Goal: Task Accomplishment & Management: Complete application form

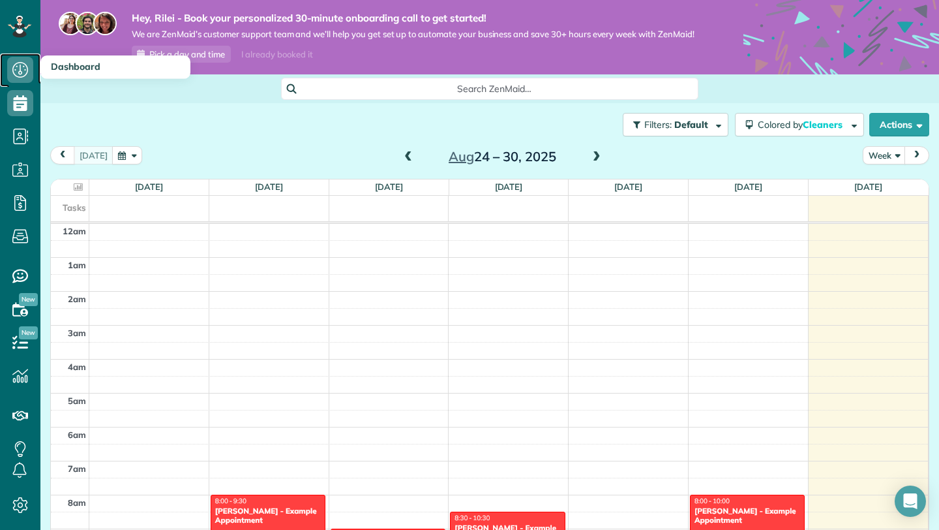
click at [19, 70] on icon at bounding box center [20, 70] width 26 height 26
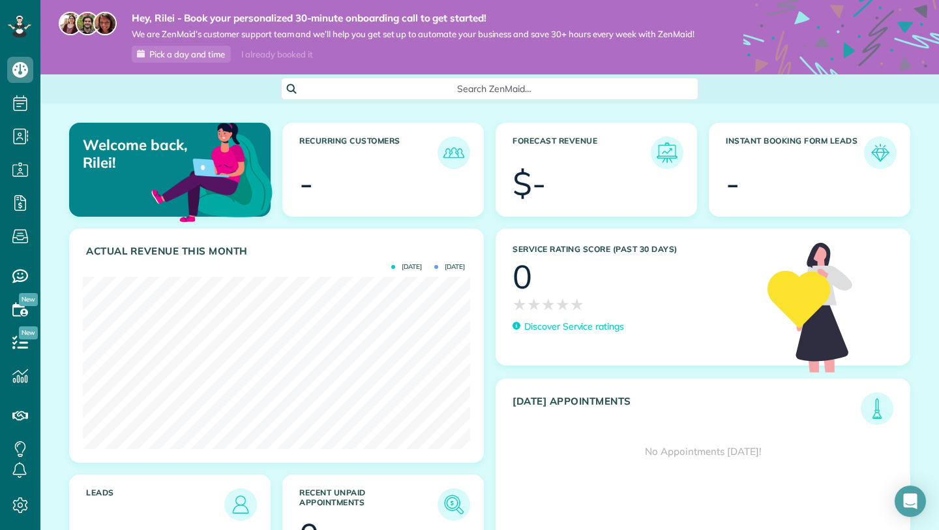
scroll to position [74, 0]
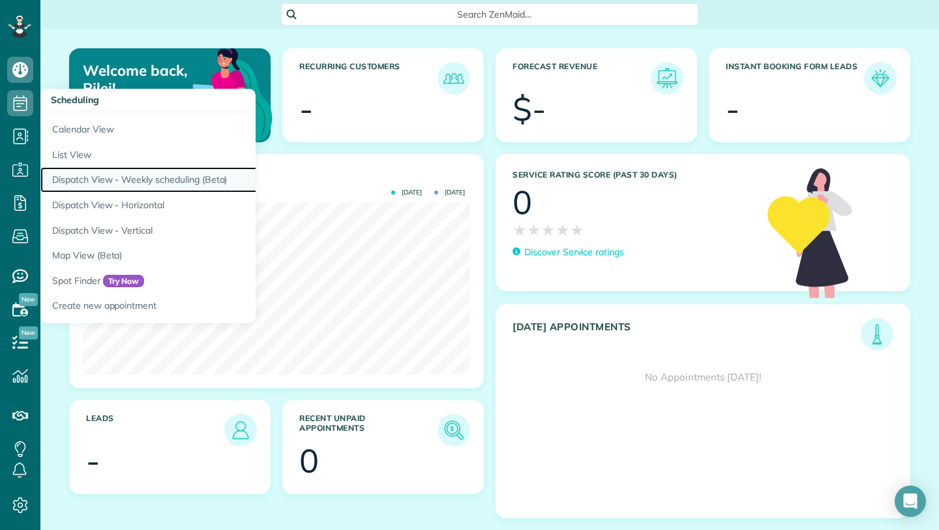
click at [79, 179] on link "Dispatch View - Weekly scheduling (Beta)" at bounding box center [203, 179] width 326 height 25
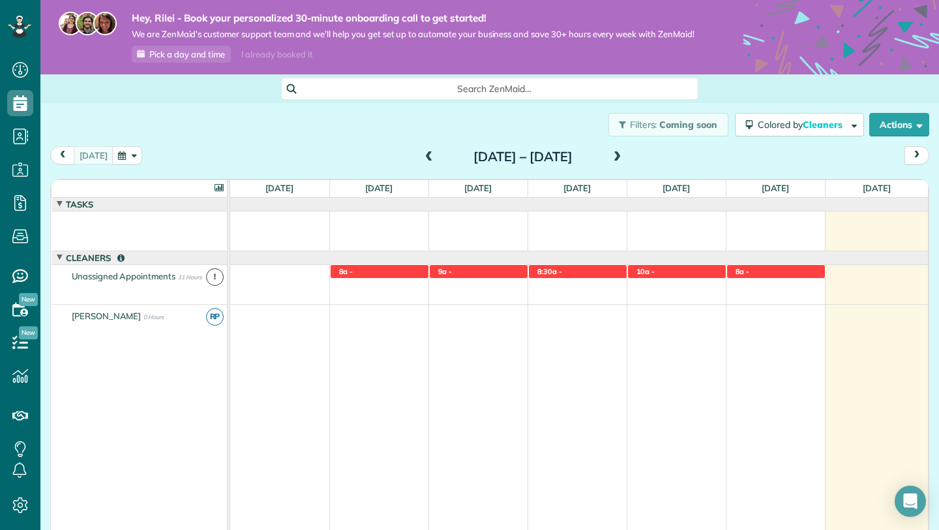
scroll to position [6, 6]
drag, startPoint x: 363, startPoint y: 266, endPoint x: 359, endPoint y: 325, distance: 59.5
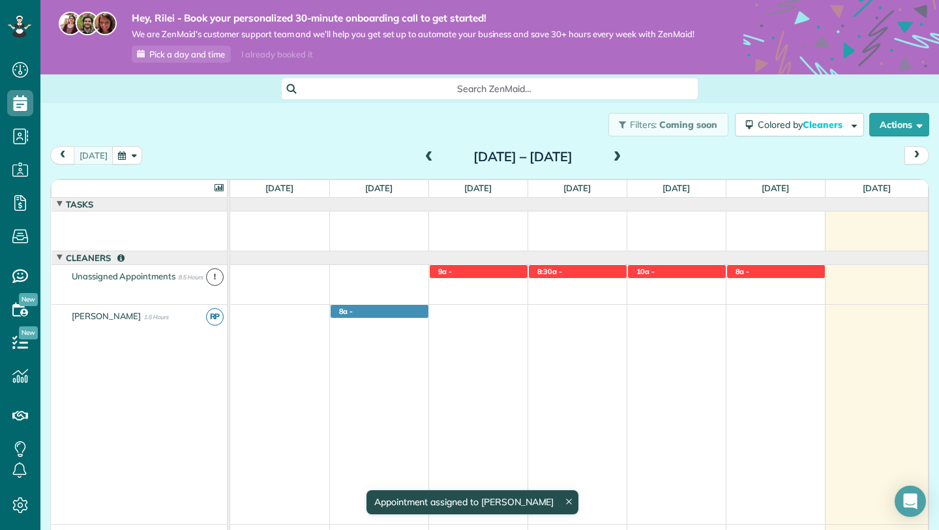
scroll to position [96, 0]
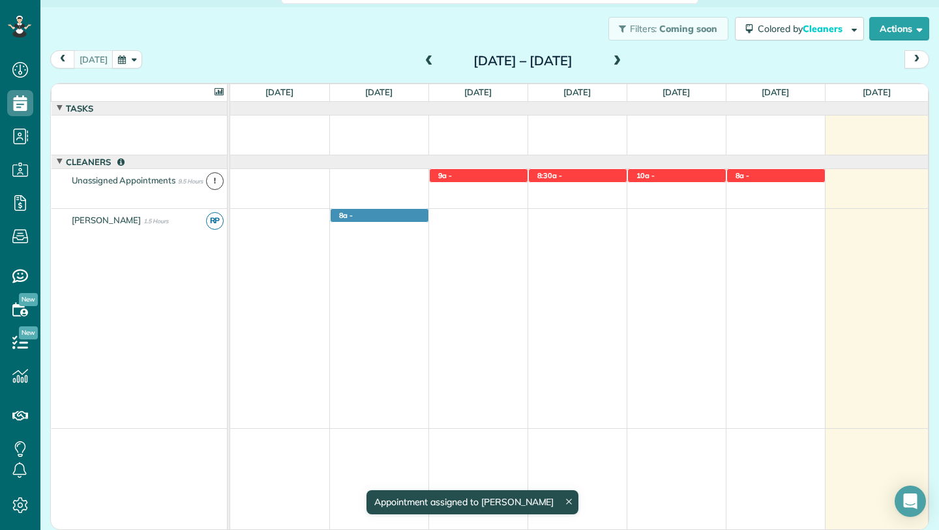
click at [68, 222] on span at bounding box center [65, 220] width 8 height 8
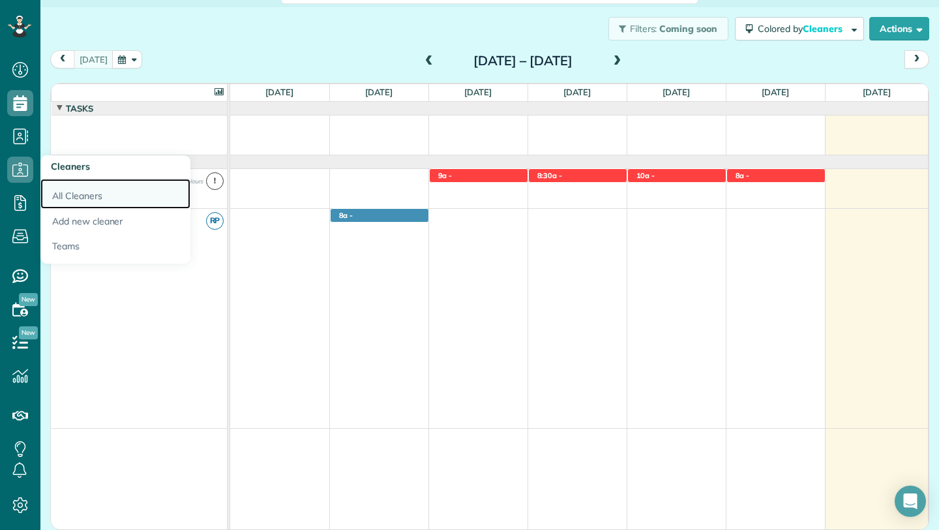
click at [75, 190] on link "All Cleaners" at bounding box center [115, 194] width 150 height 30
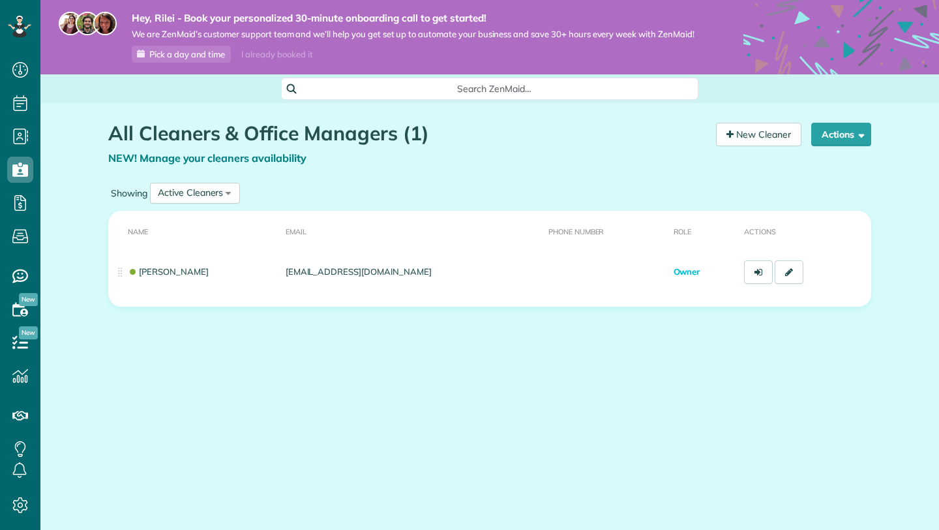
scroll to position [6, 6]
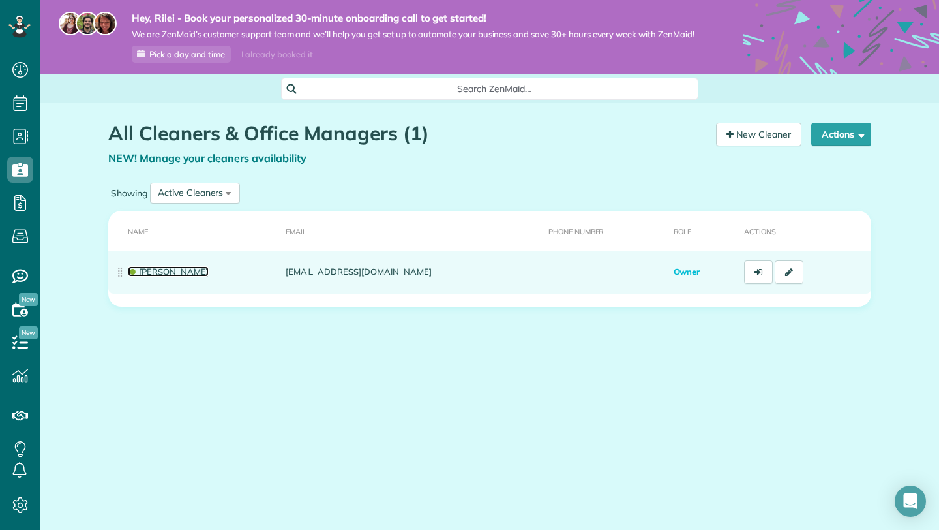
click at [183, 266] on link "Rilei Parrish" at bounding box center [168, 271] width 81 height 10
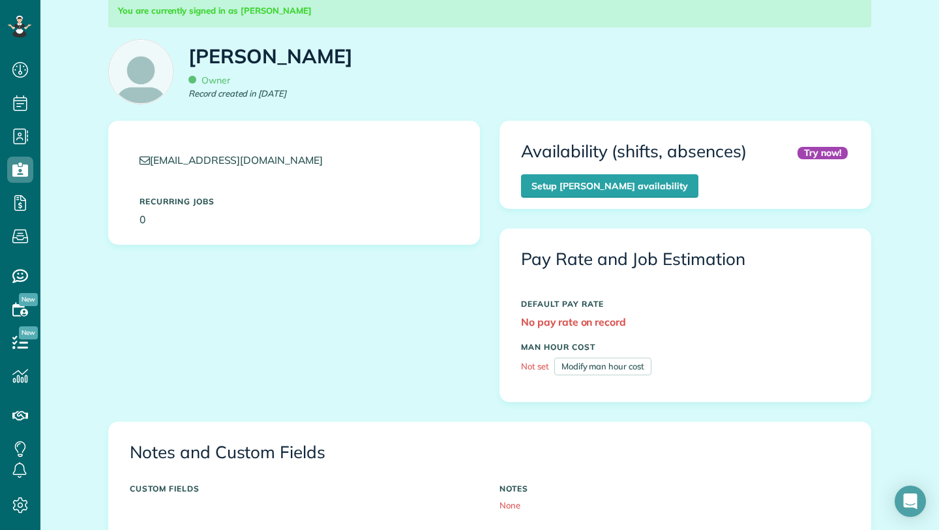
scroll to position [161, 0]
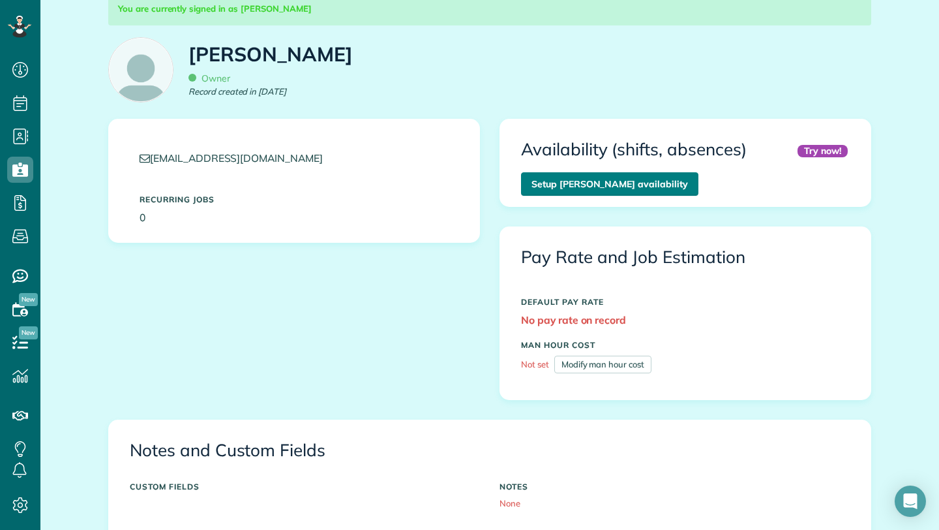
click at [595, 185] on link "Setup Rilei Parrish’s availability" at bounding box center [609, 183] width 177 height 23
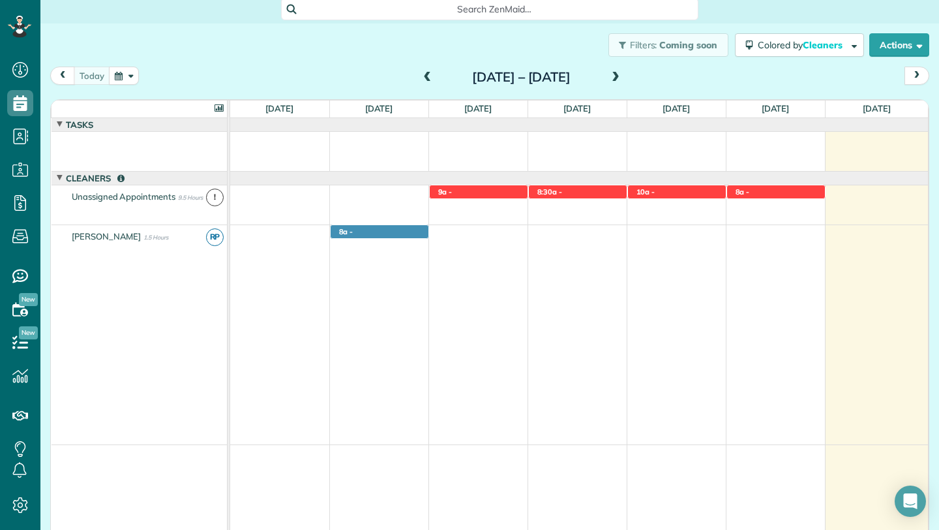
scroll to position [81, 0]
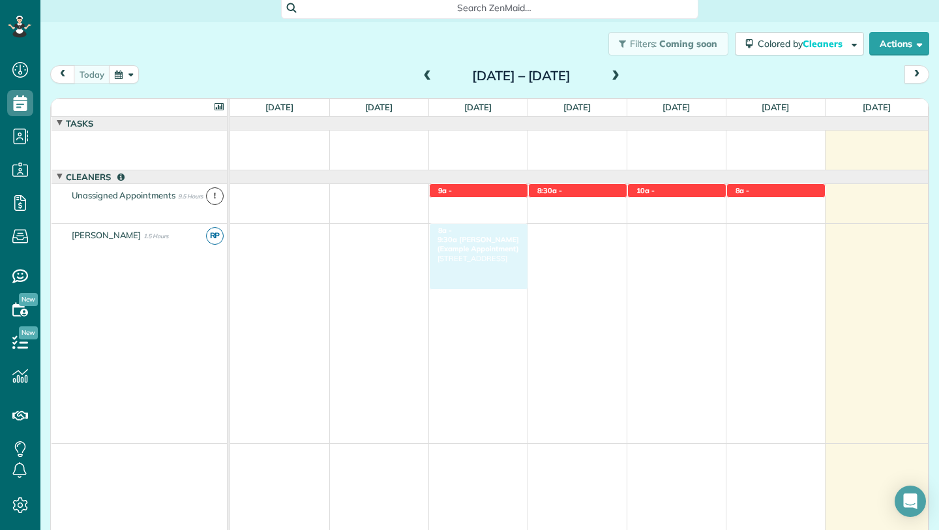
drag, startPoint x: 366, startPoint y: 228, endPoint x: 456, endPoint y: 229, distance: 90.0
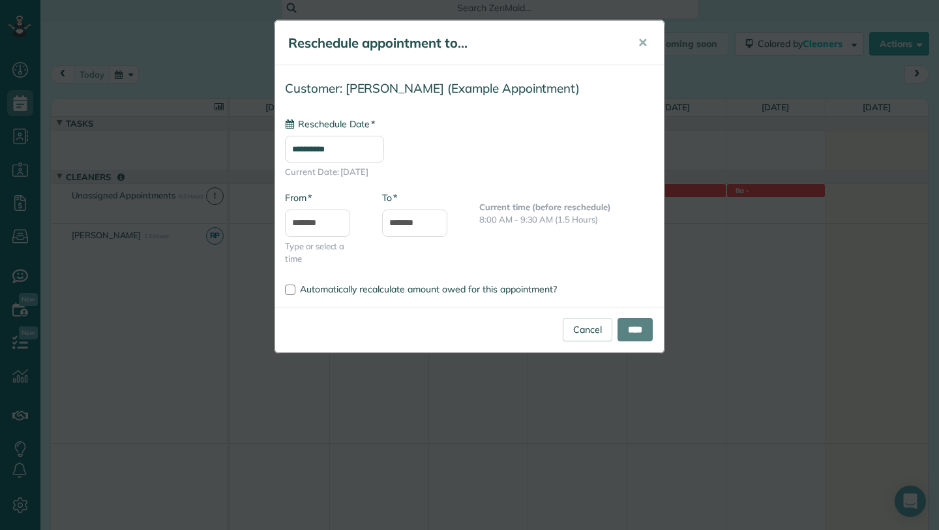
type input "**********"
click at [643, 41] on span "✕" at bounding box center [643, 42] width 10 height 15
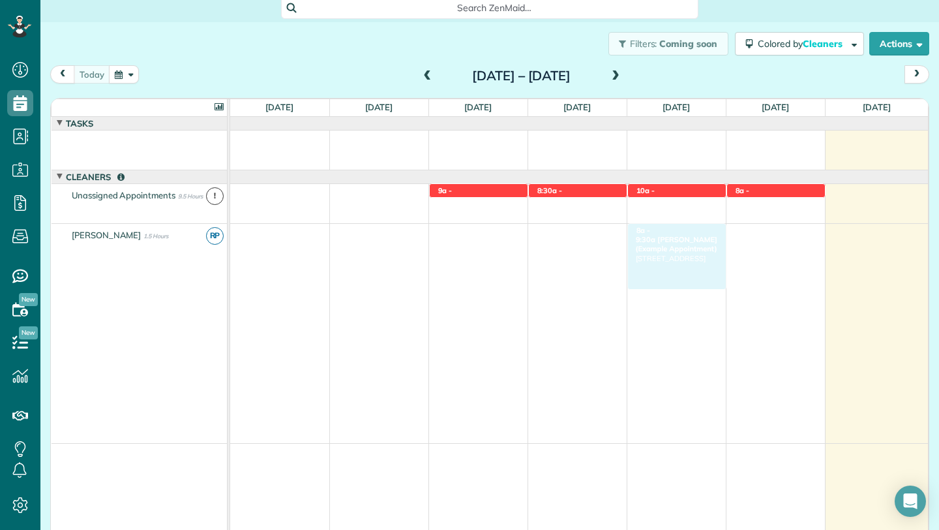
drag, startPoint x: 373, startPoint y: 230, endPoint x: 693, endPoint y: 229, distance: 320.3
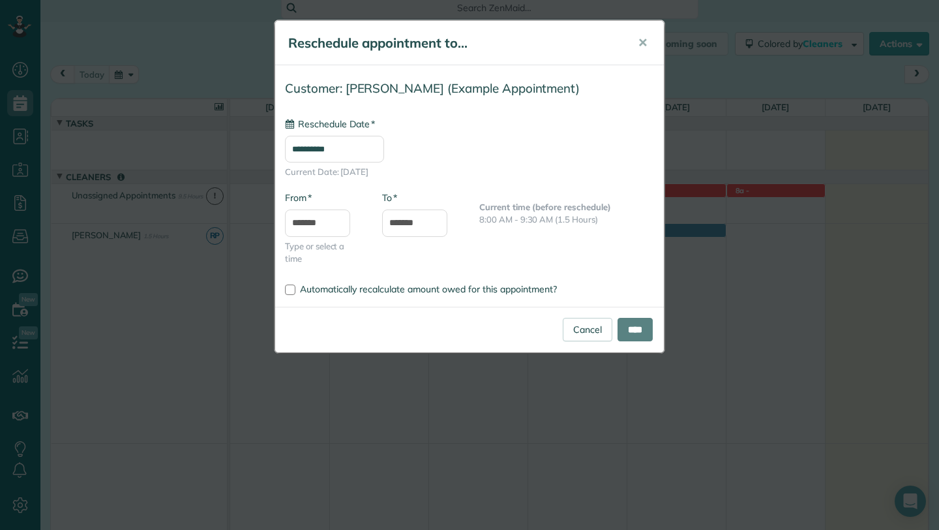
type input "**********"
click at [638, 44] on button "✕" at bounding box center [642, 42] width 29 height 31
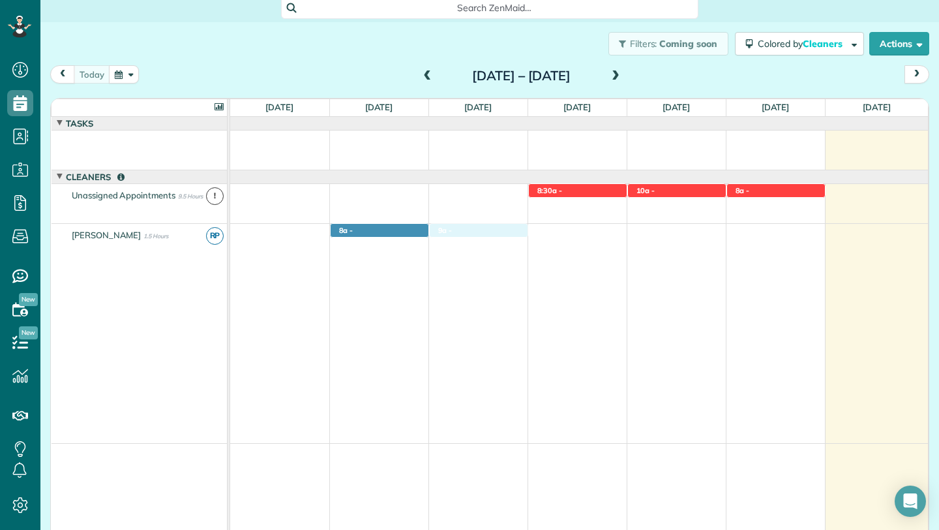
drag, startPoint x: 493, startPoint y: 187, endPoint x: 490, endPoint y: 249, distance: 62.7
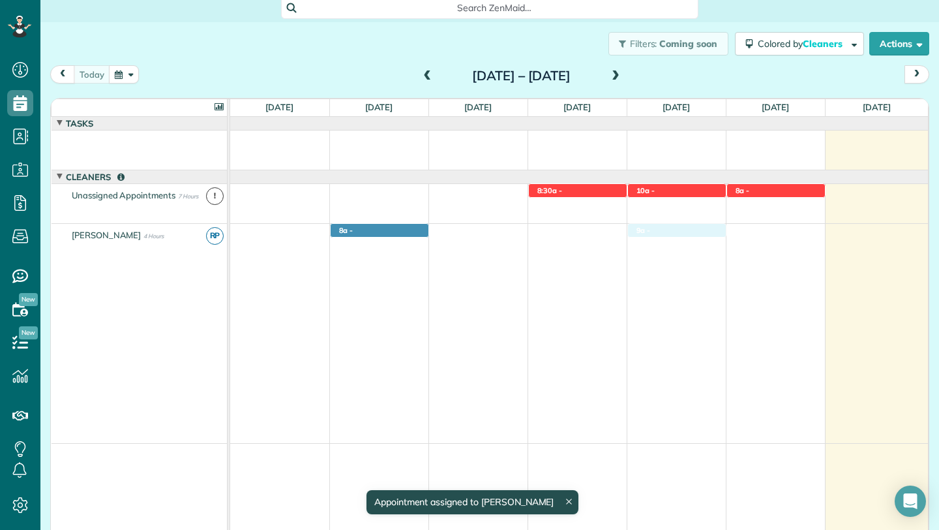
drag, startPoint x: 472, startPoint y: 243, endPoint x: 622, endPoint y: 234, distance: 150.9
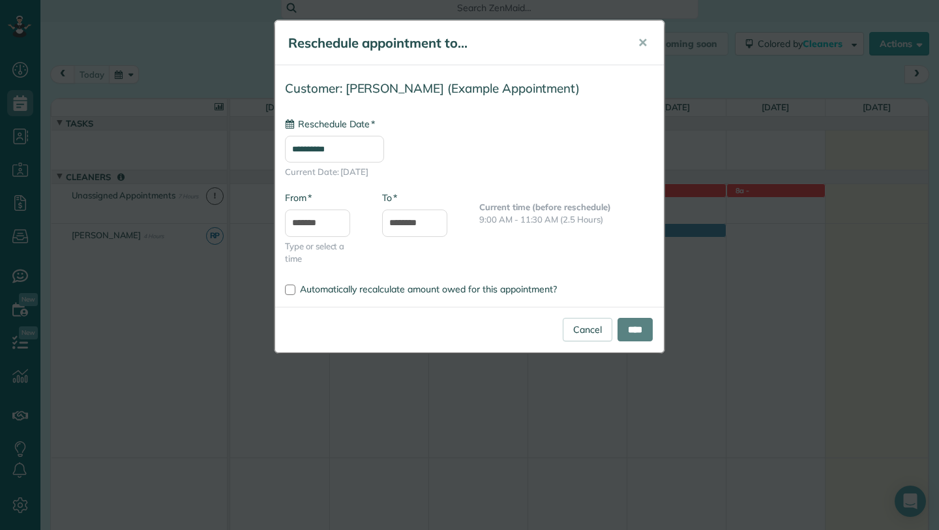
type input "**********"
click at [102, 162] on div "**********" at bounding box center [469, 265] width 939 height 530
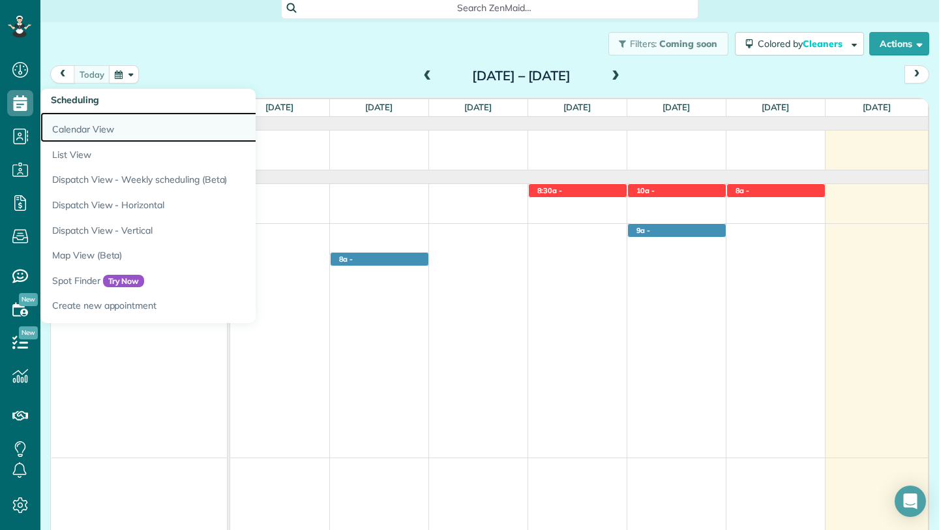
click at [76, 130] on link "Calendar View" at bounding box center [203, 127] width 326 height 30
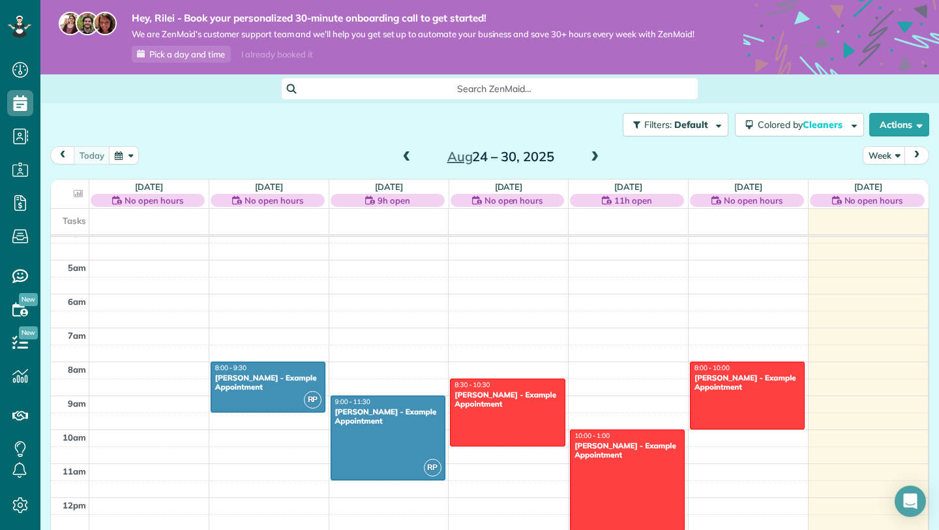
scroll to position [213, 0]
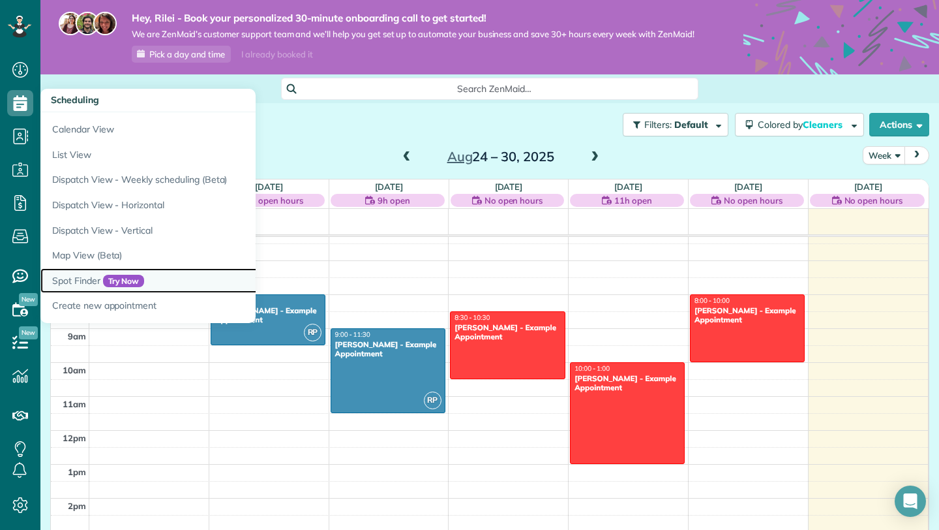
click at [77, 280] on link "Spot Finder Try Now" at bounding box center [203, 280] width 326 height 25
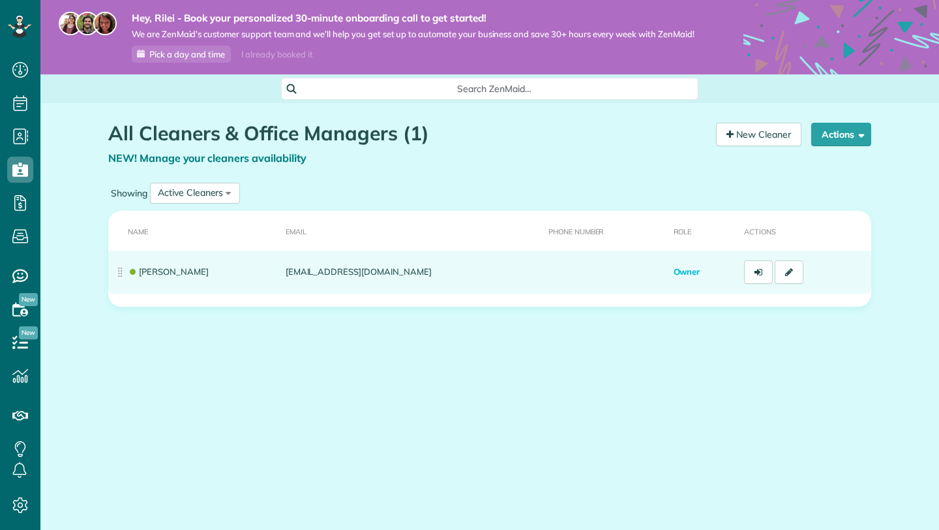
scroll to position [6, 6]
click at [307, 281] on td "admin@laplumenestkeeping.com" at bounding box center [412, 272] width 263 height 43
click at [790, 278] on link at bounding box center [789, 271] width 29 height 23
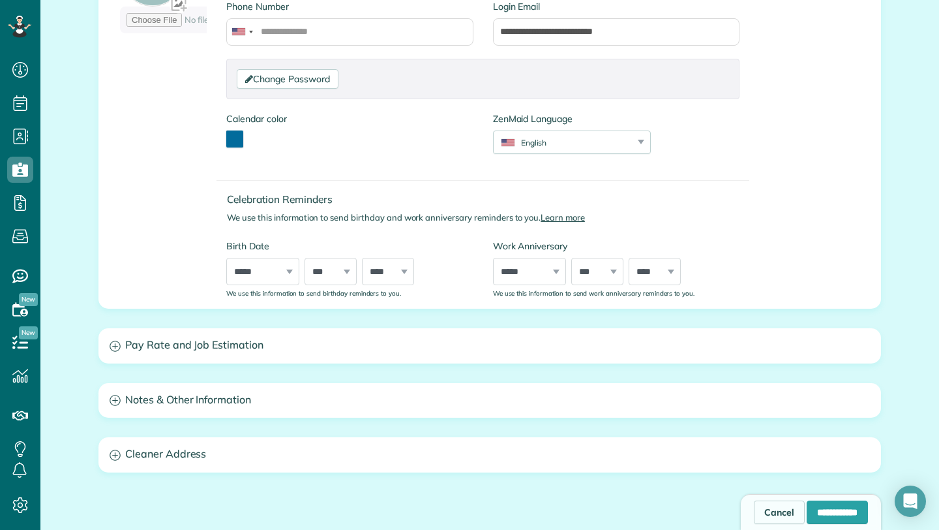
scroll to position [334, 0]
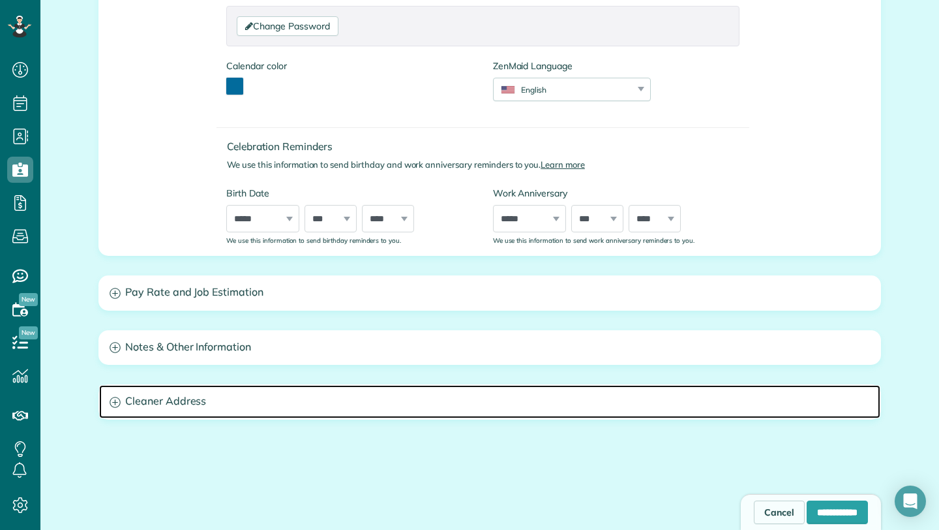
click at [149, 406] on h3 "Cleaner Address" at bounding box center [490, 401] width 782 height 33
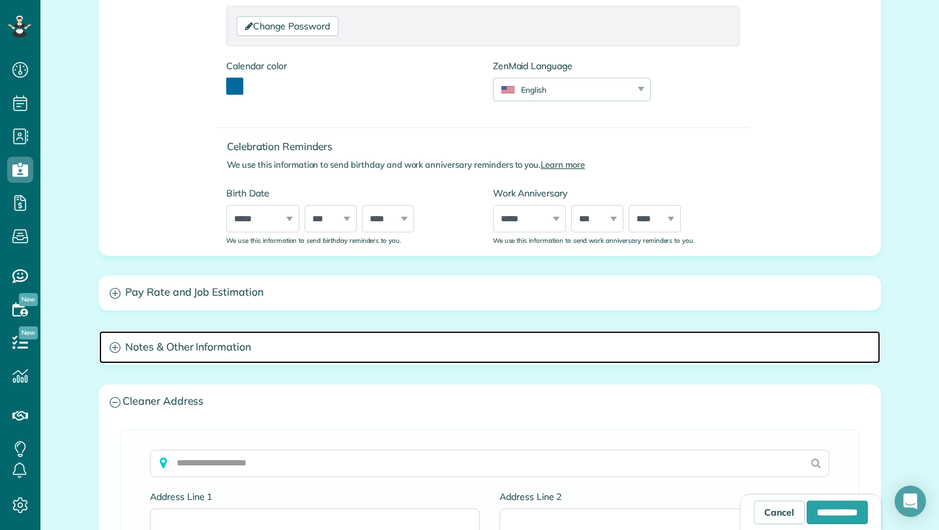
click at [151, 349] on h3 "Notes & Other Information" at bounding box center [490, 347] width 782 height 33
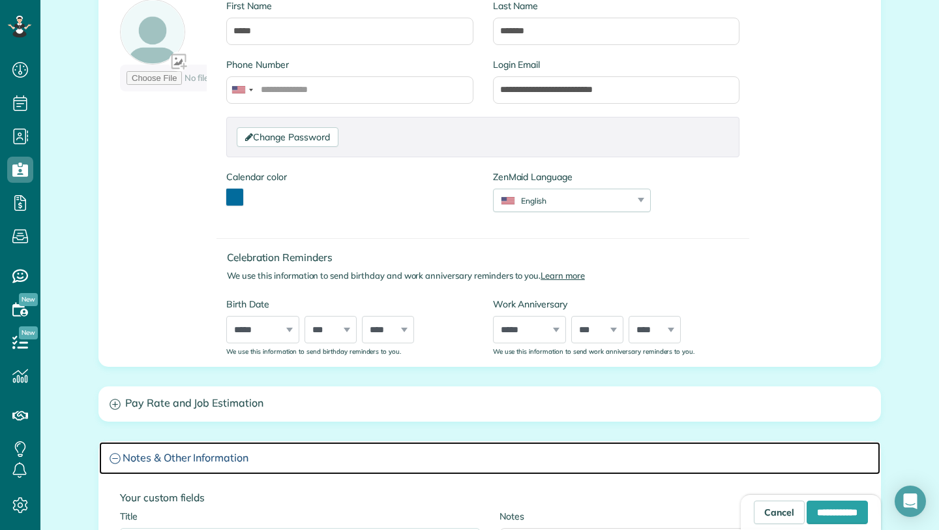
scroll to position [0, 0]
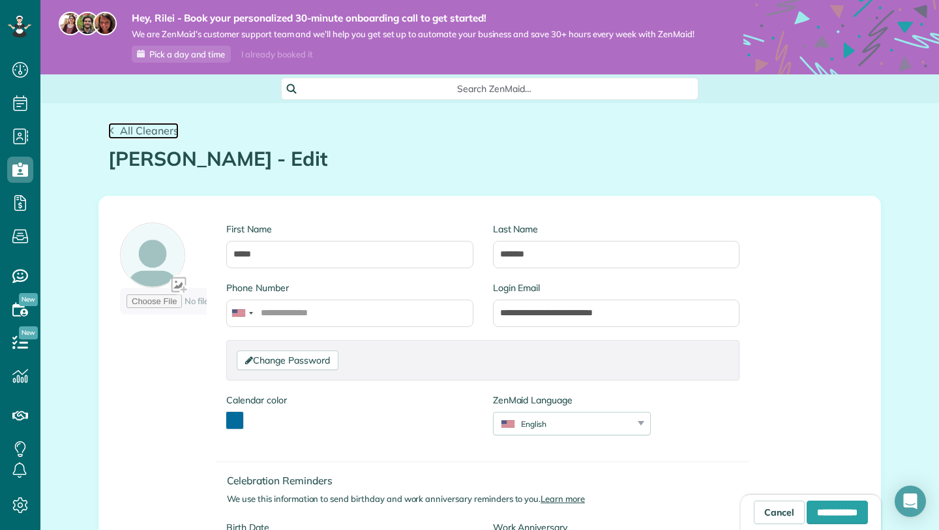
click at [170, 123] on link "All Cleaners" at bounding box center [143, 131] width 70 height 16
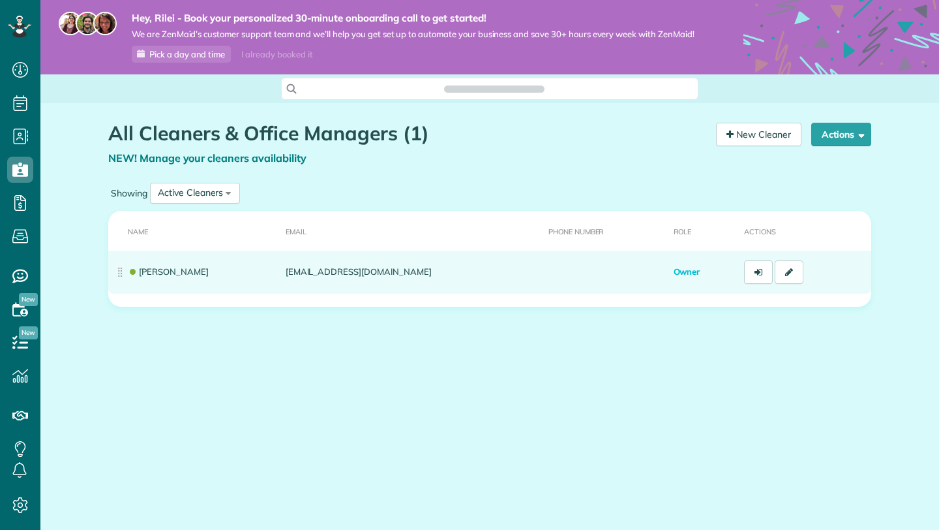
scroll to position [6, 6]
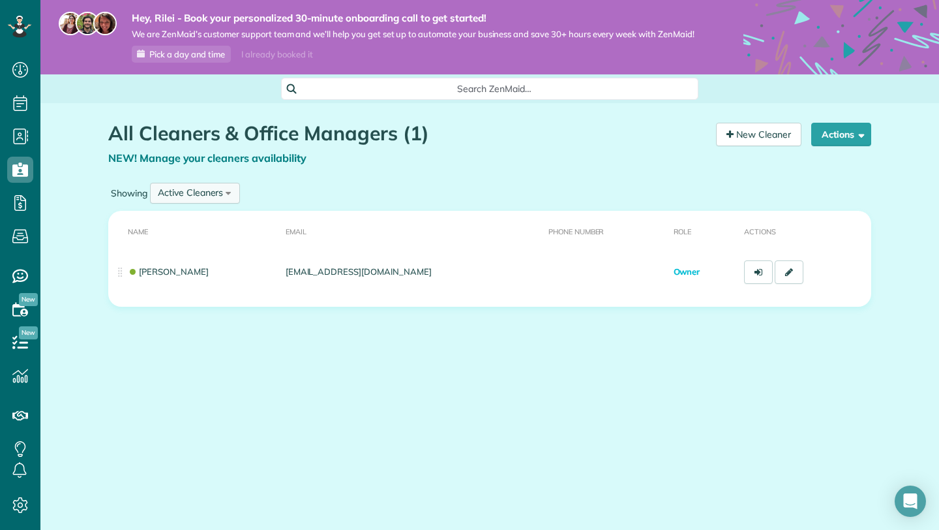
click at [192, 188] on div "Active Cleaners" at bounding box center [190, 193] width 65 height 14
click at [301, 186] on div "Showing Active Cleaners All Cleaners Active Cleaners Inactive Cleaners" at bounding box center [489, 192] width 763 height 27
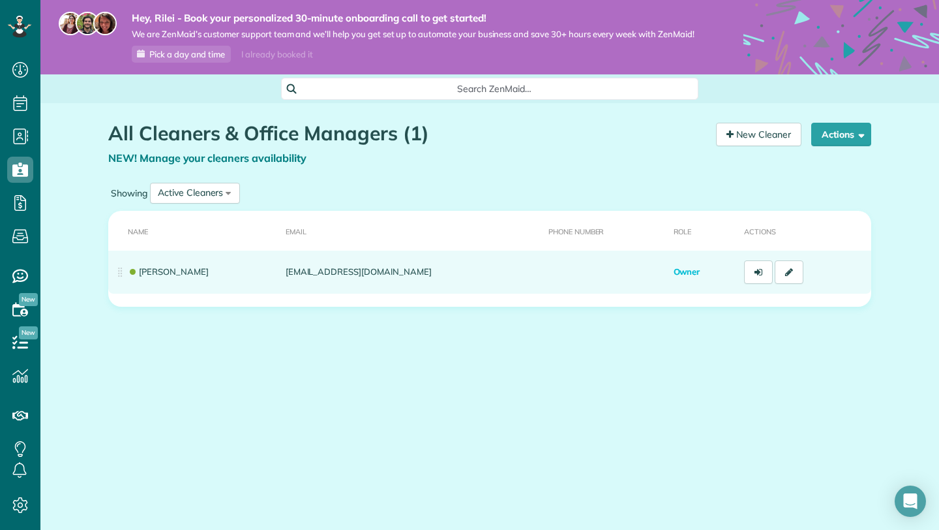
click at [529, 264] on td "[EMAIL_ADDRESS][DOMAIN_NAME]" at bounding box center [412, 272] width 263 height 43
click at [168, 275] on link "[PERSON_NAME]" at bounding box center [168, 271] width 81 height 10
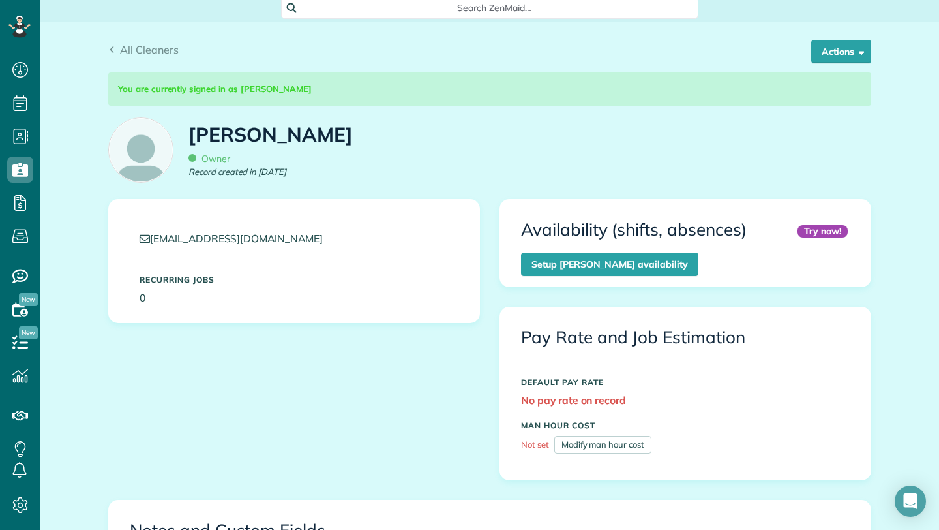
scroll to position [104, 0]
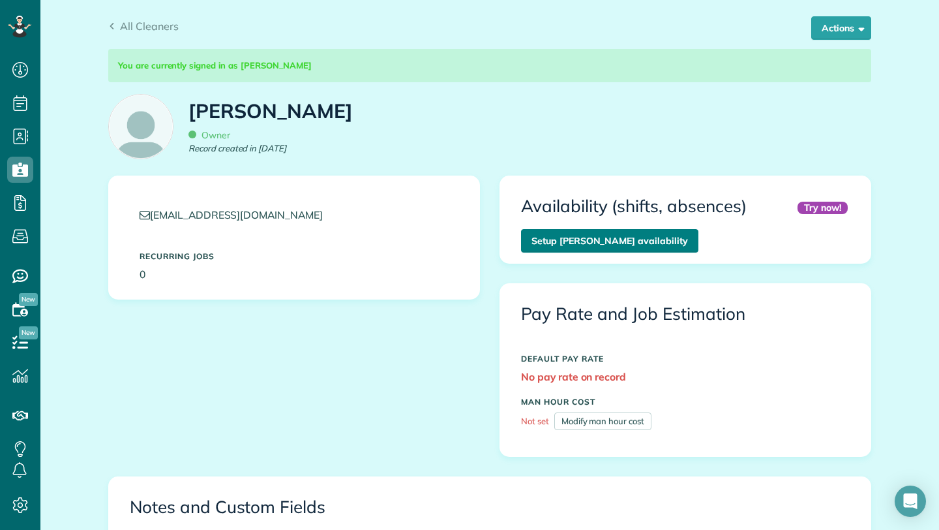
click at [640, 231] on link "Setup Rilei Parrish’s availability" at bounding box center [609, 240] width 177 height 23
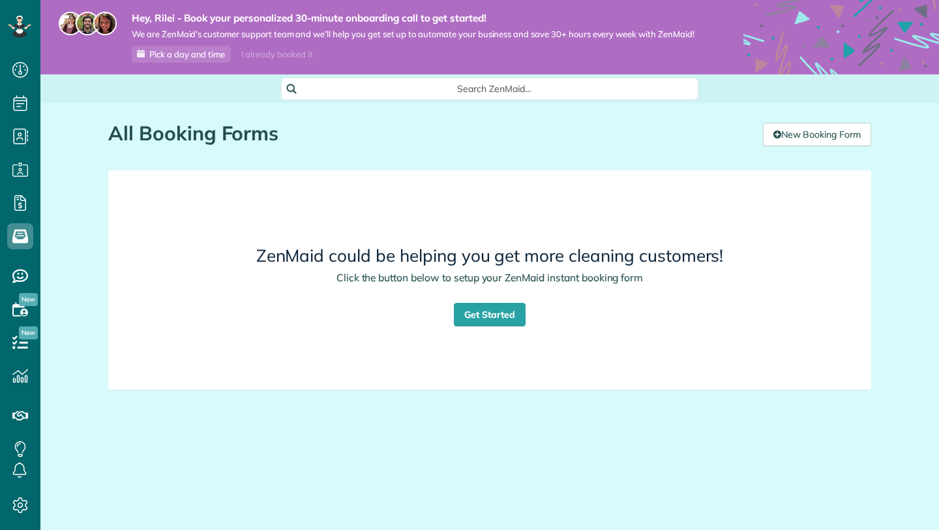
scroll to position [6, 6]
click at [494, 312] on link "Get Started" at bounding box center [490, 314] width 72 height 23
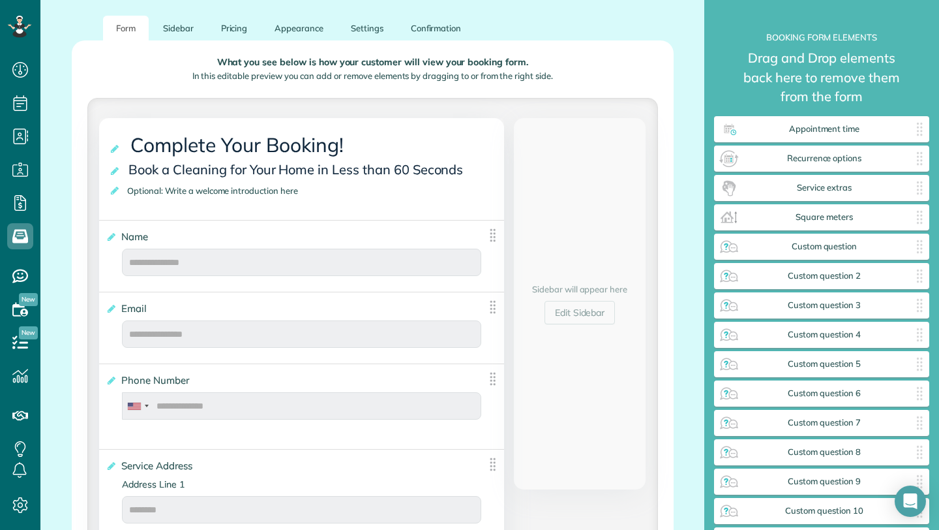
scroll to position [194, 0]
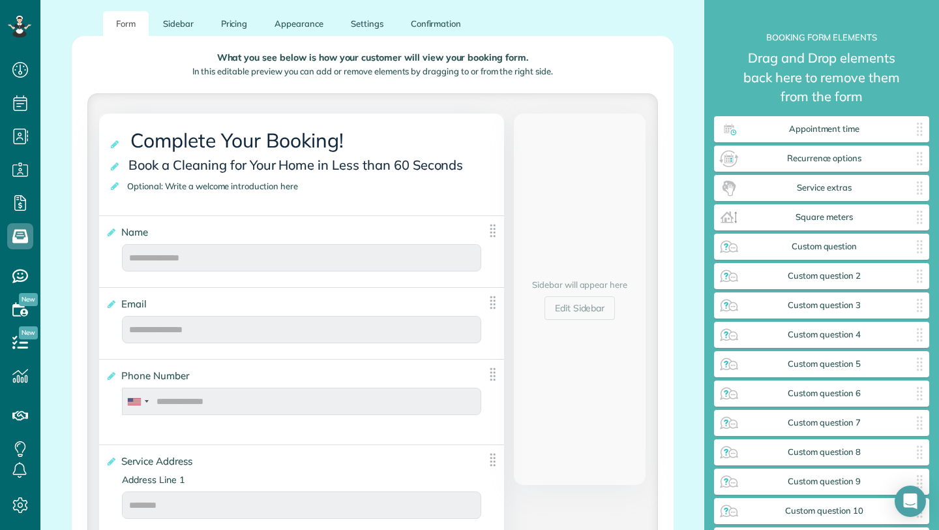
click at [198, 174] on span "Book a Cleaning for Your Home in Less than 60 Seconds" at bounding box center [298, 164] width 346 height 23
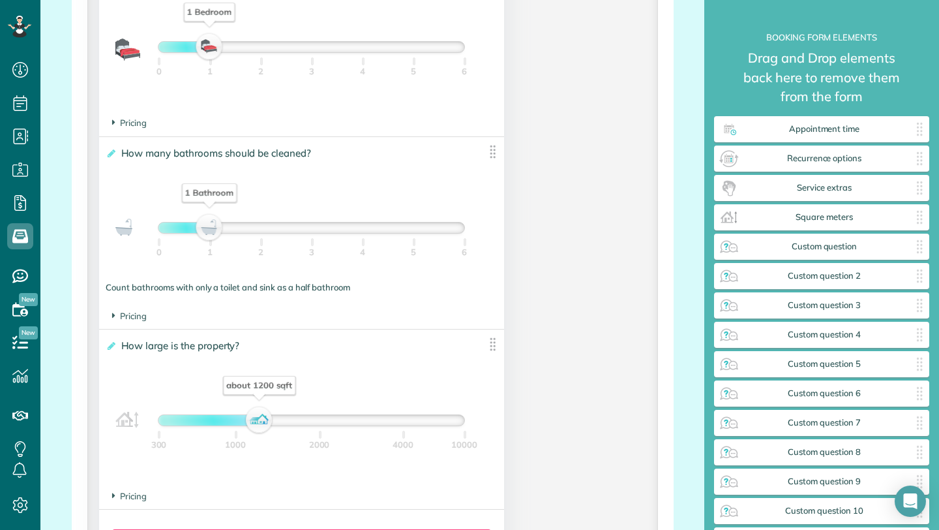
scroll to position [981, 0]
drag, startPoint x: 209, startPoint y: 230, endPoint x: 200, endPoint y: 232, distance: 9.3
click at [200, 232] on div "1 Bathroom" at bounding box center [210, 229] width 22 height 18
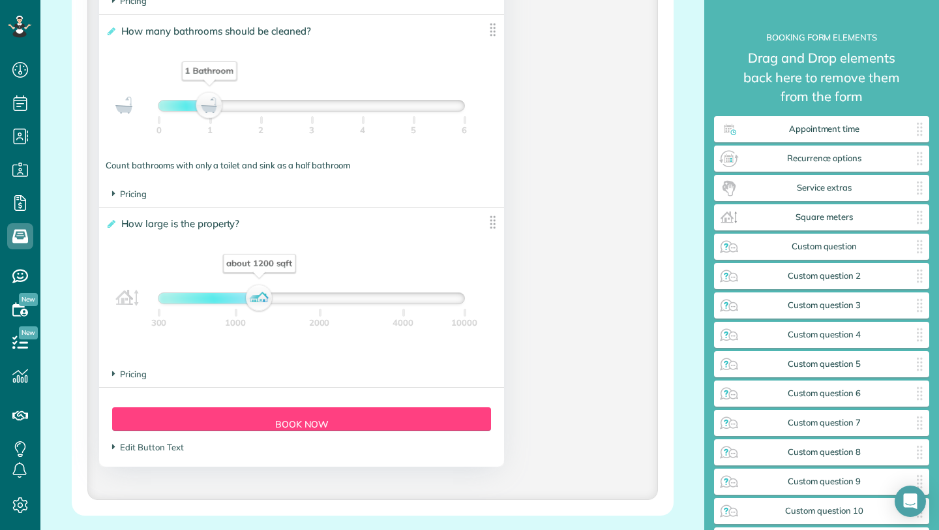
scroll to position [1107, 0]
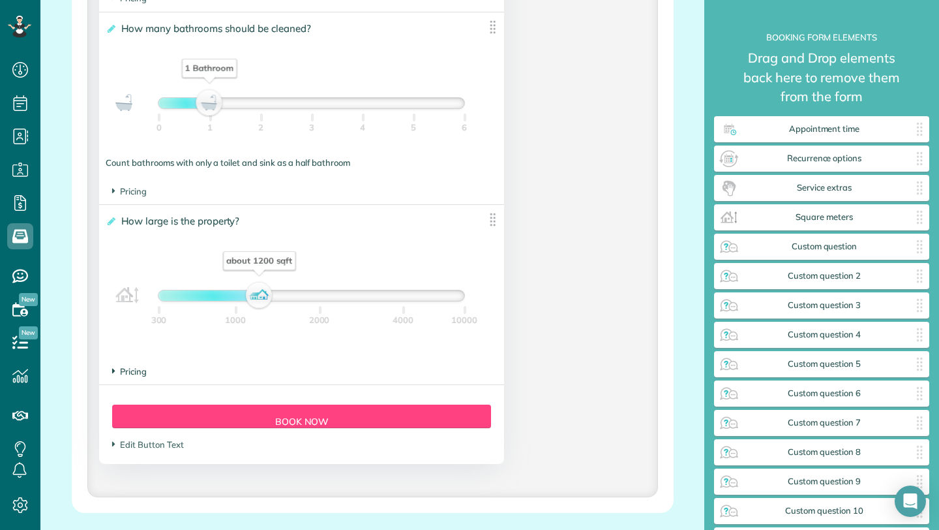
click at [129, 376] on span "Pricing" at bounding box center [129, 371] width 35 height 10
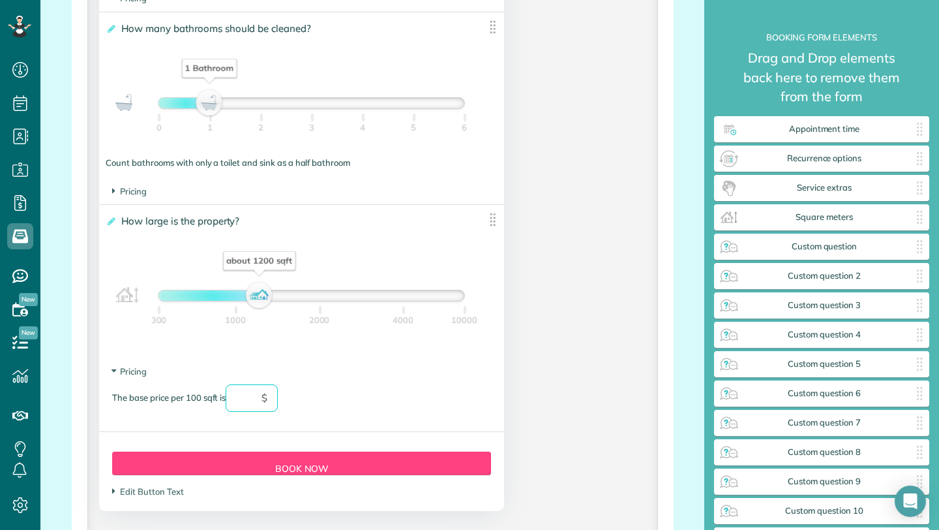
click at [250, 404] on input "text" at bounding box center [252, 397] width 52 height 27
click at [308, 392] on div "The base price per 100 sqft is $" at bounding box center [301, 404] width 379 height 40
click at [170, 411] on div "The base price per 100 sqft is $" at bounding box center [301, 404] width 379 height 40
click at [341, 382] on section "Pricing The base price per 100 sqft is $" at bounding box center [301, 394] width 379 height 59
click at [458, 422] on div "The base price per 100 sqft is $" at bounding box center [301, 404] width 379 height 40
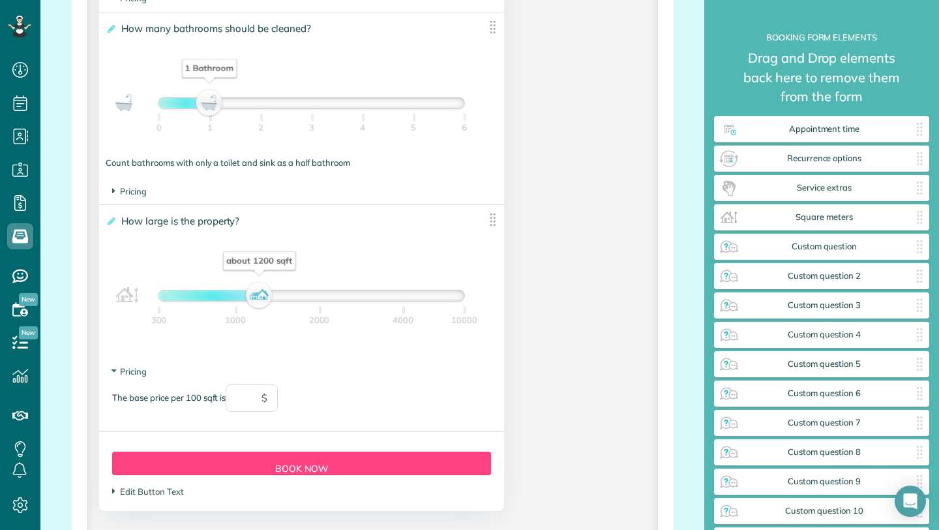
click at [142, 376] on span "Pricing" at bounding box center [129, 371] width 35 height 10
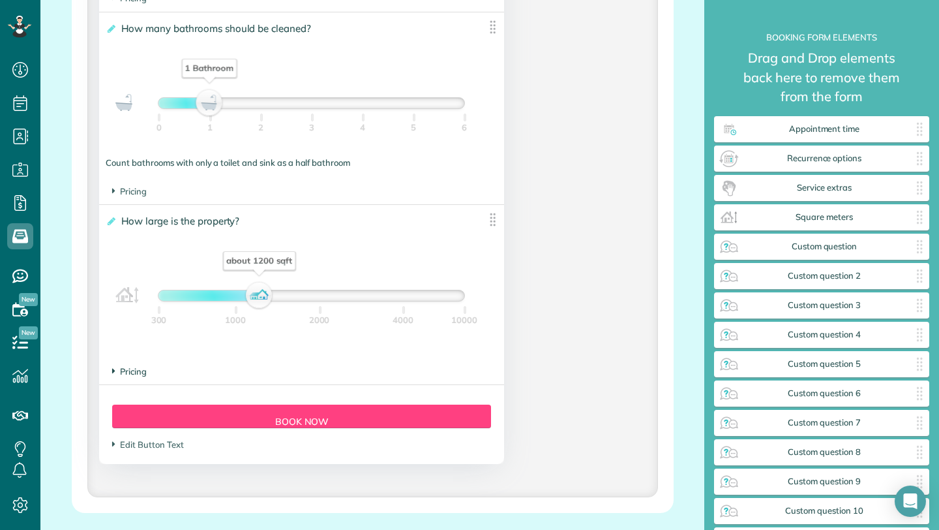
click at [136, 372] on span "Pricing" at bounding box center [129, 371] width 35 height 10
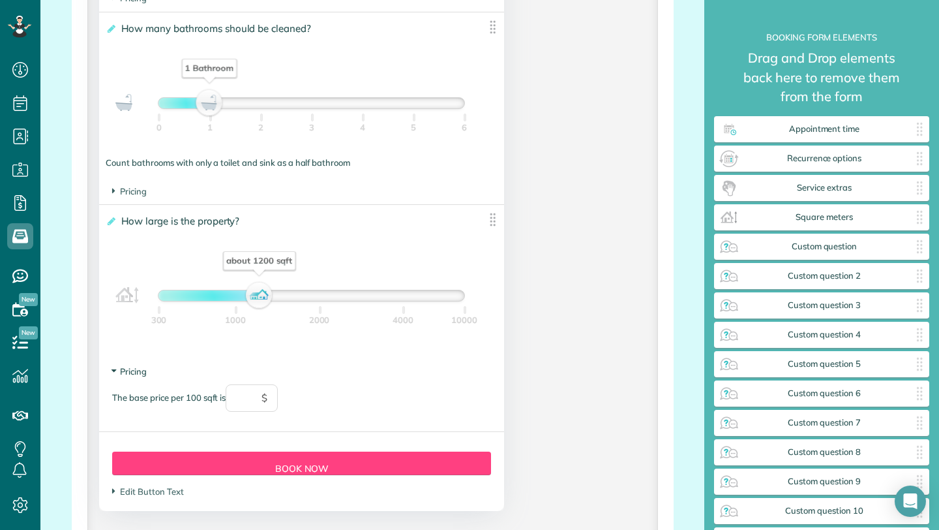
click at [136, 372] on span "Pricing" at bounding box center [129, 371] width 35 height 10
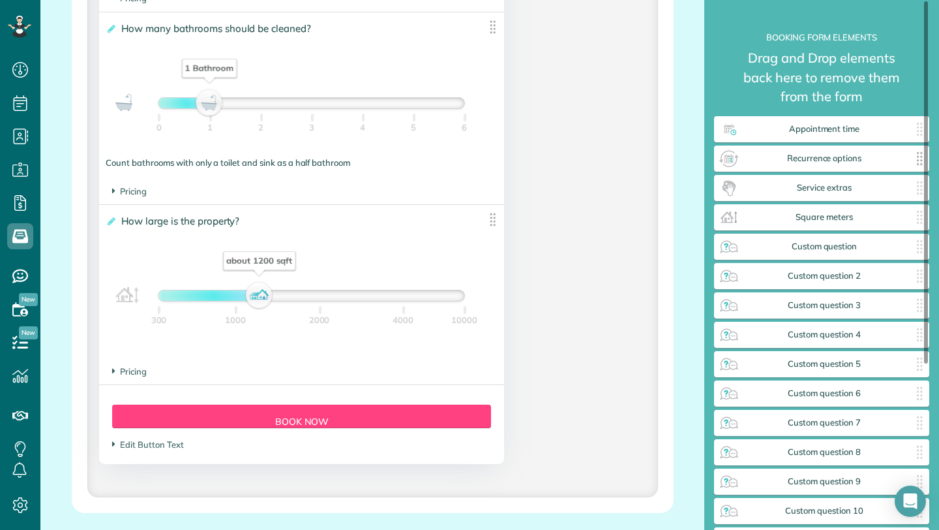
click at [836, 167] on div "Recurrence options ✕" at bounding box center [821, 158] width 215 height 26
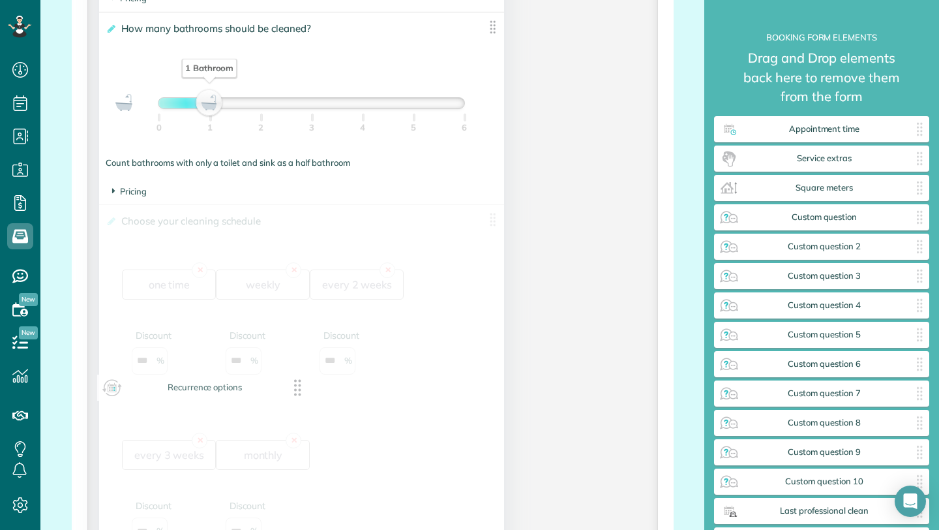
drag, startPoint x: 836, startPoint y: 167, endPoint x: 219, endPoint y: 396, distance: 658.9
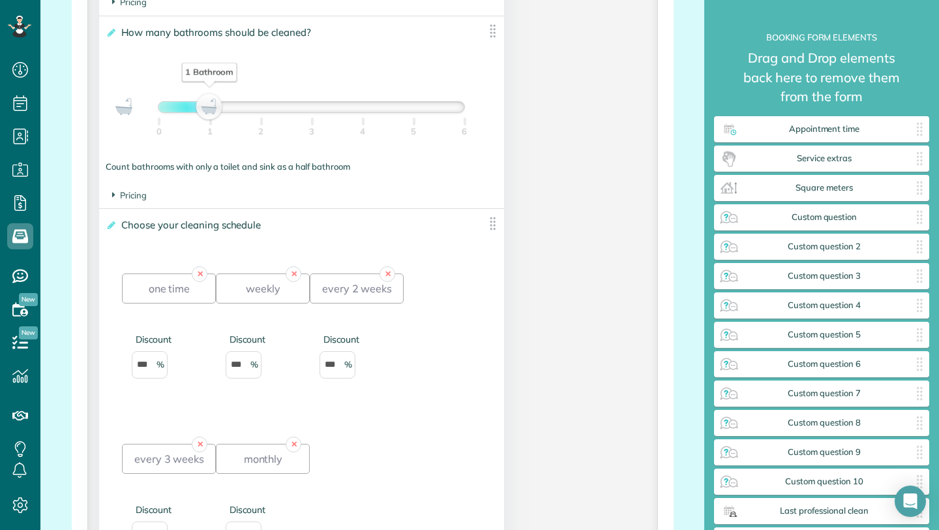
scroll to position [1104, 0]
drag, startPoint x: 374, startPoint y: 239, endPoint x: 421, endPoint y: 356, distance: 125.9
click at [421, 356] on div "✕ one time Discount *** ✕ weekly Discount *** ✕ every 2 weeks Discount *** ✕ ev…" at bounding box center [301, 414] width 359 height 356
click at [421, 356] on div "✕ one time Discount *** ✕ weekly Discount *** ✕ every 2 weeks Discount *** ✕ ev…" at bounding box center [301, 422] width 359 height 341
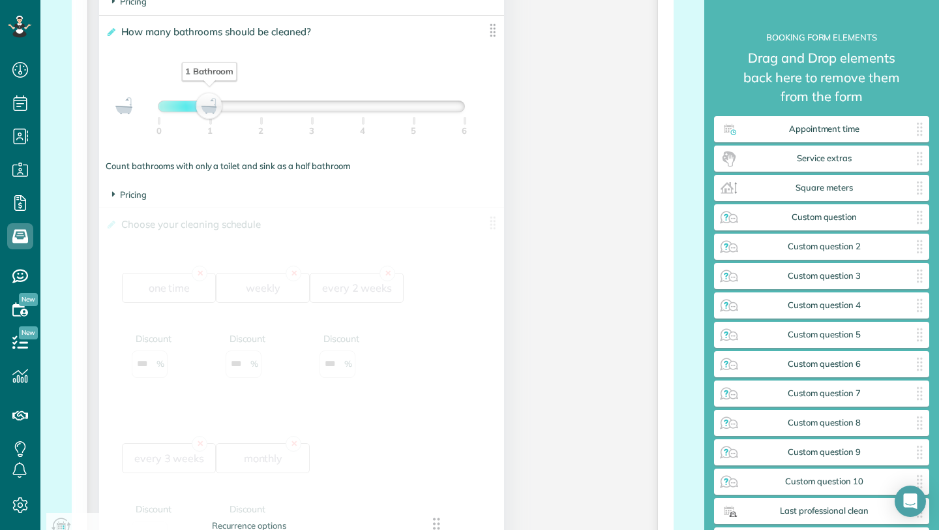
drag, startPoint x: 492, startPoint y: 226, endPoint x: 439, endPoint y: 529, distance: 307.3
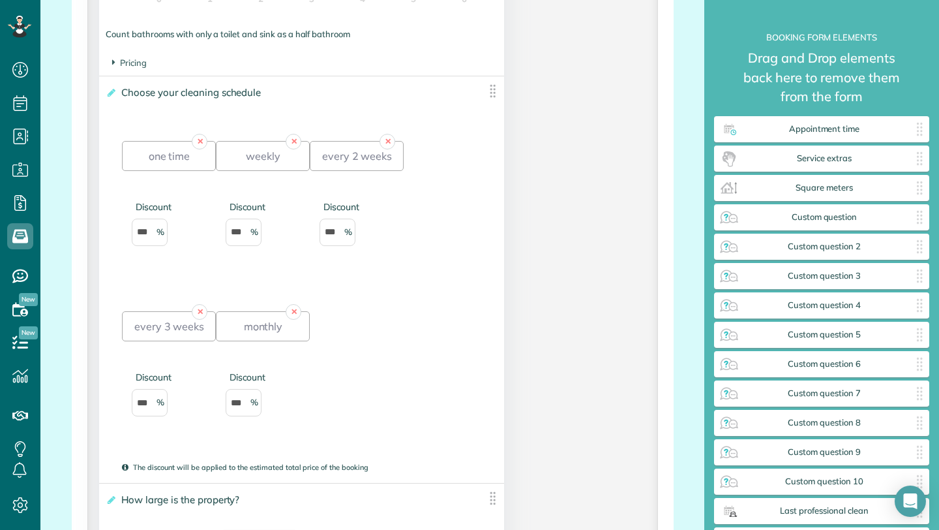
scroll to position [1240, 0]
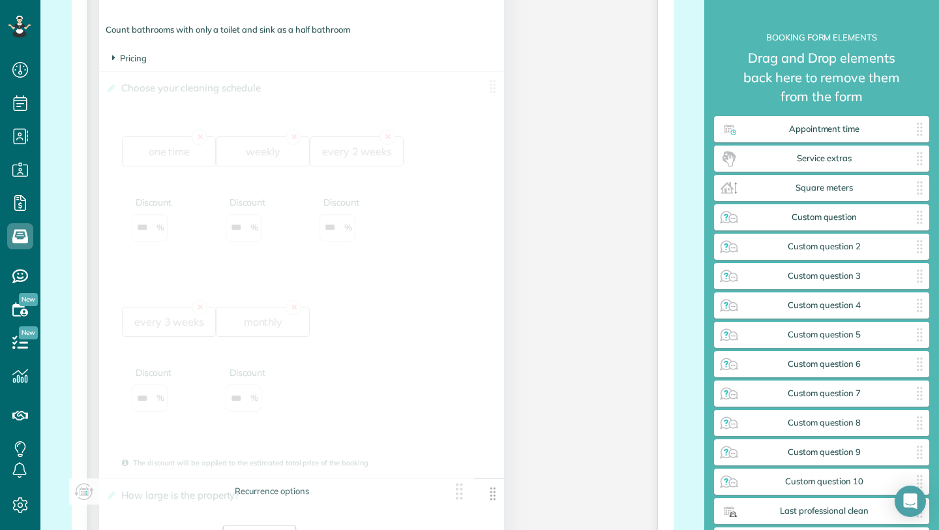
drag, startPoint x: 498, startPoint y: 91, endPoint x: 466, endPoint y: 496, distance: 405.7
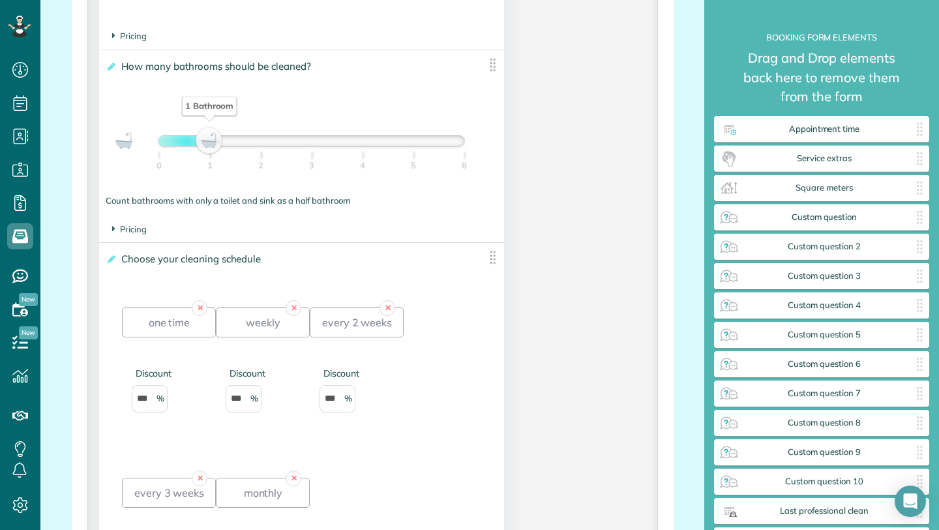
scroll to position [1072, 0]
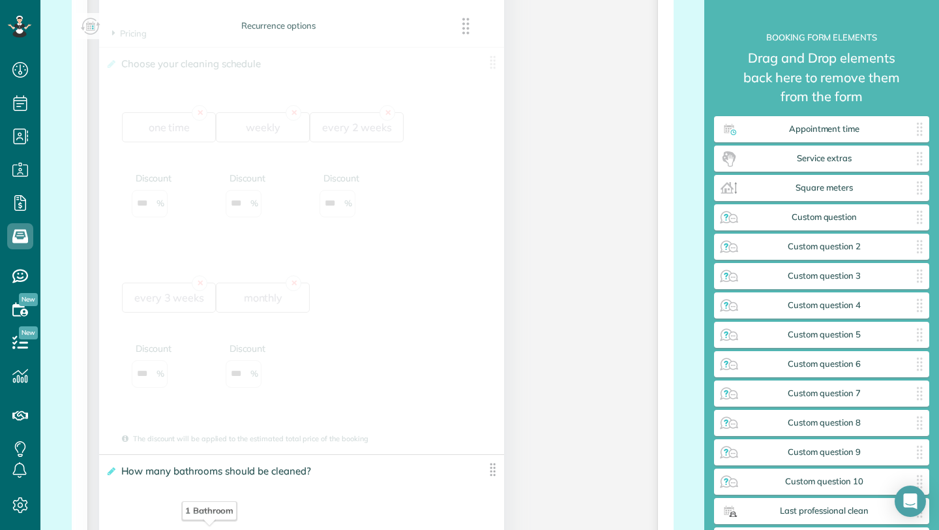
drag, startPoint x: 492, startPoint y: 262, endPoint x: 468, endPoint y: 34, distance: 229.5
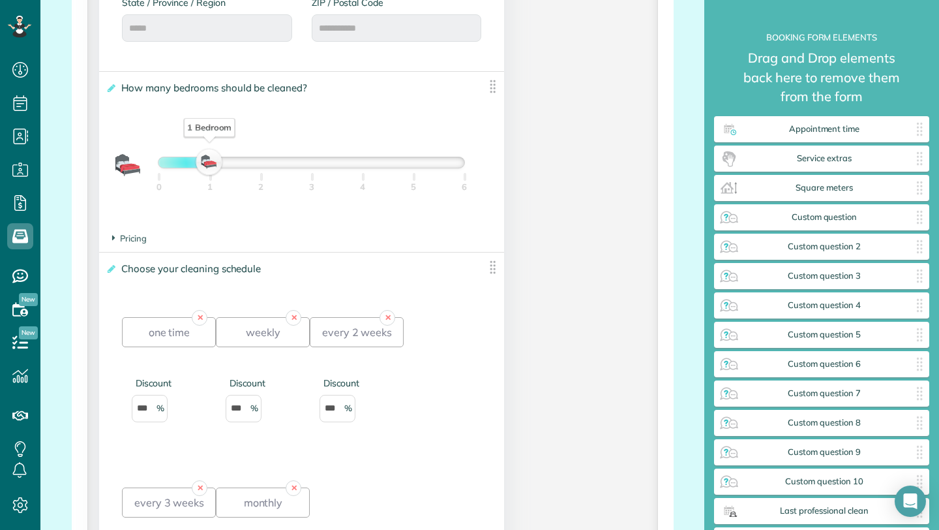
scroll to position [842, 0]
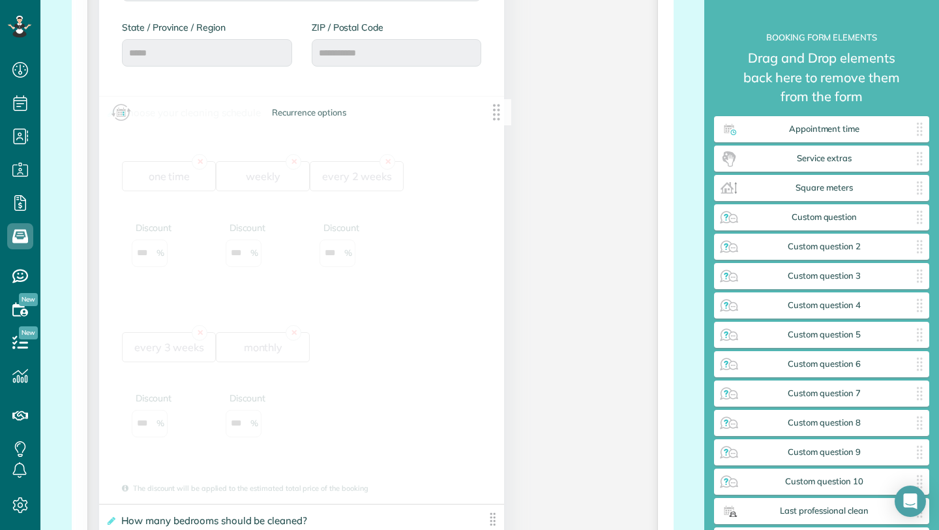
drag, startPoint x: 493, startPoint y: 296, endPoint x: 500, endPoint y: 114, distance: 182.8
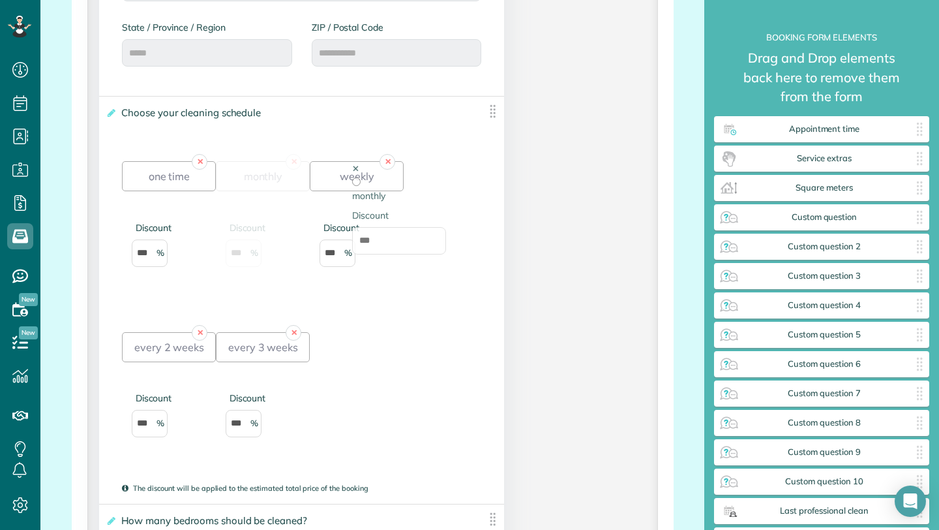
drag, startPoint x: 254, startPoint y: 355, endPoint x: 391, endPoint y: 182, distance: 220.2
drag, startPoint x: 357, startPoint y: 185, endPoint x: 250, endPoint y: 187, distance: 107.6
drag, startPoint x: 170, startPoint y: 354, endPoint x: 418, endPoint y: 181, distance: 303.1
drag, startPoint x: 173, startPoint y: 181, endPoint x: 444, endPoint y: 241, distance: 278.1
click at [292, 335] on link "✕" at bounding box center [294, 333] width 16 height 16
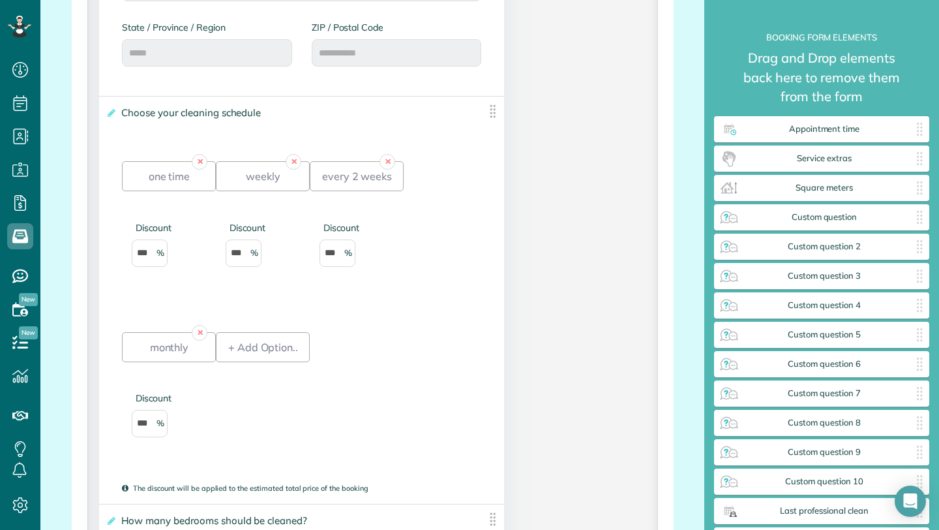
click at [412, 383] on div "✕ one time Discount *** ✕ weekly Discount *** ✕ every 2 weeks Discount *** ✕ mo…" at bounding box center [301, 310] width 359 height 341
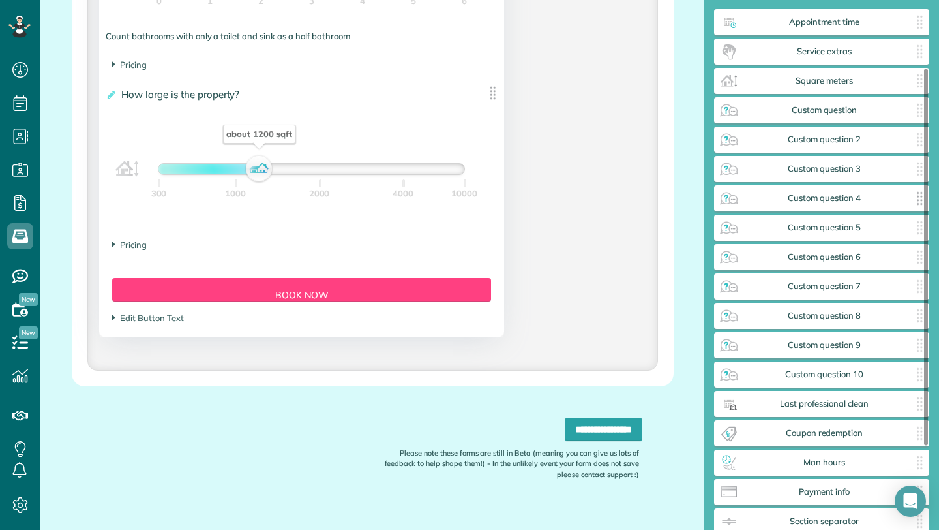
scroll to position [112, 0]
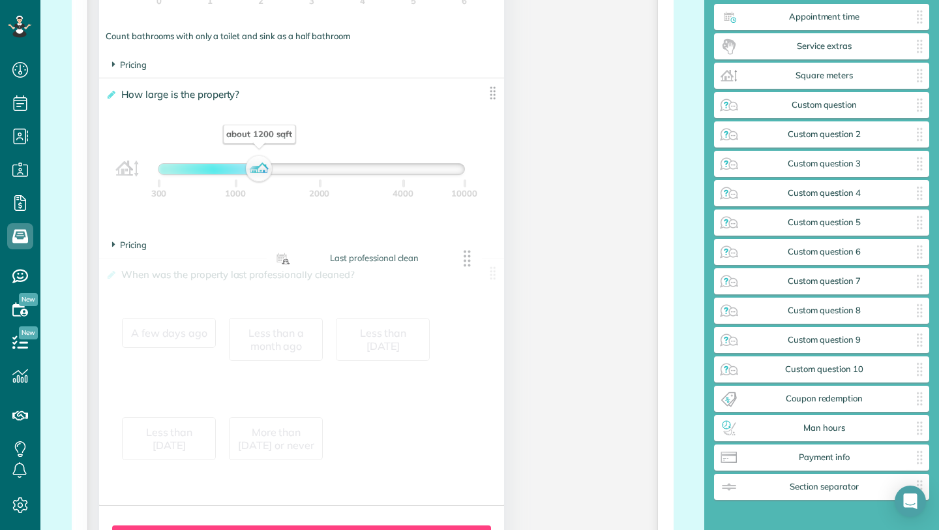
drag, startPoint x: 783, startPoint y: 401, endPoint x: 334, endPoint y: 260, distance: 470.9
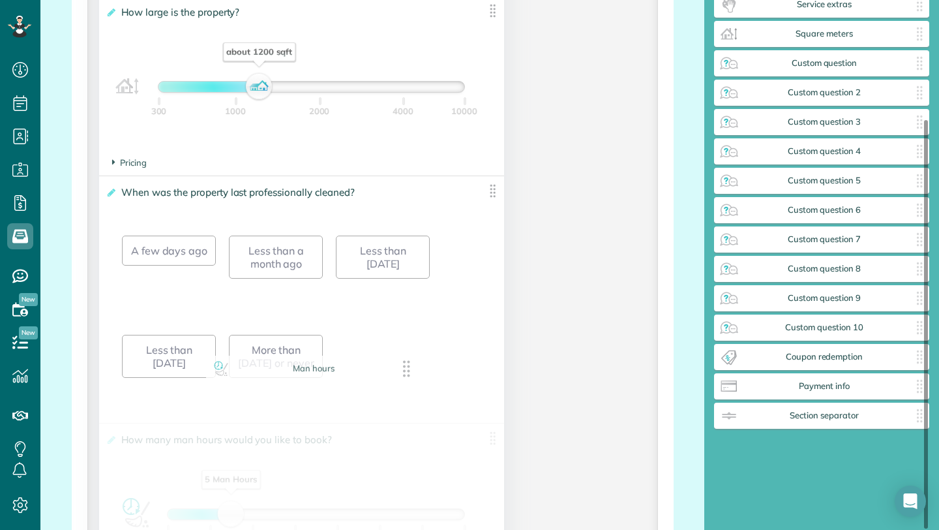
scroll to position [154, 0]
drag, startPoint x: 833, startPoint y: 361, endPoint x: 210, endPoint y: 429, distance: 626.7
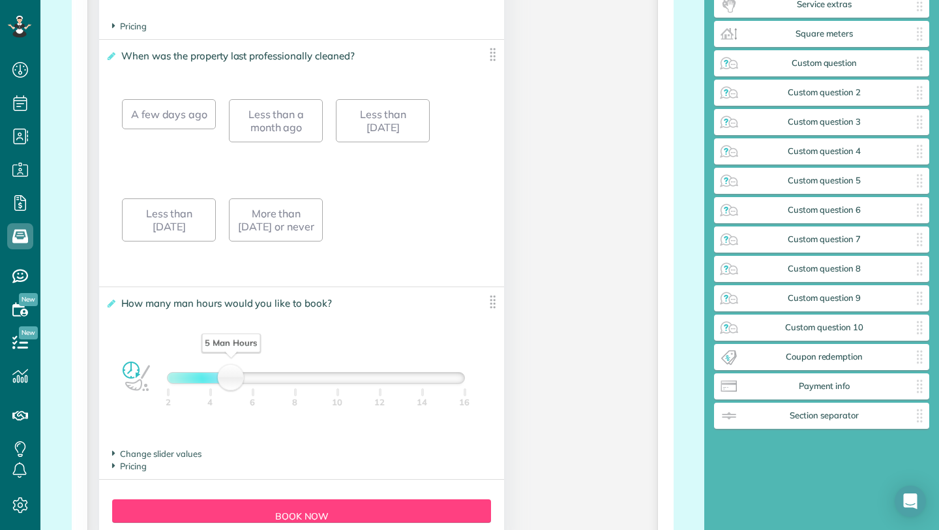
scroll to position [1868, 0]
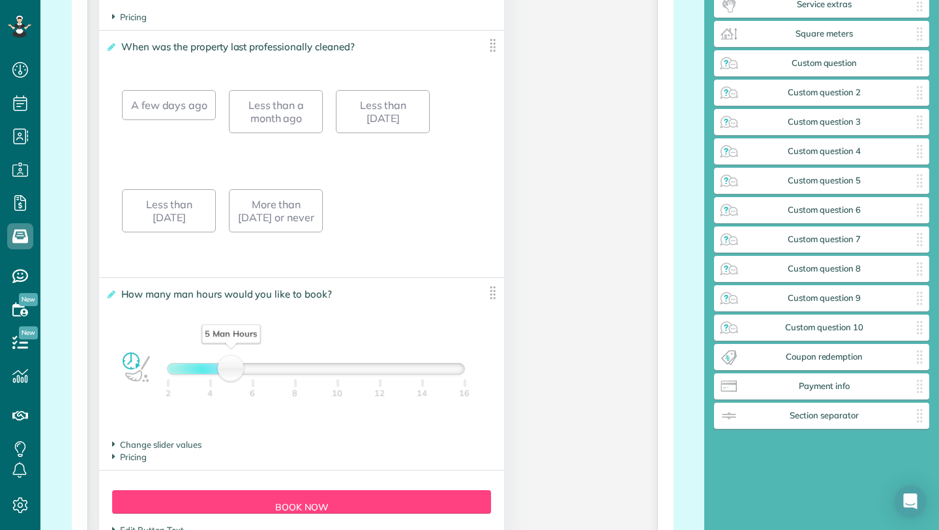
click at [493, 297] on img at bounding box center [493, 292] width 16 height 16
click at [490, 296] on img at bounding box center [493, 292] width 16 height 16
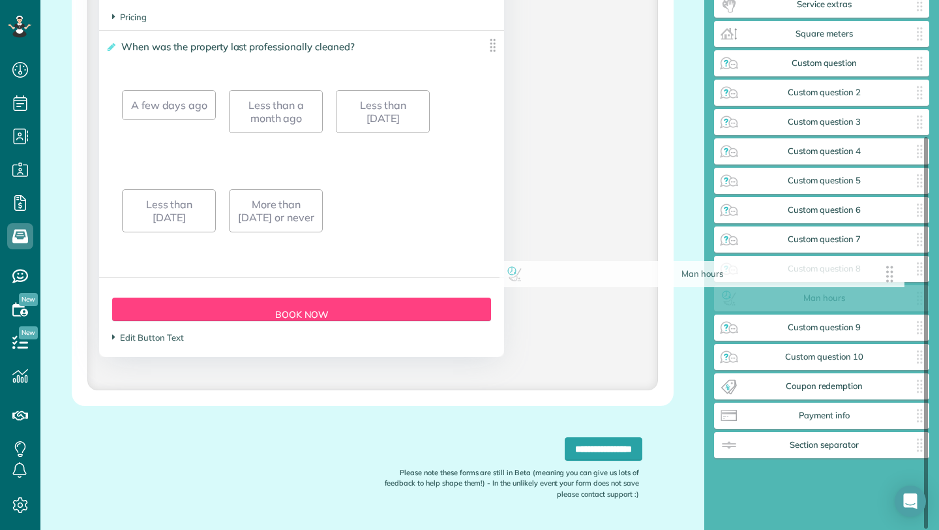
scroll to position [183, 0]
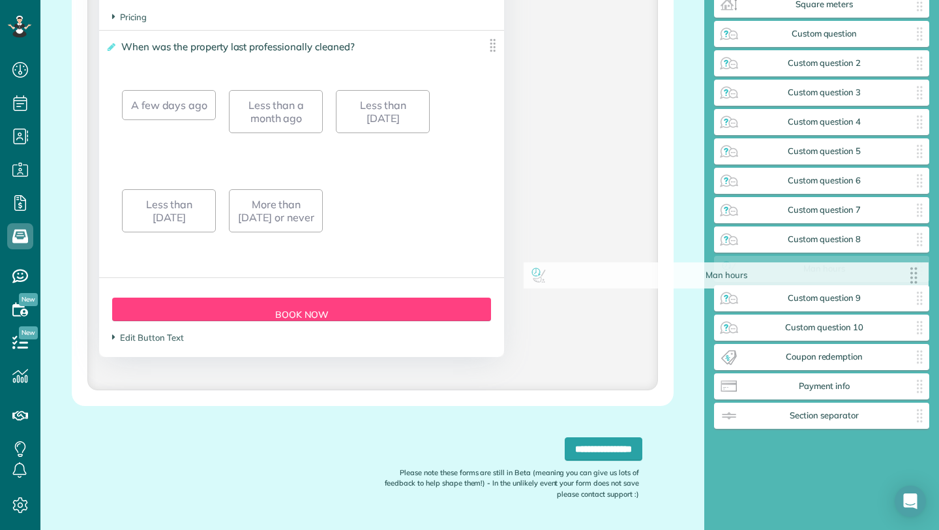
drag, startPoint x: 490, startPoint y: 296, endPoint x: 915, endPoint y: 274, distance: 425.9
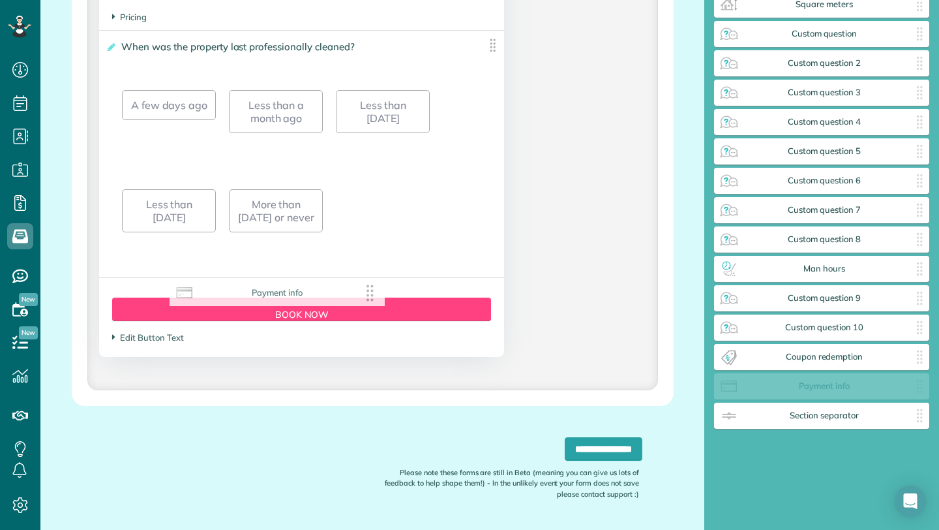
scroll to position [154, 0]
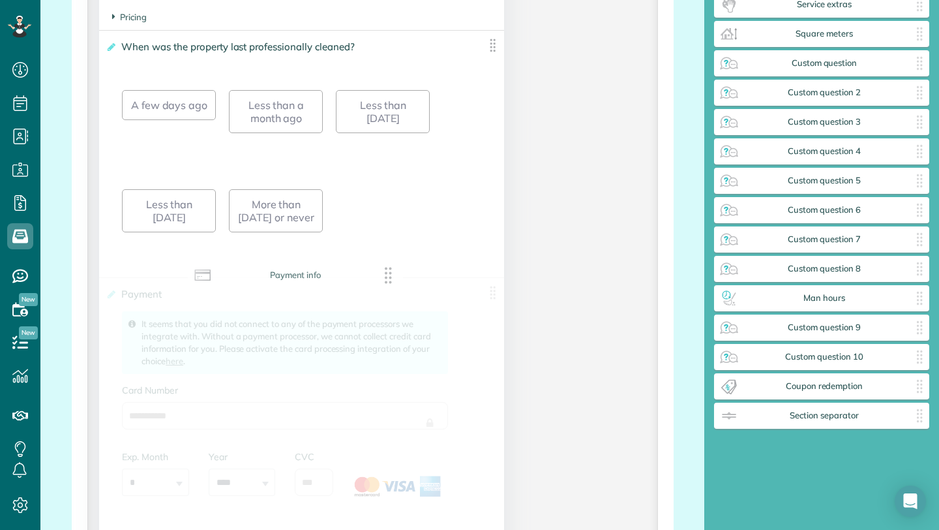
drag, startPoint x: 813, startPoint y: 384, endPoint x: 284, endPoint y: 275, distance: 540.0
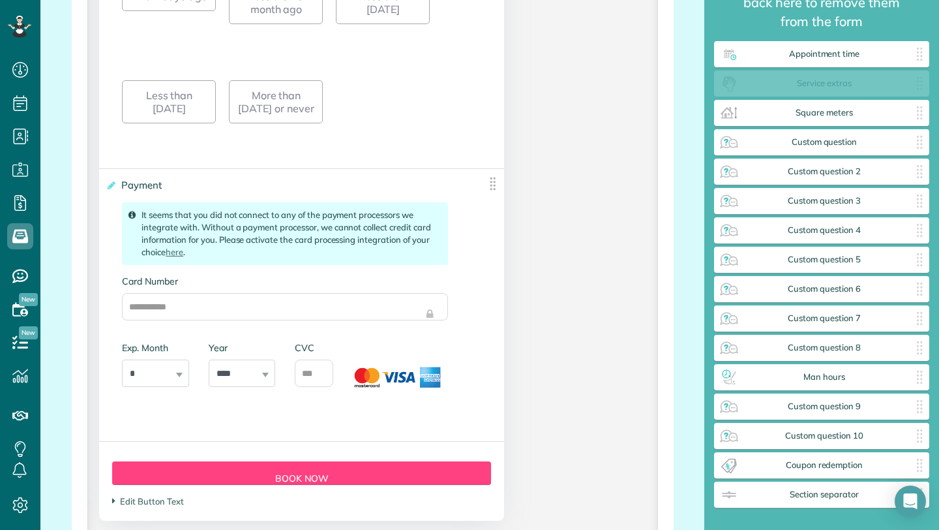
scroll to position [1977, 0]
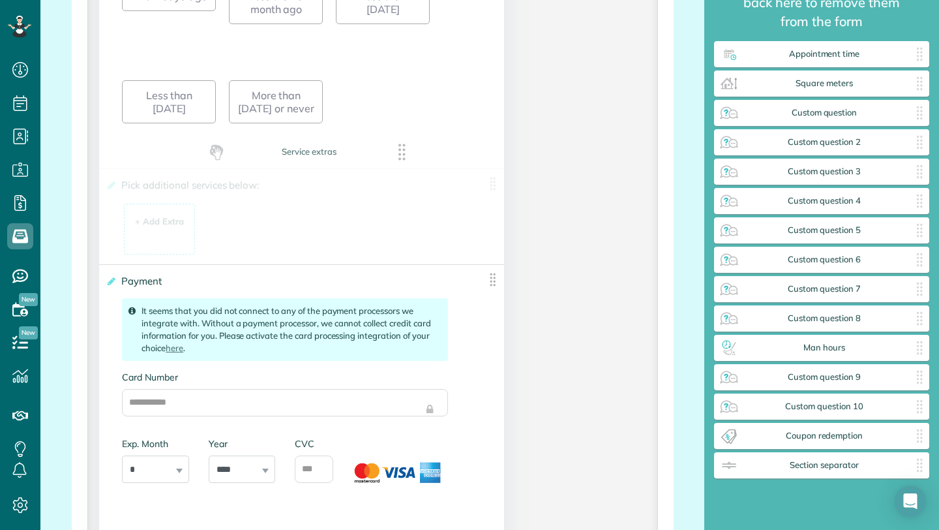
drag, startPoint x: 875, startPoint y: 78, endPoint x: 359, endPoint y: 156, distance: 521.2
click at [178, 194] on span "Pick additional services below:" at bounding box center [192, 184] width 149 height 19
click at [0, 0] on input "**********" at bounding box center [0, 0] width 0 height 0
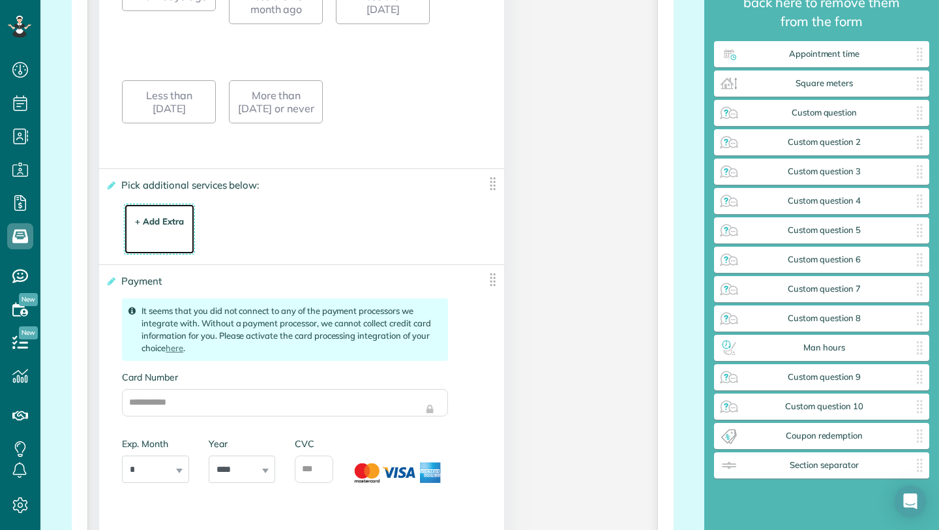
click at [157, 228] on div "+ Add Extra" at bounding box center [159, 221] width 49 height 12
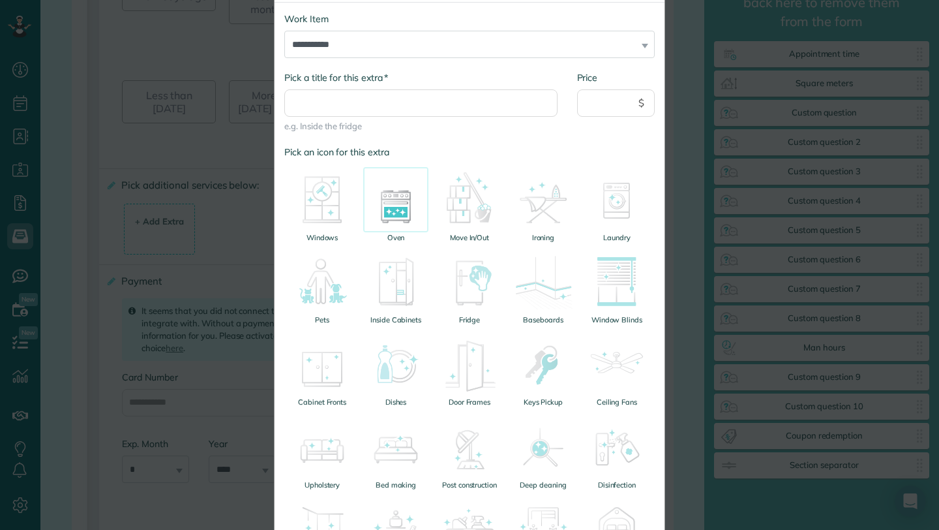
scroll to position [0, 0]
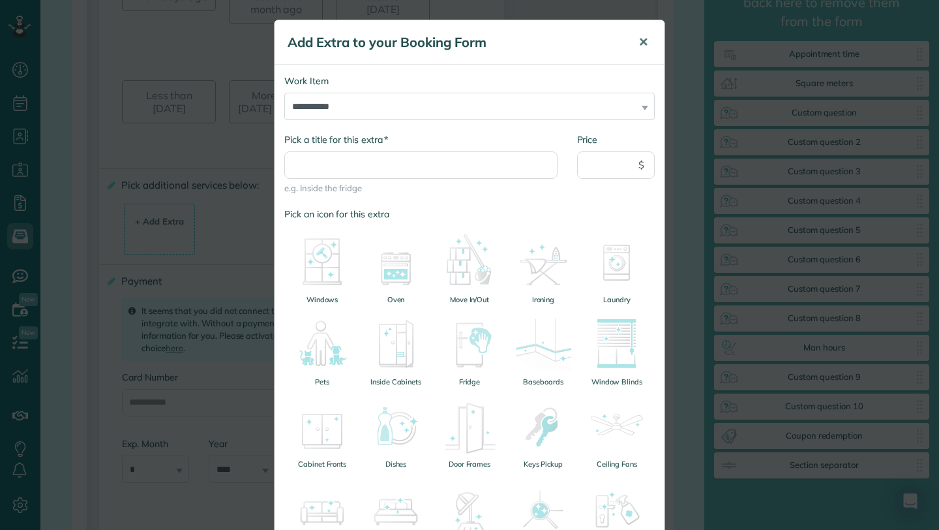
click at [651, 42] on button "✕" at bounding box center [643, 42] width 29 height 31
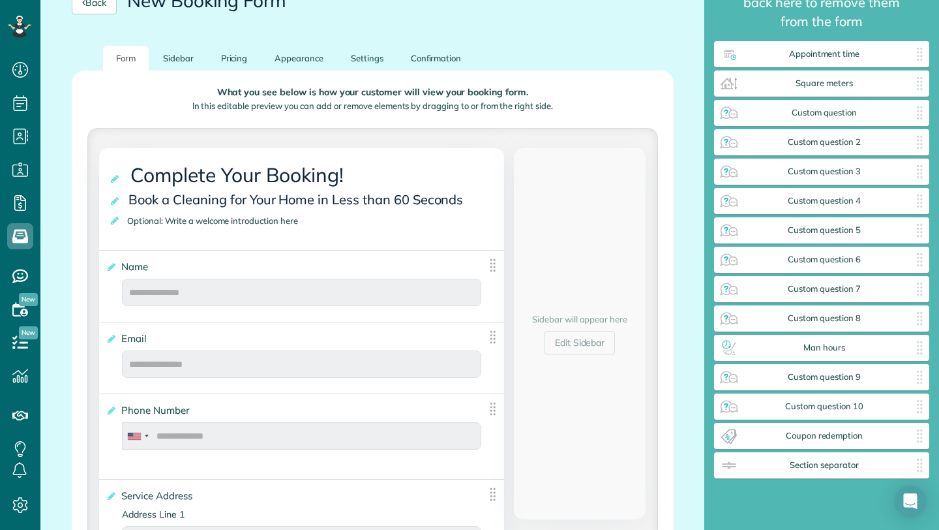
scroll to position [159, 0]
click at [588, 346] on link "Edit Sidebar" at bounding box center [580, 342] width 71 height 23
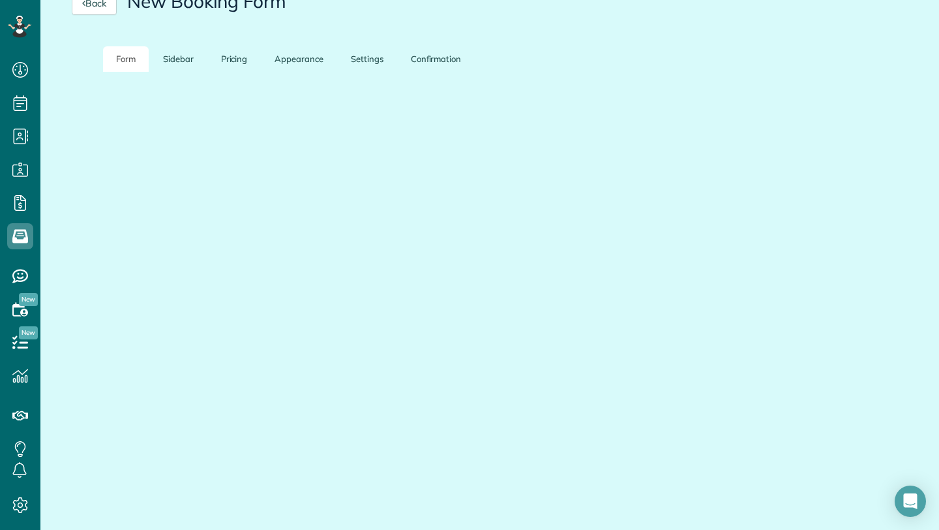
scroll to position [112, 0]
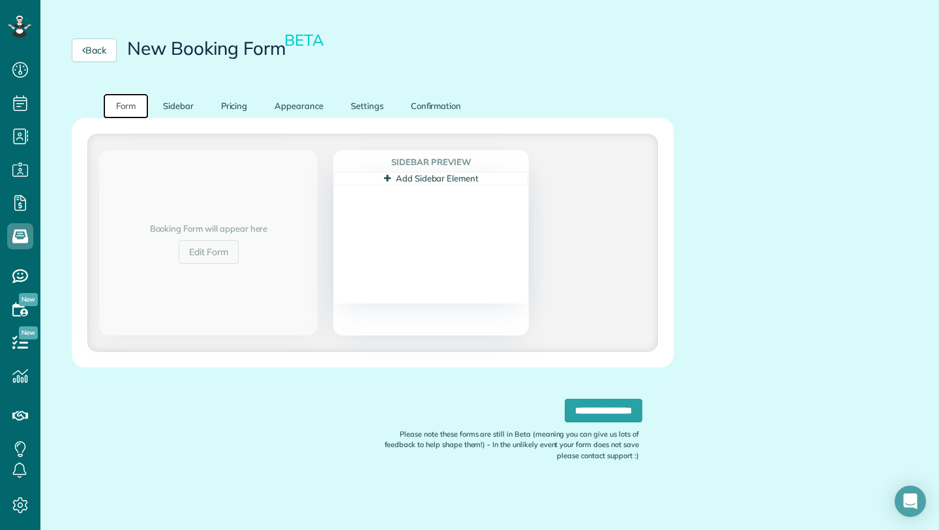
click at [134, 106] on link "Form" at bounding box center [126, 105] width 46 height 25
click at [175, 109] on link "Sidebar" at bounding box center [178, 105] width 57 height 25
click at [399, 178] on link "Add Sidebar Element" at bounding box center [431, 178] width 95 height 10
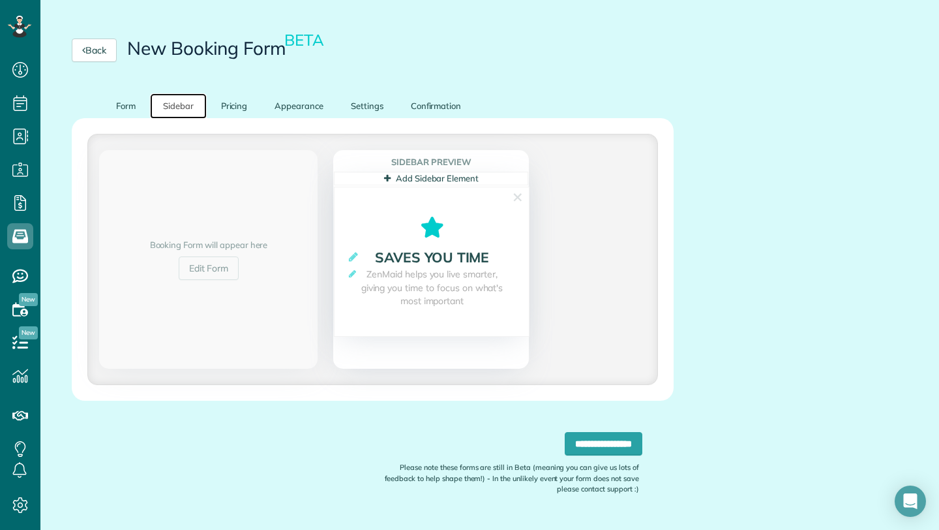
click at [436, 246] on section "**********" at bounding box center [432, 262] width 196 height 150
click at [350, 259] on icon at bounding box center [353, 256] width 9 height 11
click at [526, 292] on section "**********" at bounding box center [432, 262] width 196 height 150
click at [510, 260] on link "Save" at bounding box center [497, 260] width 32 height 20
click at [354, 270] on icon at bounding box center [352, 273] width 7 height 8
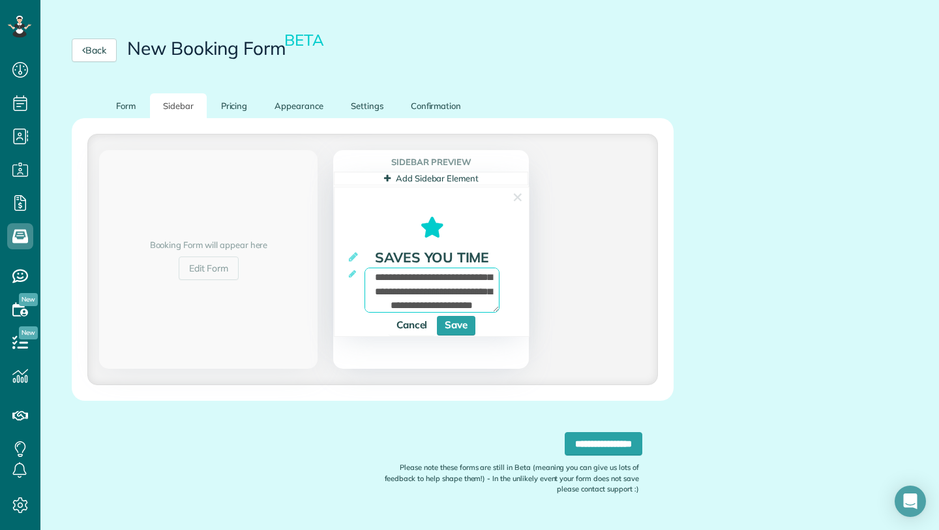
click at [412, 281] on textarea "**********" at bounding box center [432, 289] width 134 height 45
click at [519, 292] on section "**********" at bounding box center [432, 262] width 196 height 150
click at [410, 325] on link "Cancel" at bounding box center [412, 326] width 47 height 20
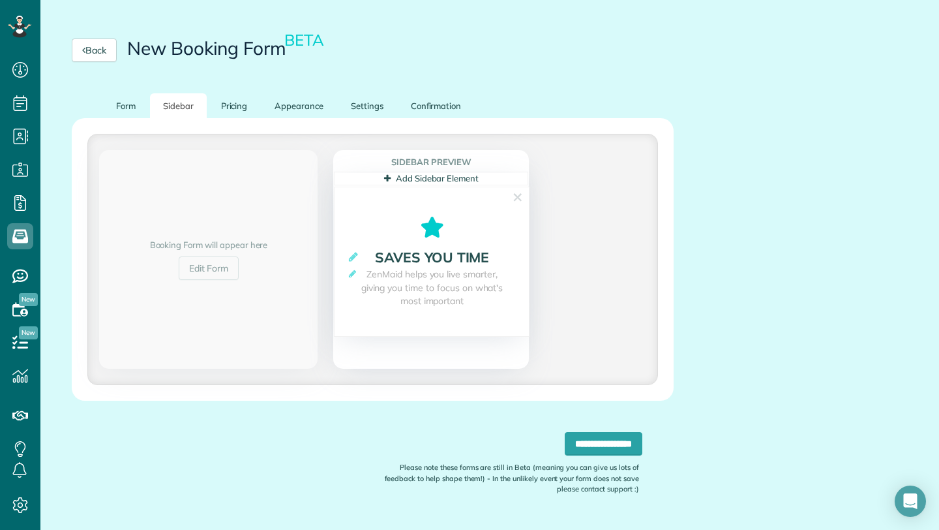
click at [402, 176] on link "Add Sidebar Element" at bounding box center [431, 178] width 95 height 10
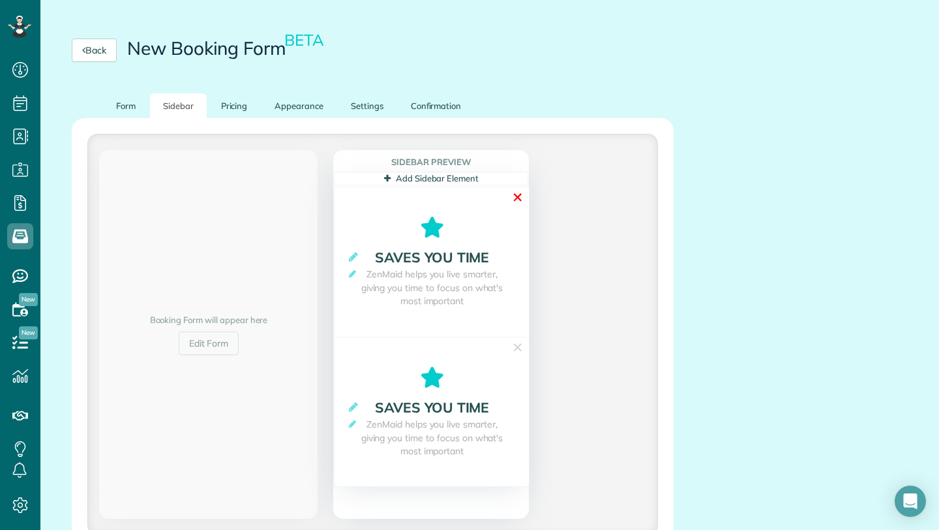
click at [518, 196] on link "✕" at bounding box center [518, 197] width 12 height 20
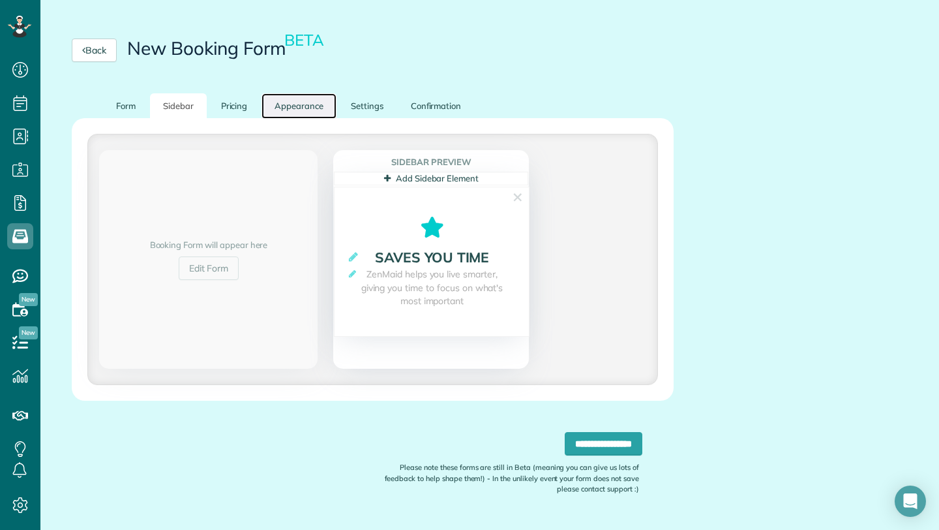
click at [294, 106] on link "Appearance" at bounding box center [299, 105] width 75 height 25
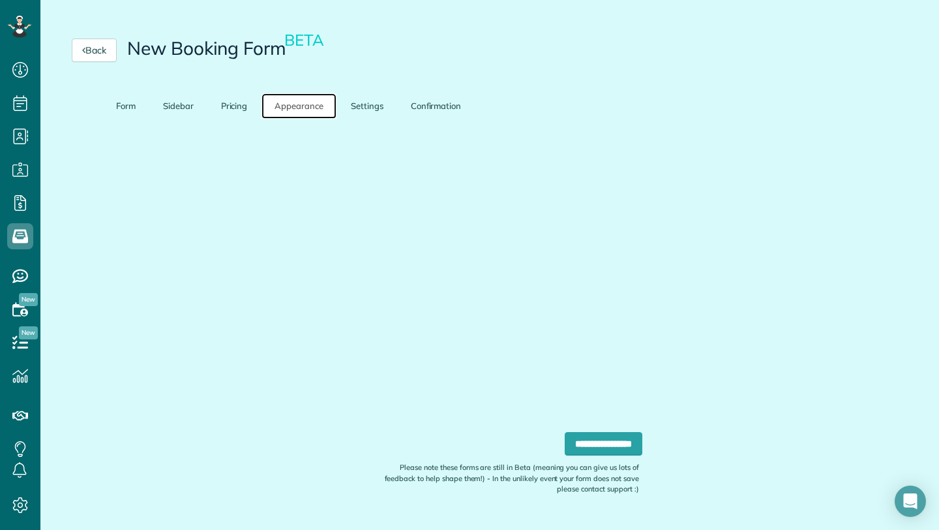
scroll to position [97, 0]
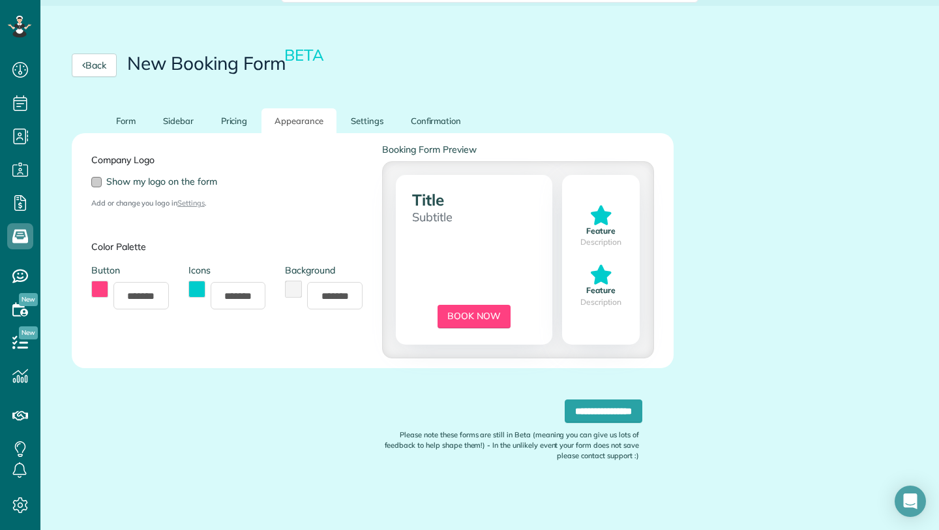
click at [106, 181] on span "Show my logo on the form" at bounding box center [161, 181] width 111 height 12
click at [94, 290] on button "toggle color picker dialog" at bounding box center [99, 289] width 17 height 17
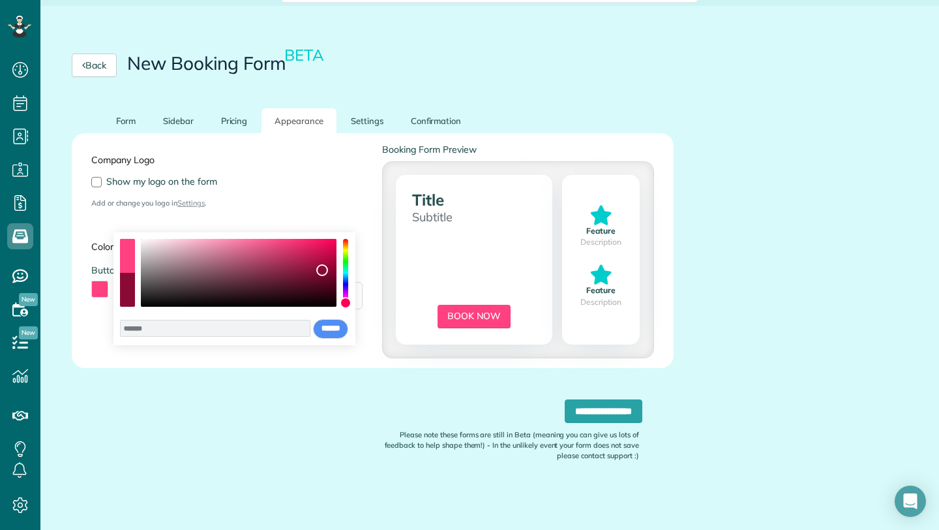
click at [322, 270] on div "color picker dialog" at bounding box center [239, 273] width 196 height 68
click at [233, 283] on div "color picker dialog" at bounding box center [239, 273] width 196 height 68
click at [303, 301] on div "color picker dialog" at bounding box center [239, 273] width 196 height 68
click at [309, 282] on div "color picker dialog" at bounding box center [239, 273] width 196 height 68
click at [348, 248] on div "color picker dialog" at bounding box center [345, 273] width 5 height 68
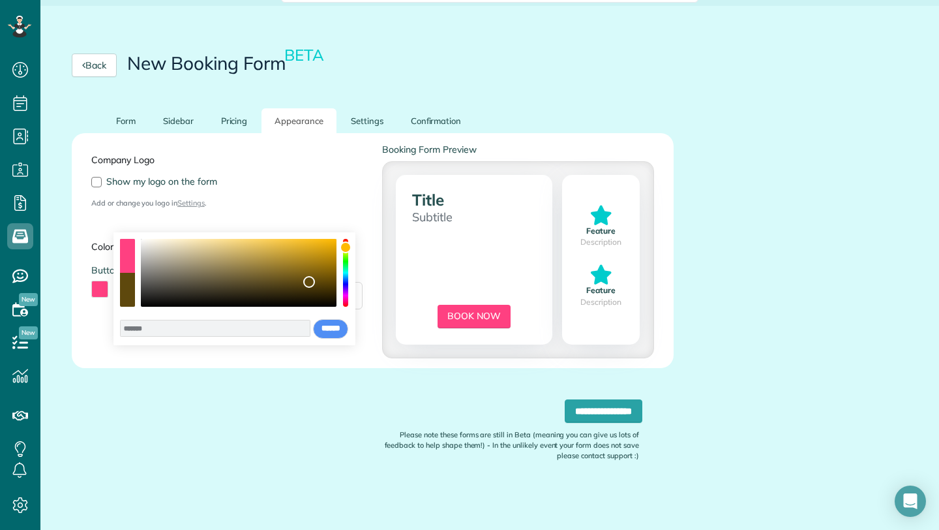
click at [343, 247] on div "color picker dialog" at bounding box center [346, 247] width 12 height 12
click at [128, 284] on div "color picker dialog" at bounding box center [127, 290] width 14 height 34
click at [274, 273] on div "color picker dialog" at bounding box center [239, 273] width 196 height 68
click at [221, 262] on div "color picker dialog" at bounding box center [239, 273] width 196 height 68
click at [194, 253] on div "color picker dialog" at bounding box center [239, 273] width 196 height 68
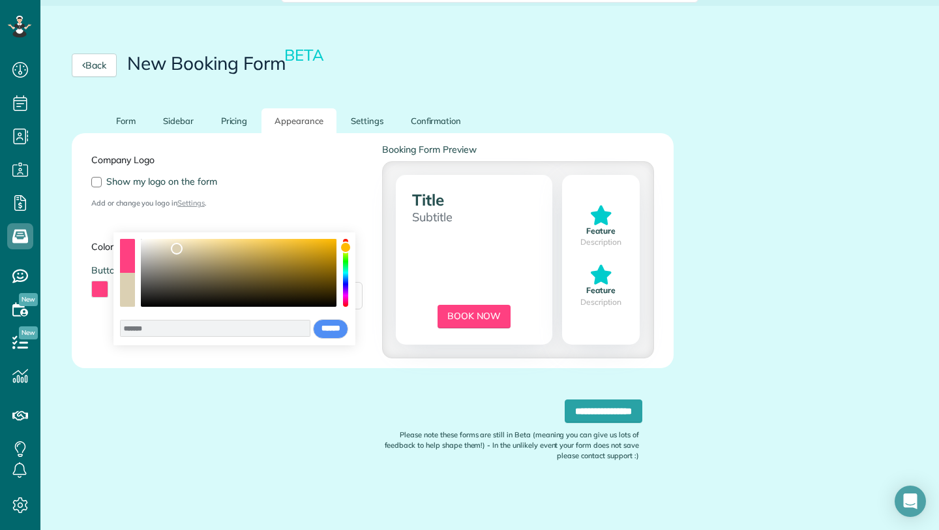
click at [177, 249] on div "color picker dialog" at bounding box center [239, 273] width 196 height 68
click at [324, 293] on div "color picker dialog" at bounding box center [239, 273] width 196 height 68
click at [308, 288] on div "color picker dialog" at bounding box center [239, 273] width 196 height 68
type input "*******"
click at [308, 281] on div "color picker dialog" at bounding box center [239, 273] width 196 height 68
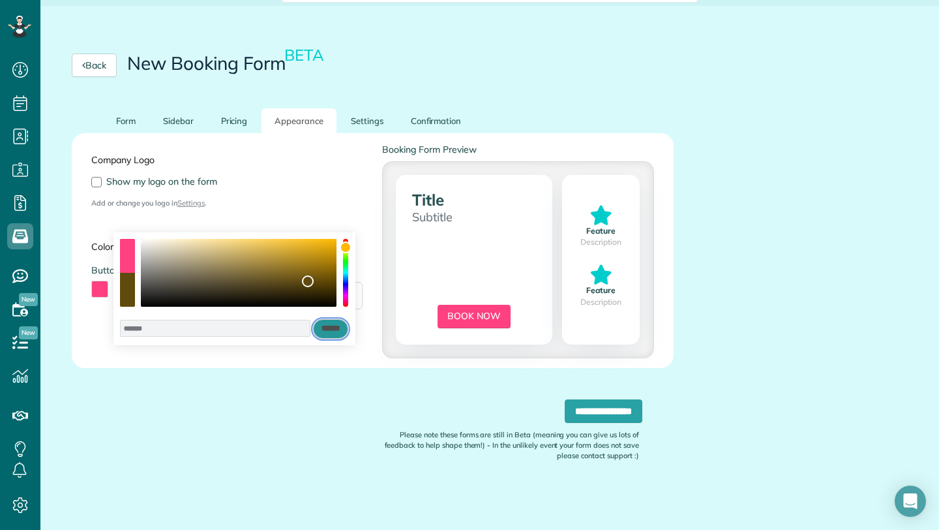
click at [335, 327] on input "******" at bounding box center [330, 329] width 35 height 20
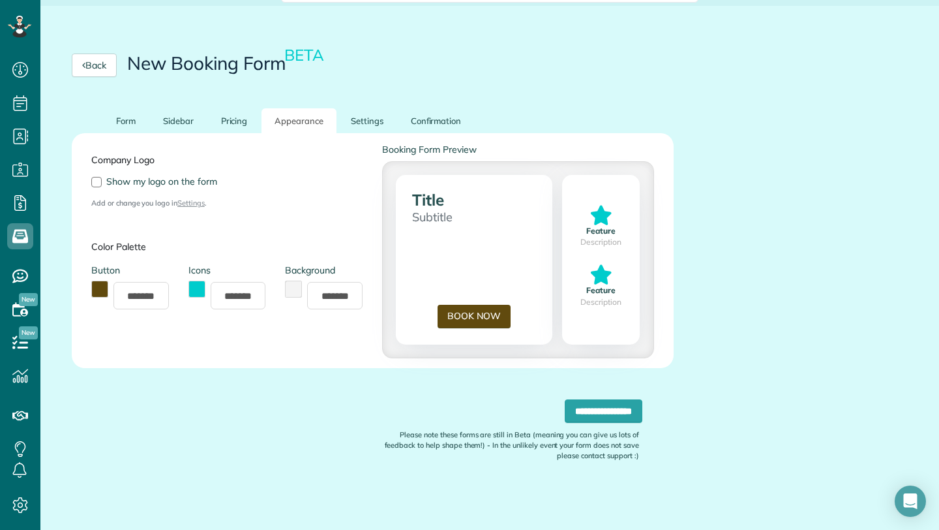
click at [187, 286] on div "Icons *******" at bounding box center [227, 293] width 97 height 59
click at [294, 284] on button "toggle color picker dialog" at bounding box center [293, 289] width 17 height 17
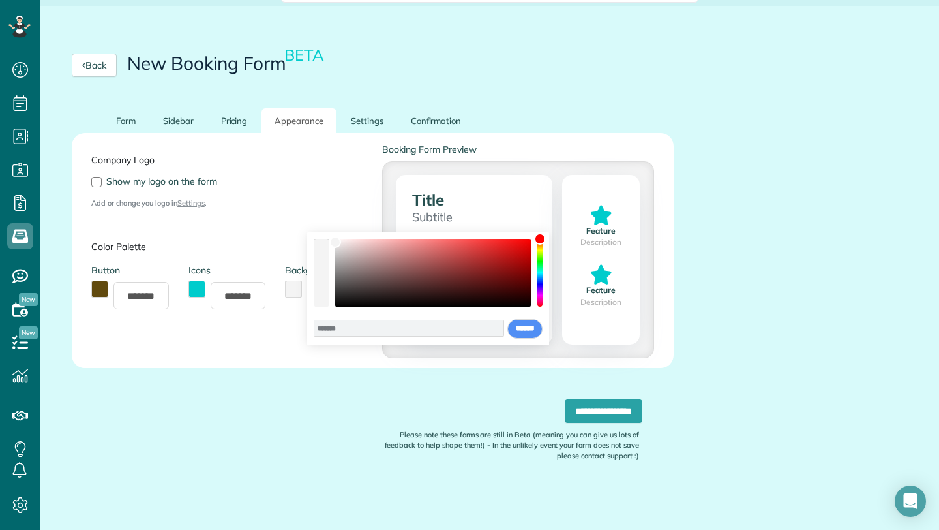
click at [538, 253] on div "color picker dialog" at bounding box center [540, 273] width 5 height 68
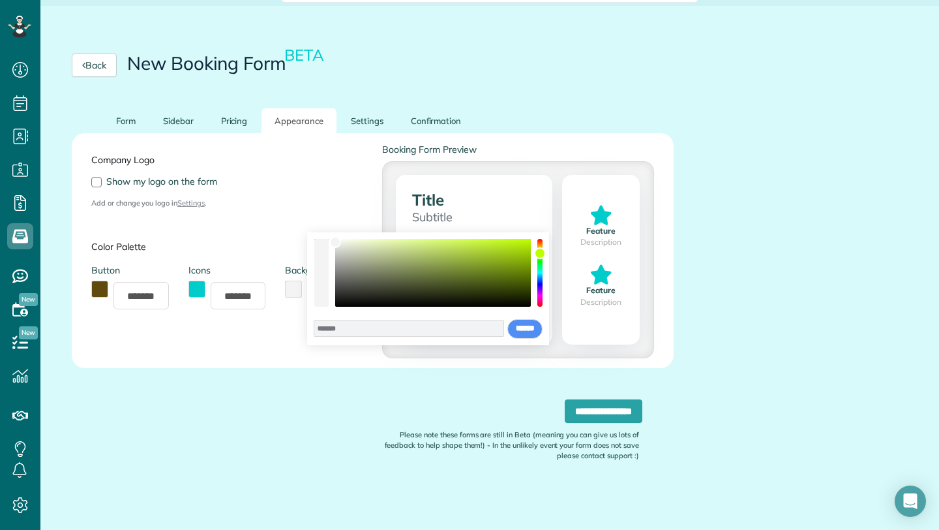
click at [541, 253] on div "color picker dialog" at bounding box center [540, 253] width 12 height 12
click at [541, 252] on div "color picker dialog" at bounding box center [540, 253] width 12 height 12
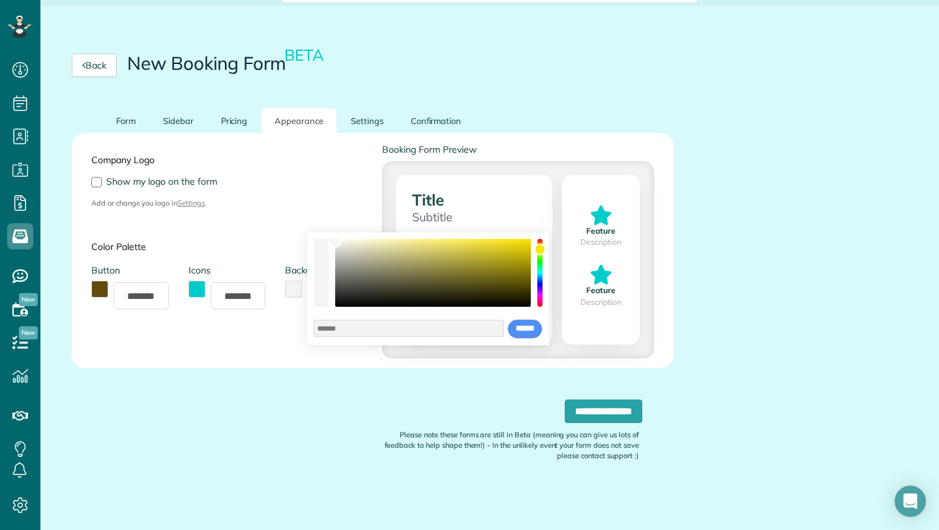
click at [541, 249] on div "color picker dialog" at bounding box center [540, 249] width 12 height 12
click at [347, 247] on div "color picker dialog" at bounding box center [433, 273] width 196 height 68
click at [350, 249] on div "color picker dialog" at bounding box center [350, 249] width 12 height 12
type input "*******"
click at [350, 249] on div "color picker dialog" at bounding box center [350, 249] width 12 height 12
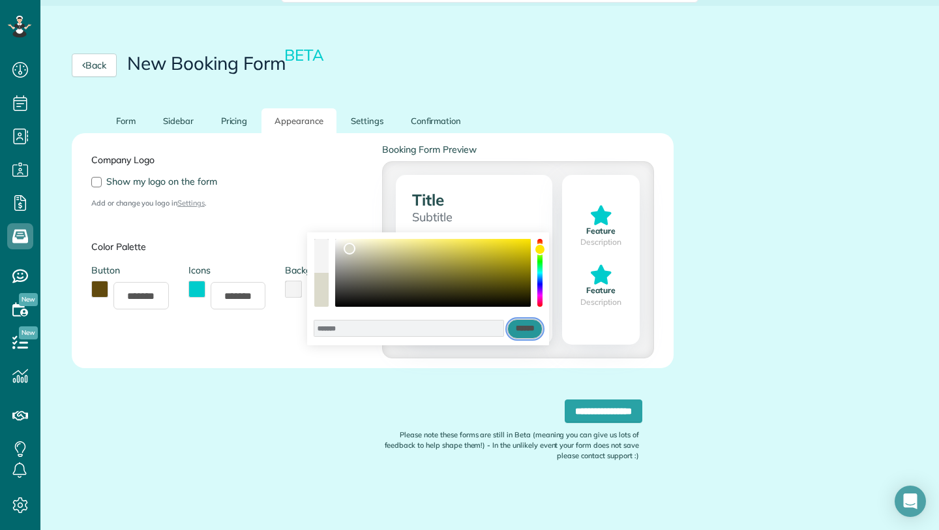
click at [530, 328] on input "******" at bounding box center [525, 329] width 35 height 20
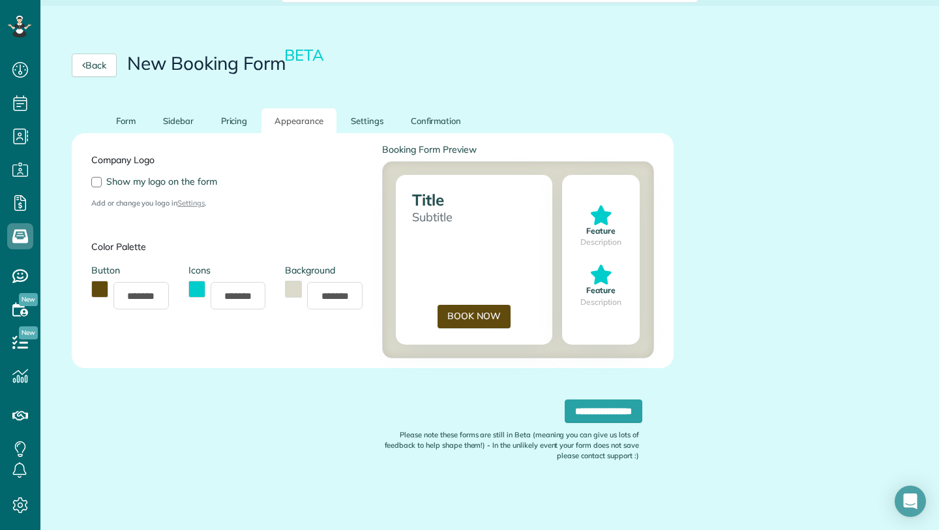
click at [193, 288] on button "toggle color picker dialog" at bounding box center [197, 289] width 17 height 17
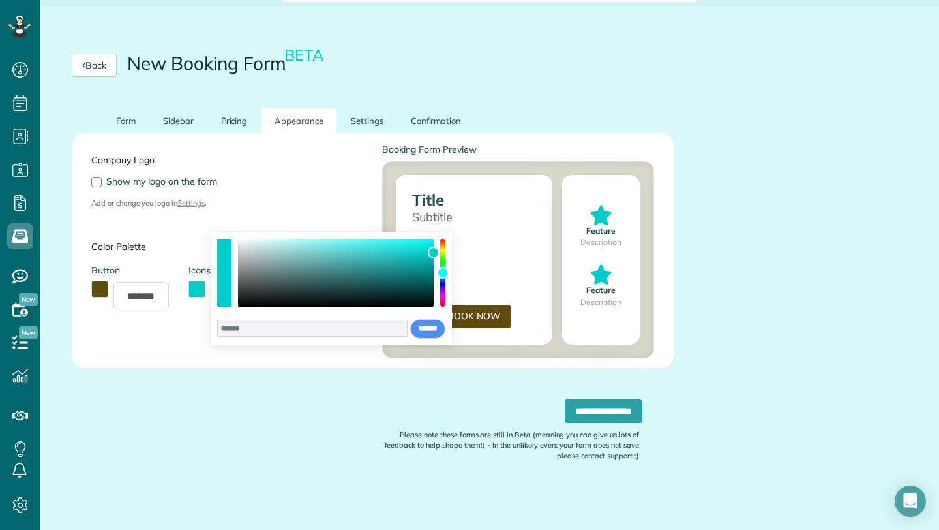
click at [445, 252] on div "color picker dialog" at bounding box center [442, 273] width 5 height 68
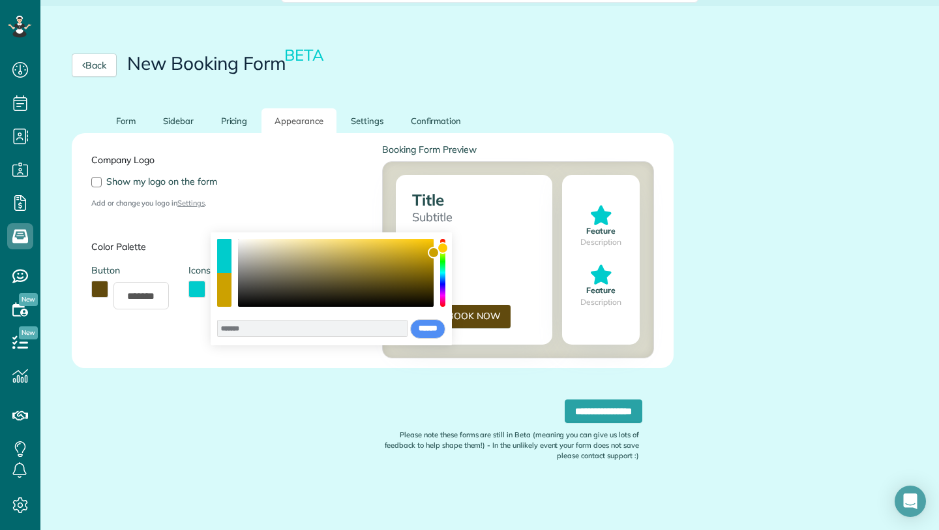
click at [445, 248] on div "color picker dialog" at bounding box center [443, 248] width 12 height 12
click at [445, 243] on div "color picker dialog" at bounding box center [443, 248] width 12 height 12
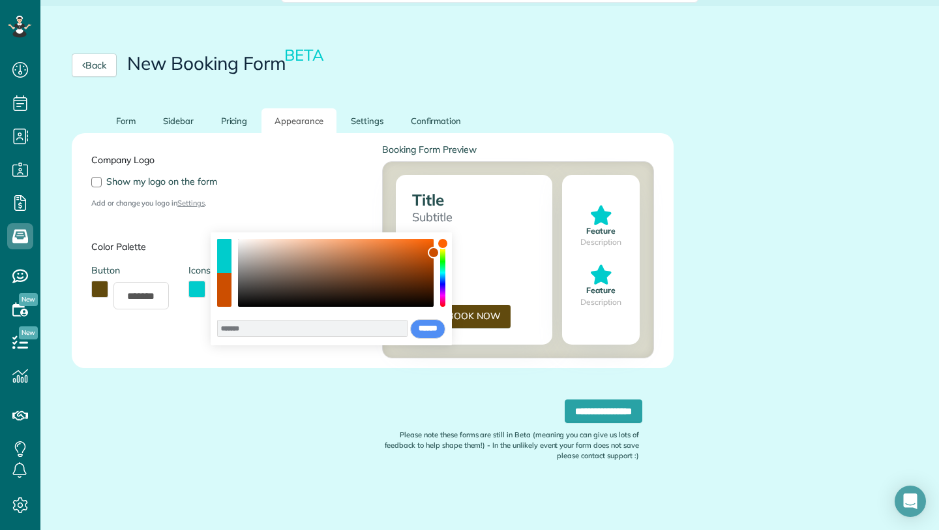
click at [445, 252] on div "******* **** **** **** **** **** ****** ****** *****" at bounding box center [332, 288] width 242 height 113
click at [315, 250] on div "color picker dialog" at bounding box center [336, 273] width 196 height 68
click at [279, 249] on div "color picker dialog" at bounding box center [336, 273] width 196 height 68
click at [257, 252] on div "color picker dialog" at bounding box center [336, 273] width 196 height 68
click at [254, 244] on div "color picker dialog" at bounding box center [336, 273] width 196 height 68
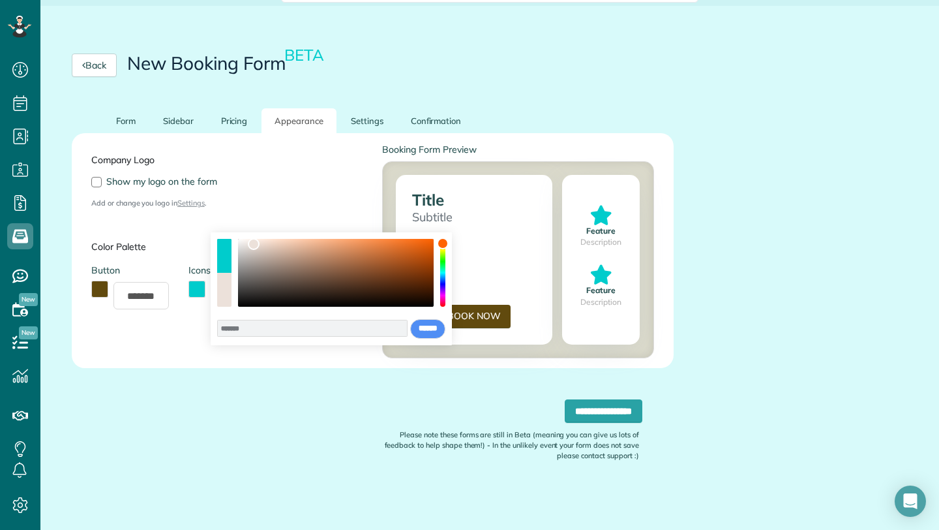
click at [275, 255] on div "color picker dialog" at bounding box center [336, 273] width 196 height 68
click at [277, 258] on div "color picker dialog" at bounding box center [277, 258] width 12 height 12
click at [244, 264] on div "color picker dialog" at bounding box center [336, 273] width 196 height 68
click at [259, 281] on div "color picker dialog" at bounding box center [336, 273] width 196 height 68
click at [277, 288] on div "color picker dialog" at bounding box center [336, 273] width 196 height 68
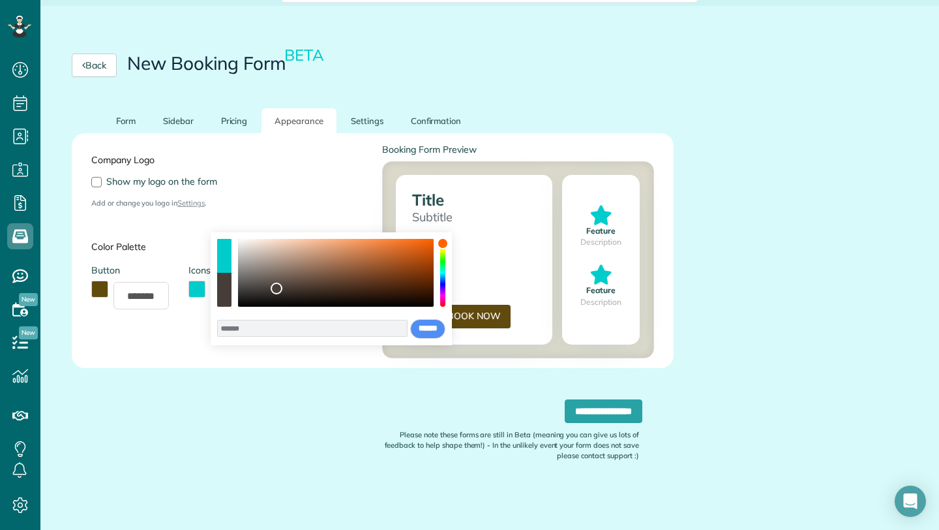
click at [277, 281] on div "color picker dialog" at bounding box center [336, 273] width 196 height 68
click at [291, 281] on div "color picker dialog" at bounding box center [336, 273] width 196 height 68
type input "*******"
click at [293, 281] on div "color picker dialog" at bounding box center [293, 281] width 12 height 12
click at [414, 328] on input "******" at bounding box center [427, 329] width 35 height 20
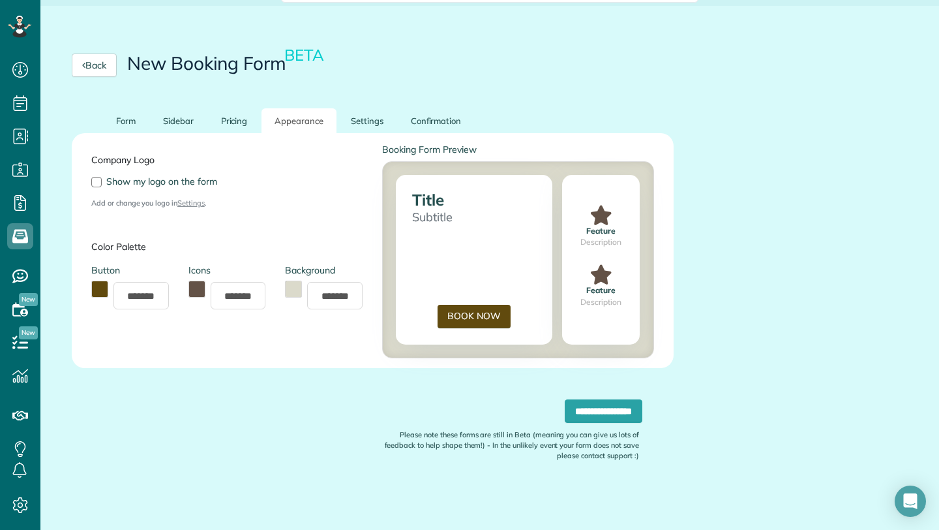
click at [256, 214] on div "Company Logo Show my logo on the form Add or change you logo in Settings . Colo…" at bounding box center [227, 250] width 291 height 215
click at [375, 123] on link "Settings" at bounding box center [367, 120] width 59 height 25
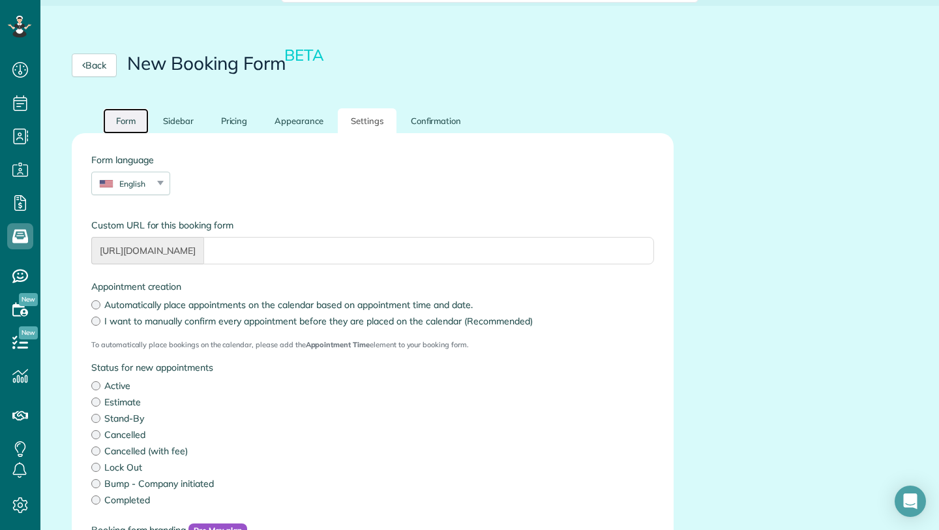
click at [142, 119] on link "Form" at bounding box center [126, 120] width 46 height 25
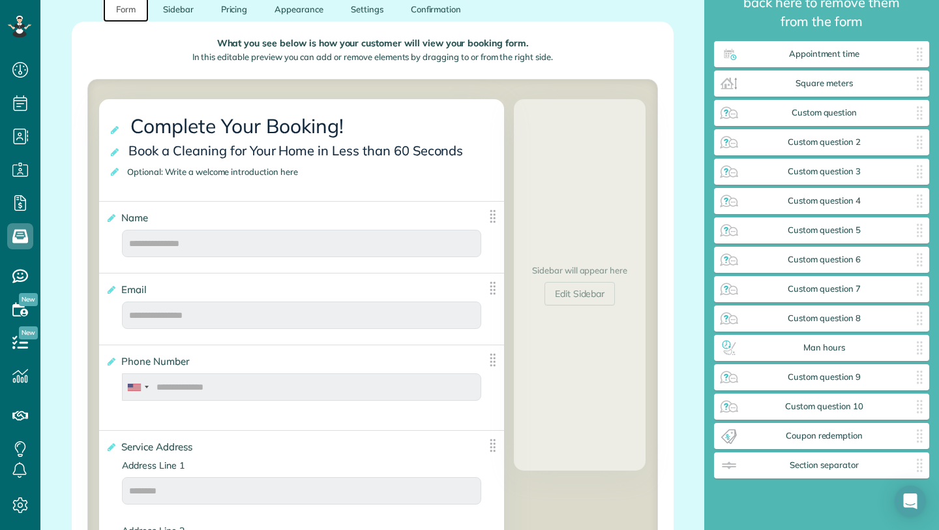
scroll to position [232, 0]
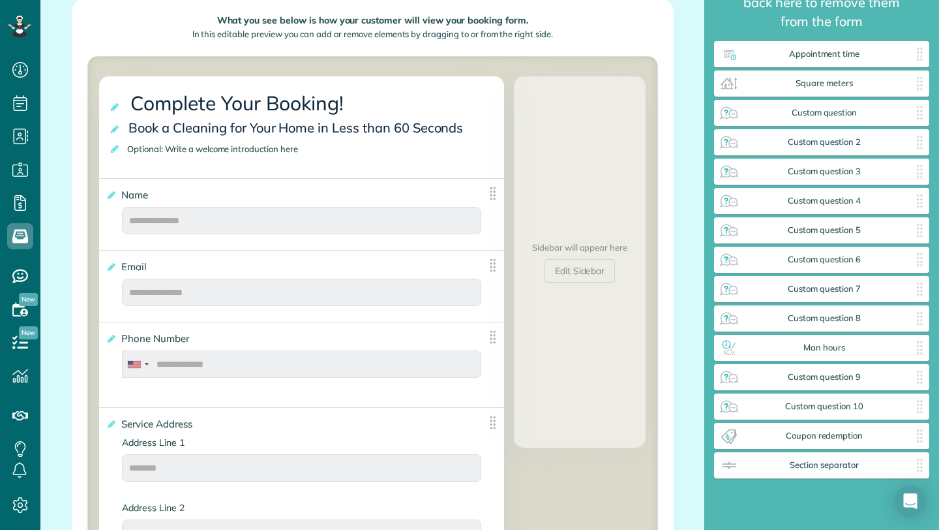
click at [202, 151] on span "Optional: Write a welcome introduction here" at bounding box center [215, 148] width 182 height 17
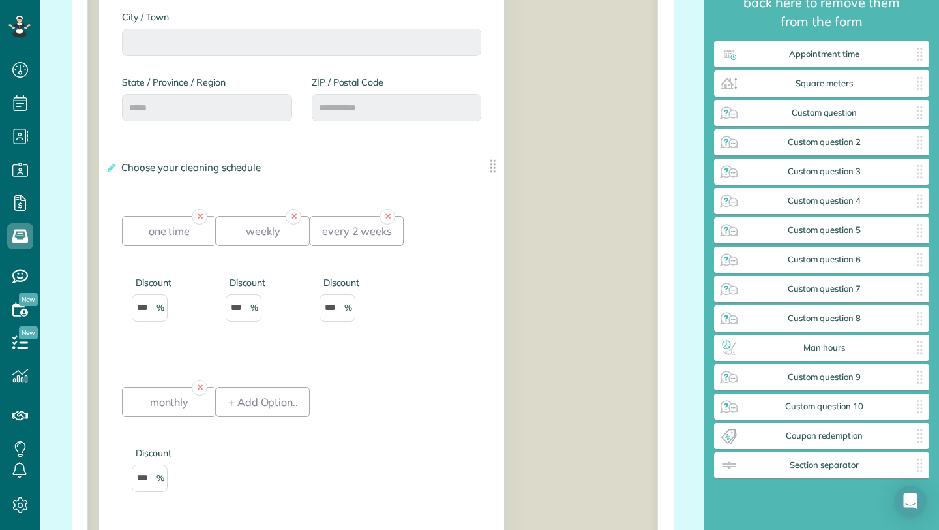
scroll to position [786, 0]
click at [239, 308] on input "***" at bounding box center [244, 309] width 36 height 27
click at [243, 312] on input "***" at bounding box center [244, 309] width 36 height 27
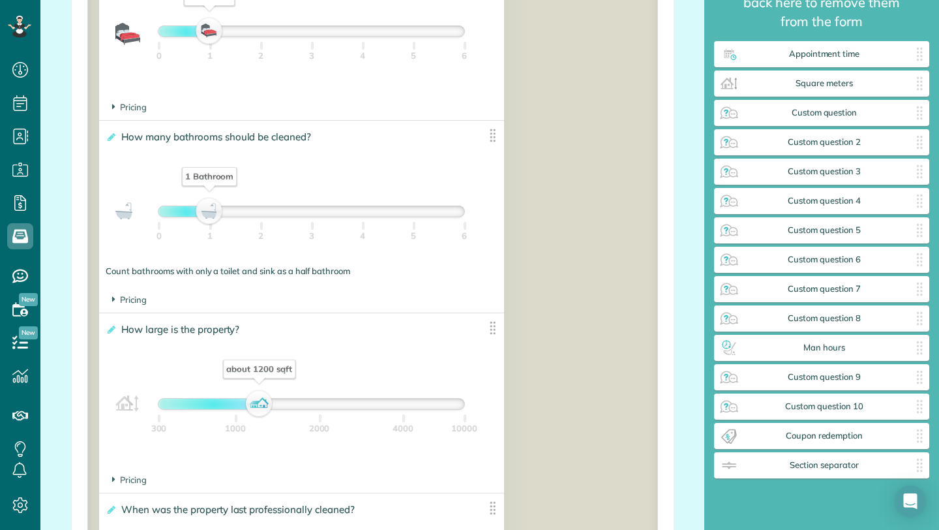
scroll to position [1419, 0]
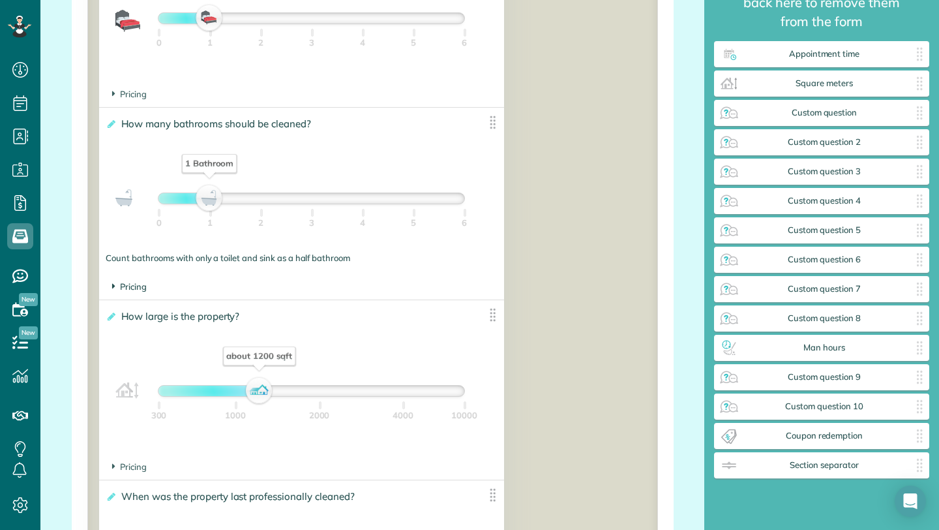
click at [131, 290] on span "Pricing" at bounding box center [129, 286] width 35 height 10
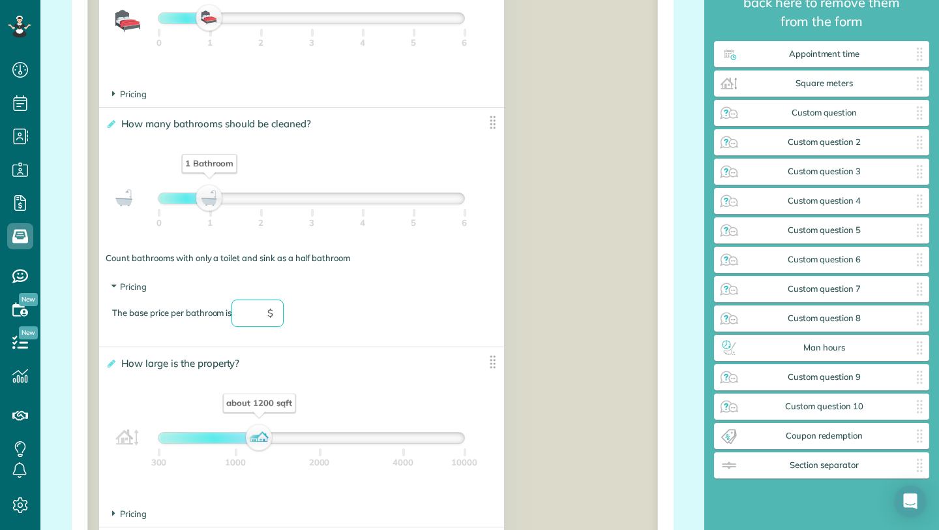
click at [259, 323] on input "text" at bounding box center [258, 312] width 52 height 27
click at [172, 329] on div "The base price per bathroom is $" at bounding box center [301, 319] width 379 height 40
click at [122, 292] on span "Pricing" at bounding box center [129, 286] width 35 height 10
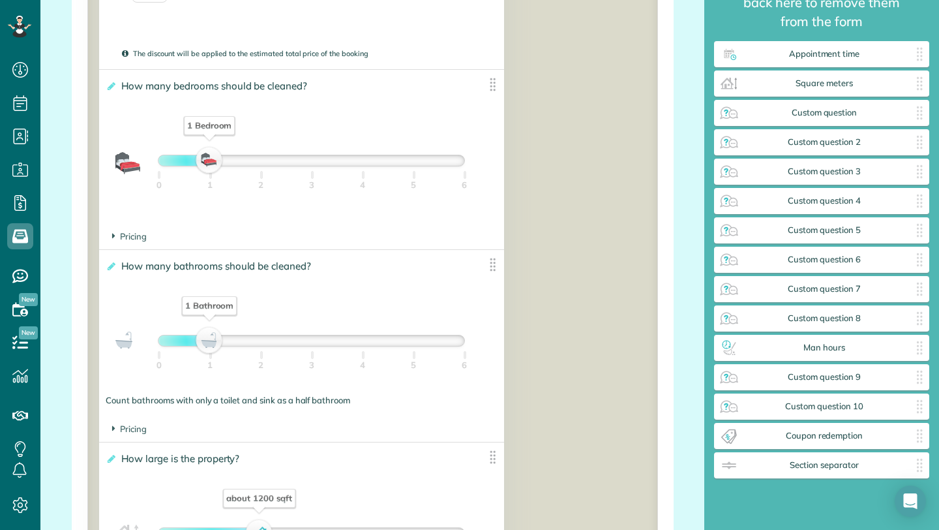
scroll to position [1271, 0]
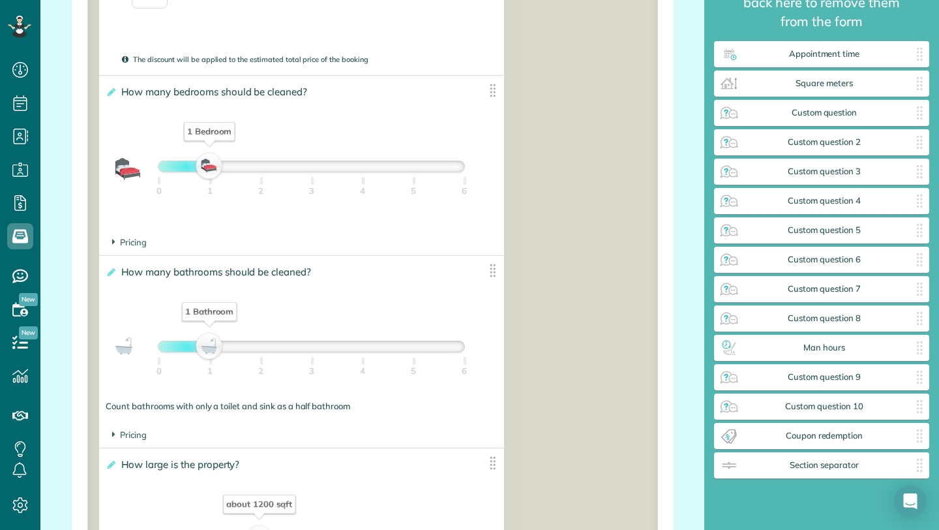
click at [143, 227] on div "**********" at bounding box center [301, 153] width 405 height 154
click at [127, 247] on span "Pricing" at bounding box center [129, 242] width 35 height 10
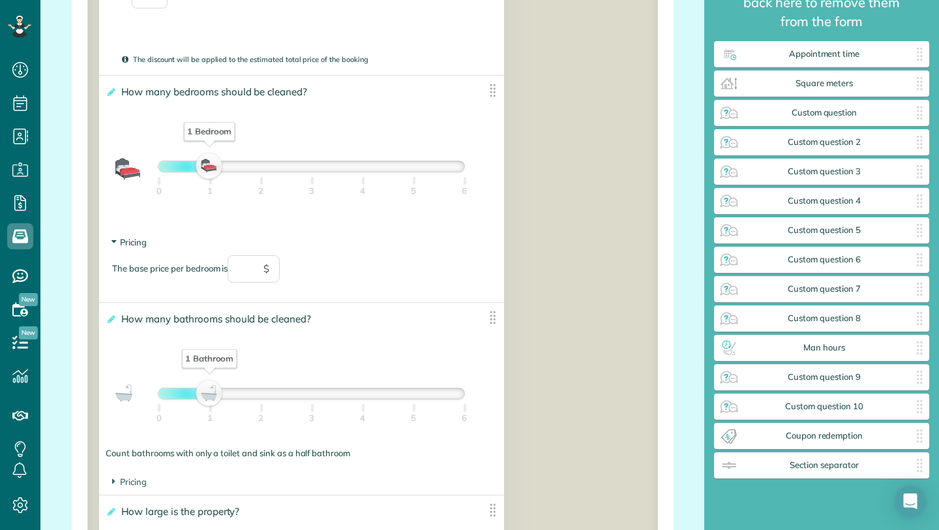
click at [123, 244] on span "Pricing" at bounding box center [129, 242] width 35 height 10
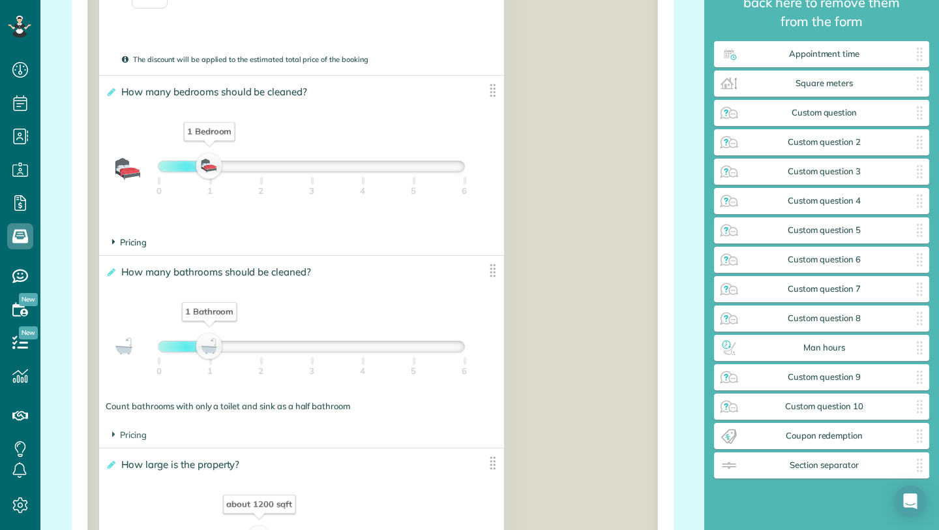
click at [123, 244] on span "Pricing" at bounding box center [129, 242] width 35 height 10
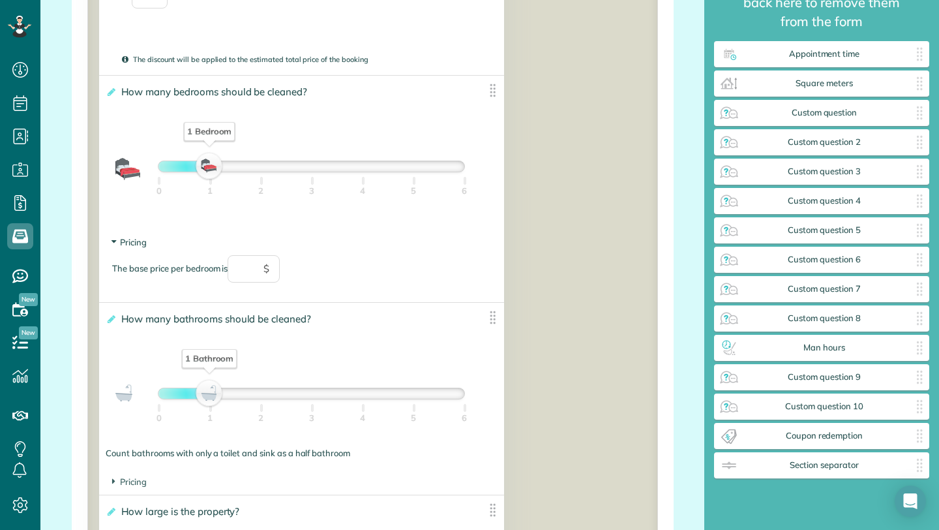
click at [123, 244] on span "Pricing" at bounding box center [129, 242] width 35 height 10
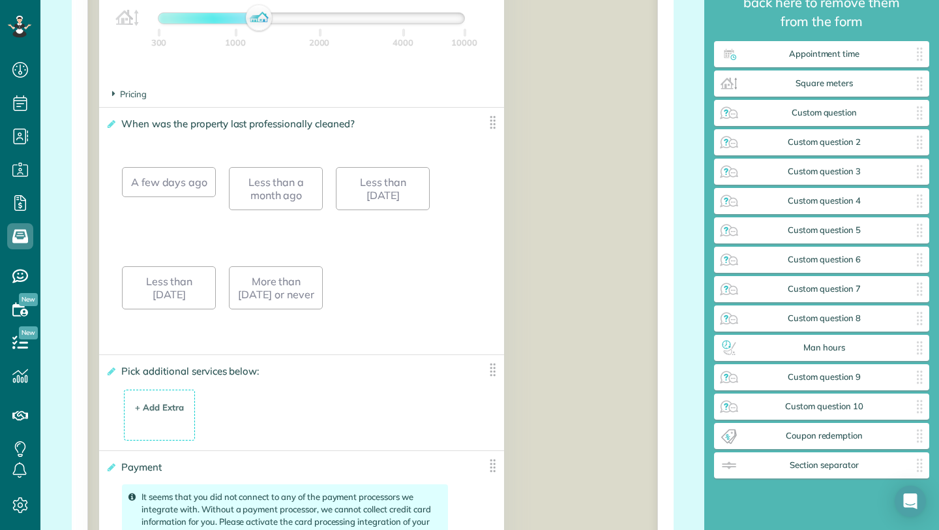
scroll to position [1781, 0]
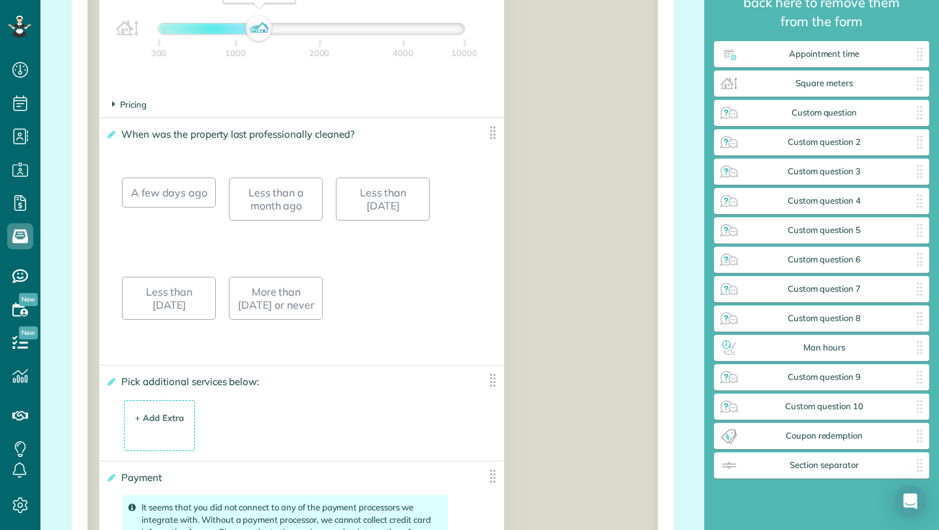
click at [140, 107] on span "Pricing" at bounding box center [129, 104] width 35 height 10
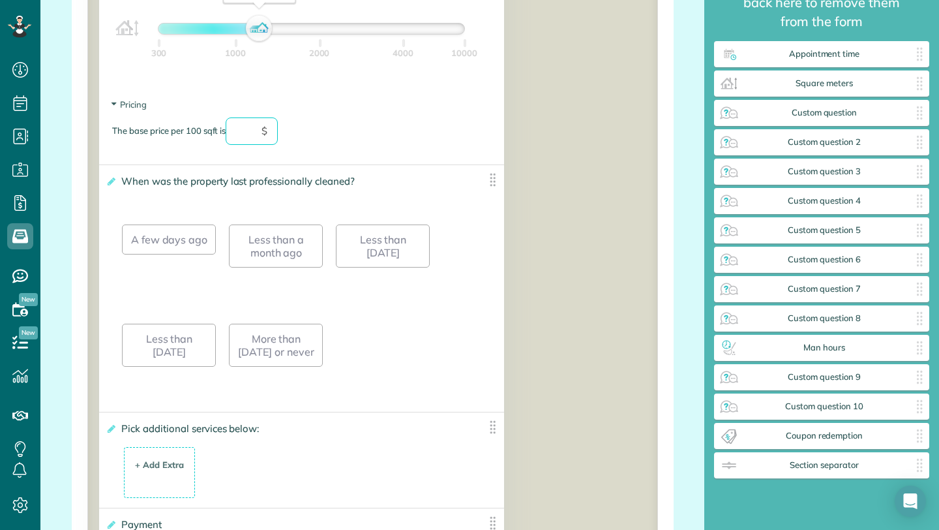
click at [246, 138] on input "text" at bounding box center [252, 130] width 52 height 27
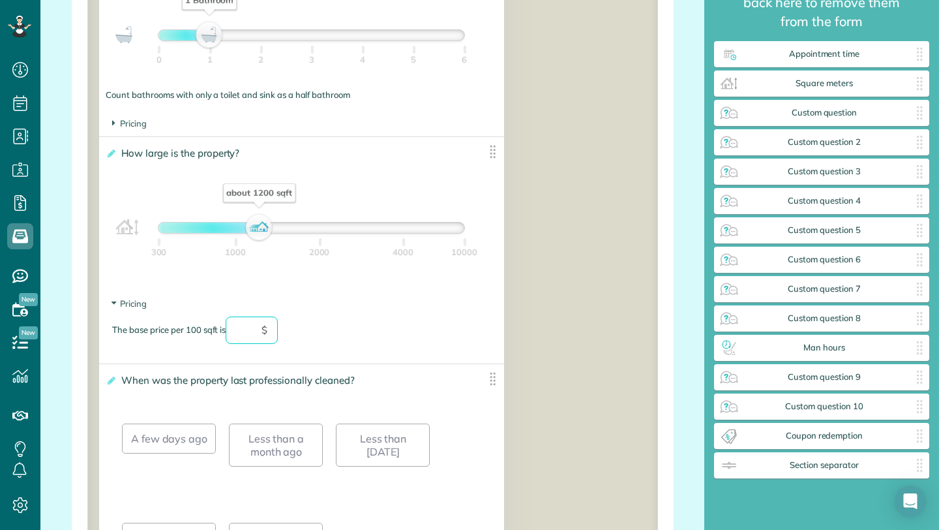
scroll to position [1581, 0]
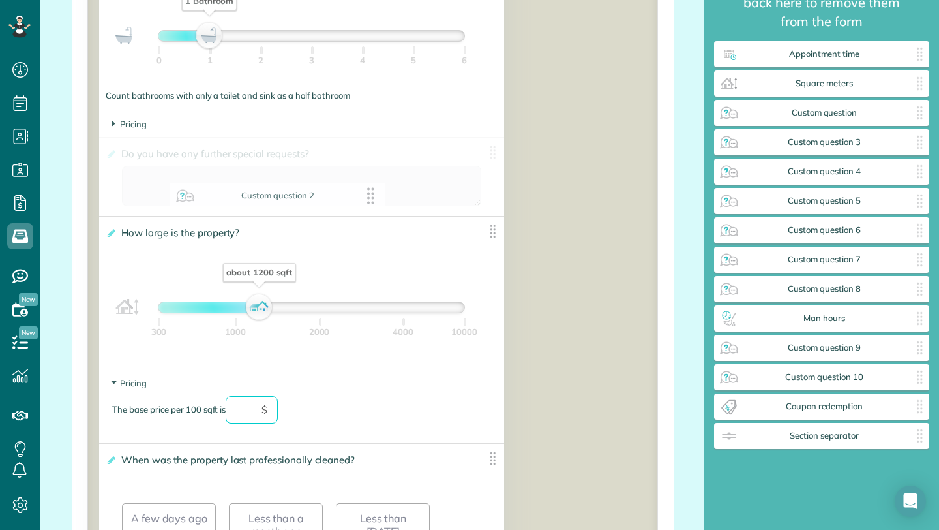
drag, startPoint x: 821, startPoint y: 145, endPoint x: 277, endPoint y: 196, distance: 546.5
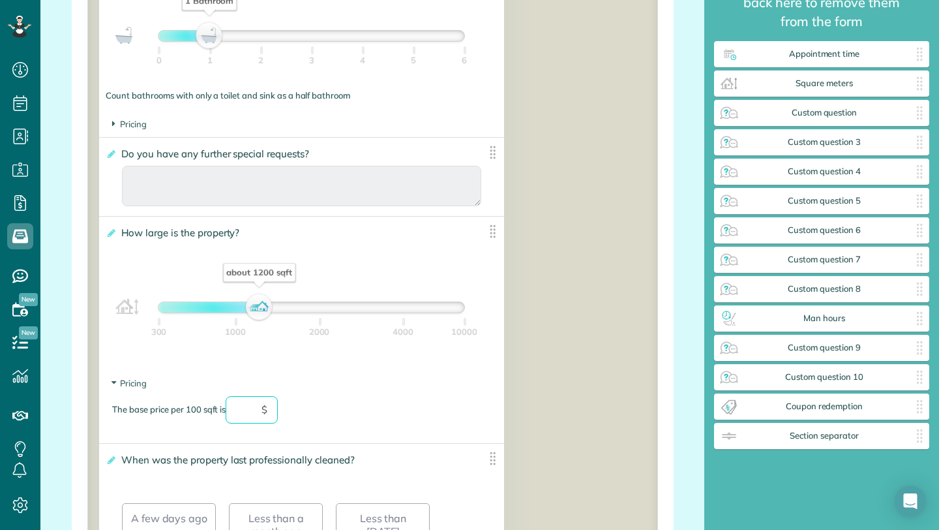
click at [205, 157] on span "Do you have any further special requests?" at bounding box center [217, 153] width 199 height 19
click at [0, 0] on input "**********" at bounding box center [0, 0] width 0 height 0
click at [499, 153] on img at bounding box center [493, 152] width 16 height 16
click at [495, 153] on img at bounding box center [493, 152] width 16 height 16
click at [491, 153] on img at bounding box center [493, 152] width 16 height 16
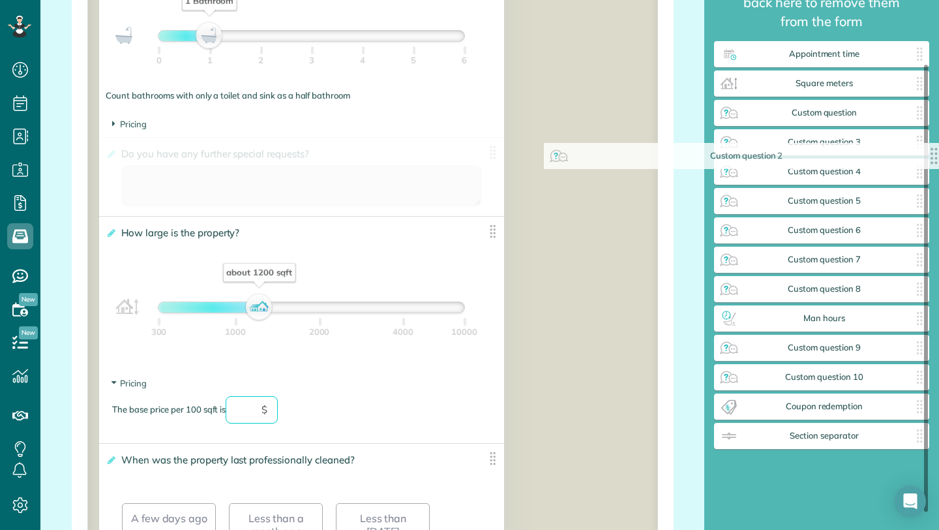
drag, startPoint x: 491, startPoint y: 153, endPoint x: 939, endPoint y: 155, distance: 447.5
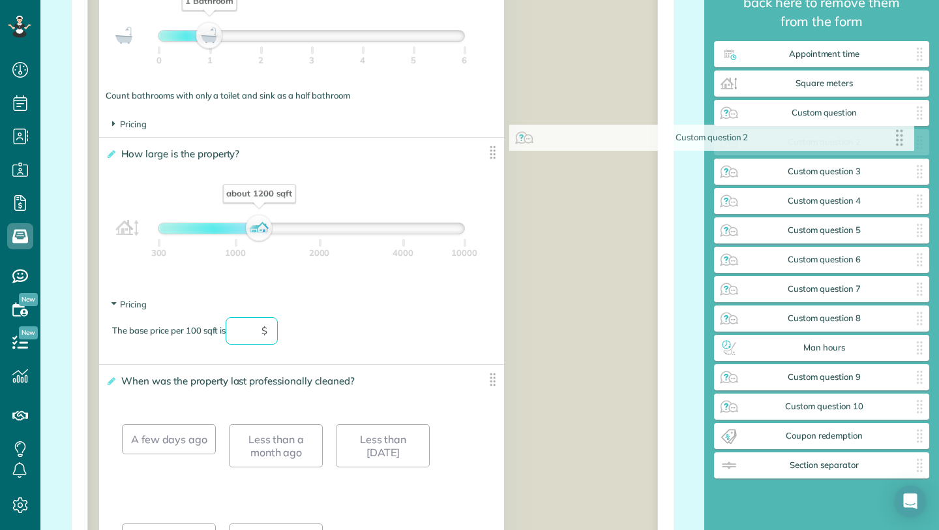
drag, startPoint x: 455, startPoint y: 158, endPoint x: 869, endPoint y: 140, distance: 414.6
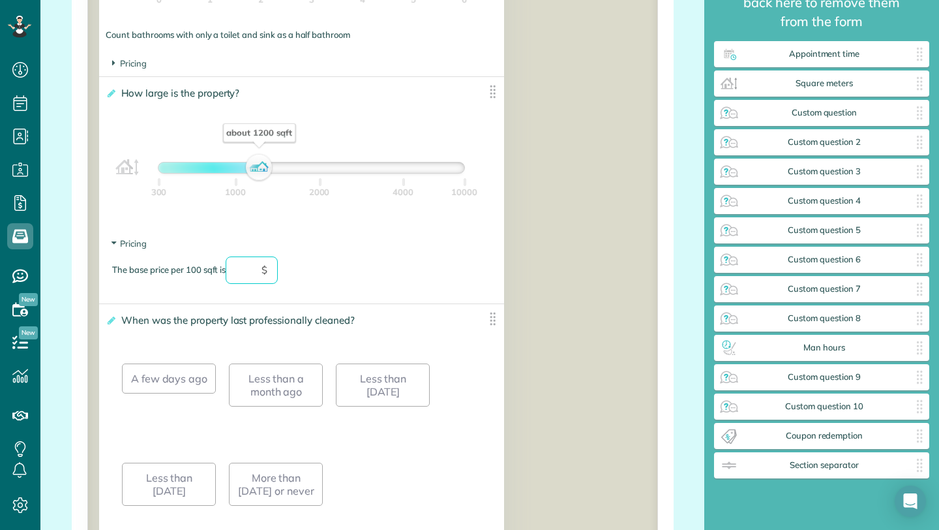
scroll to position [1592, 0]
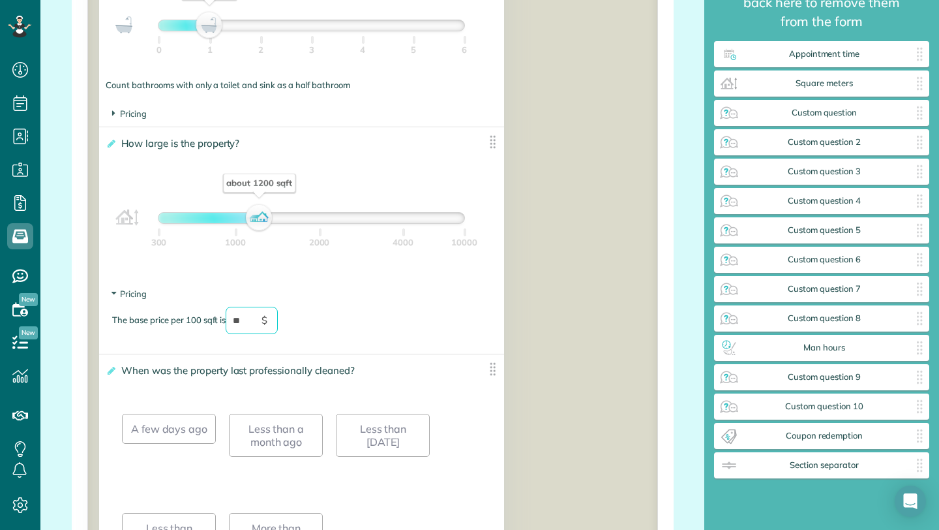
click at [369, 308] on section "Pricing The base price per 100 sqft is ** $" at bounding box center [301, 317] width 379 height 59
click at [281, 354] on footer "Pricing The base price per 100 sqft is ** $" at bounding box center [301, 317] width 405 height 72
type input "**"
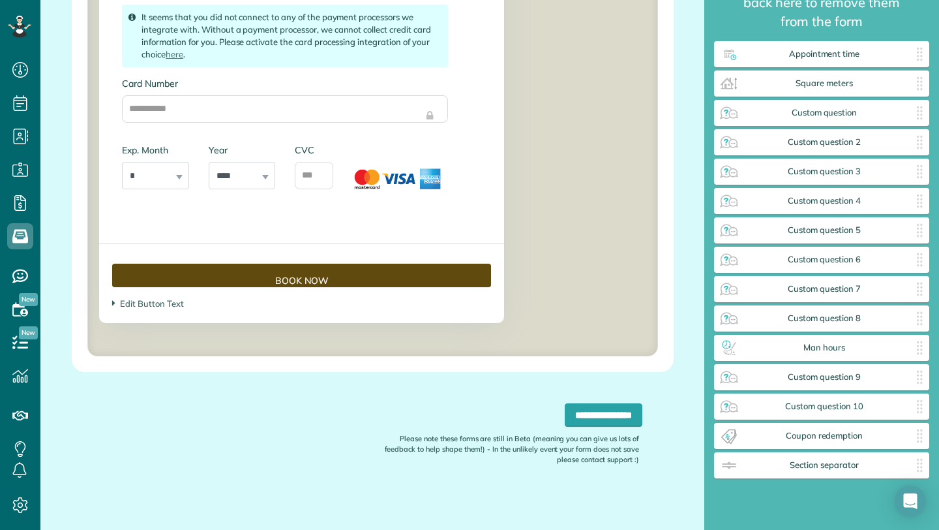
scroll to position [2330, 0]
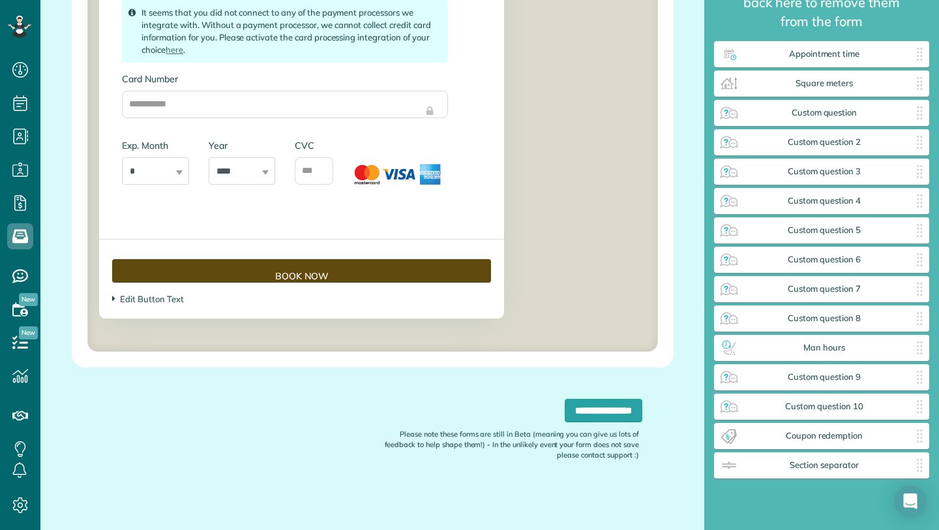
click at [146, 300] on span "Edit Button Text" at bounding box center [147, 299] width 71 height 10
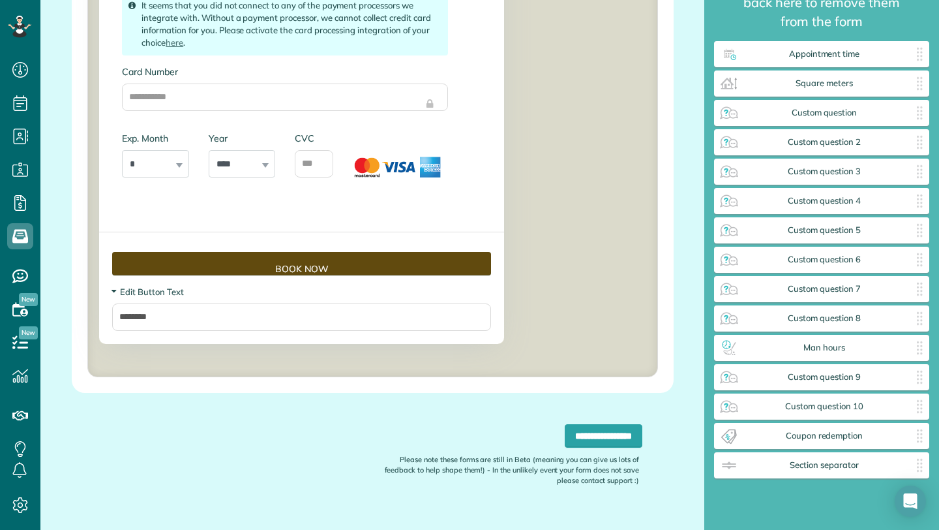
click at [146, 297] on span "Edit Button Text" at bounding box center [147, 291] width 71 height 10
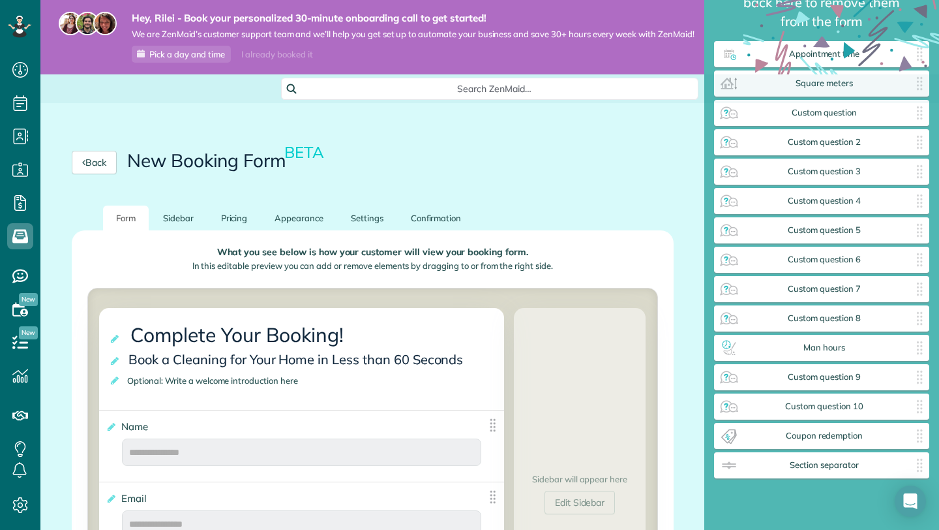
scroll to position [54, 0]
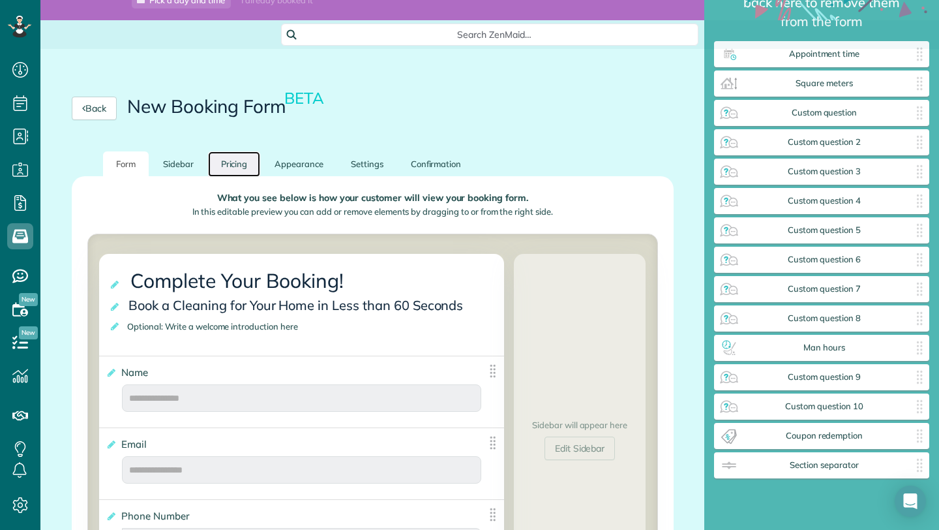
click at [235, 157] on link "Pricing" at bounding box center [234, 163] width 53 height 25
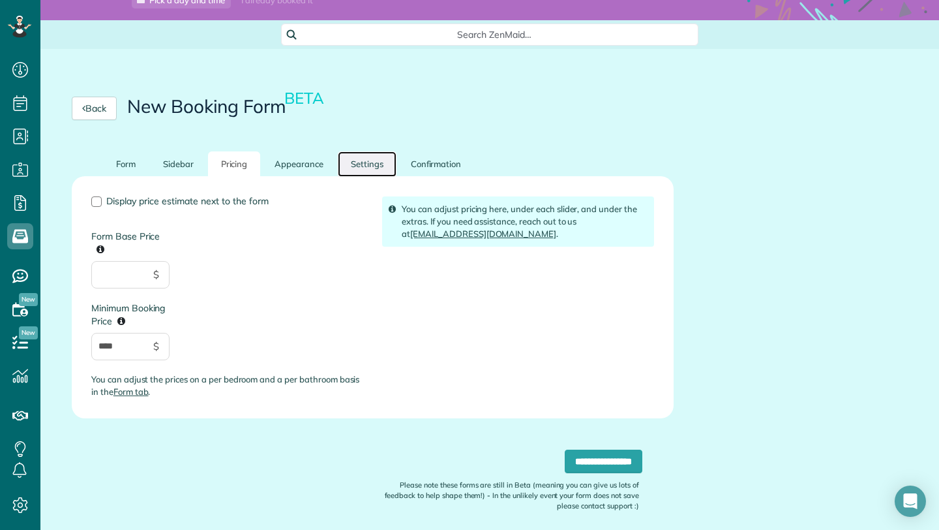
click at [361, 171] on link "Settings" at bounding box center [367, 163] width 59 height 25
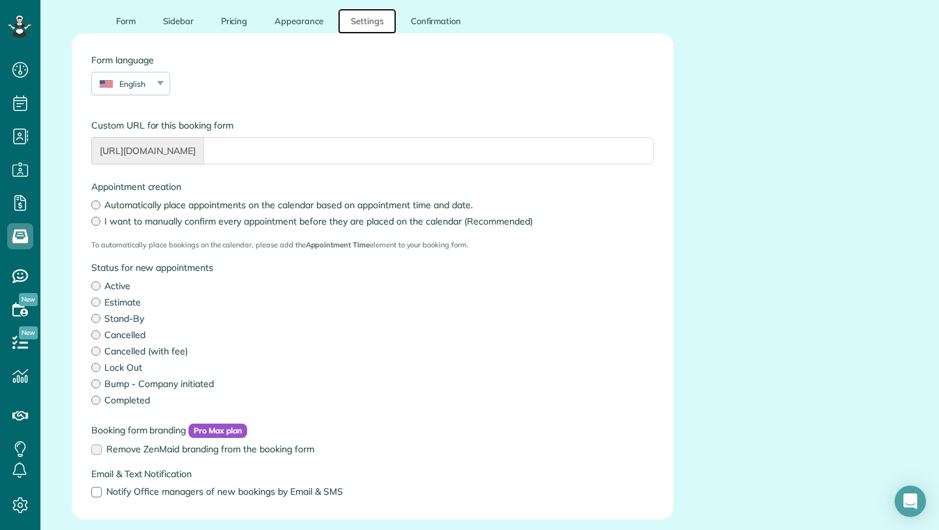
scroll to position [243, 0]
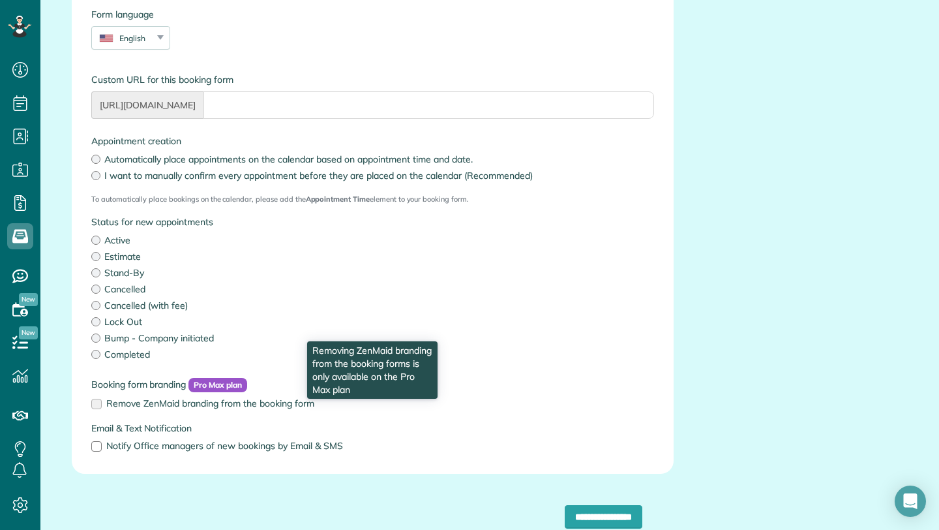
click at [159, 403] on span "Remove ZenMaid branding from the booking form" at bounding box center [210, 403] width 208 height 12
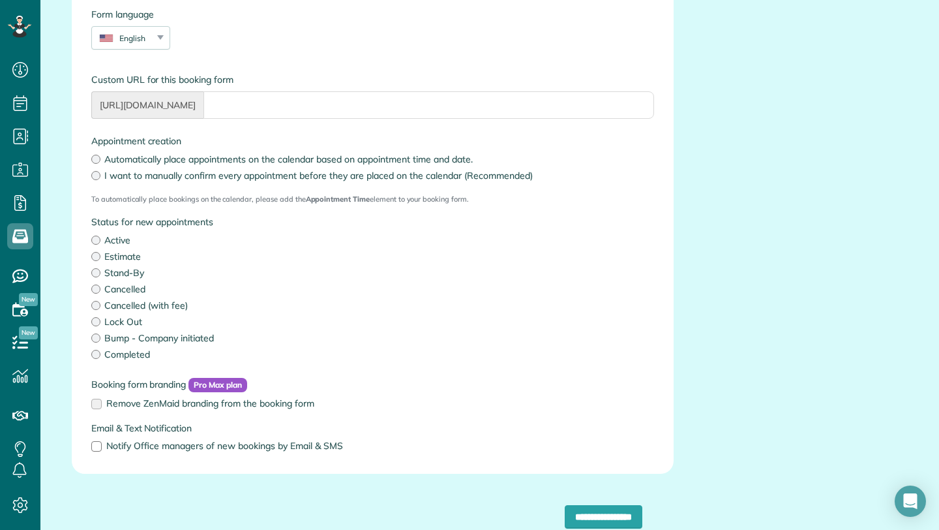
click at [358, 266] on label "Stand-By" at bounding box center [372, 272] width 563 height 13
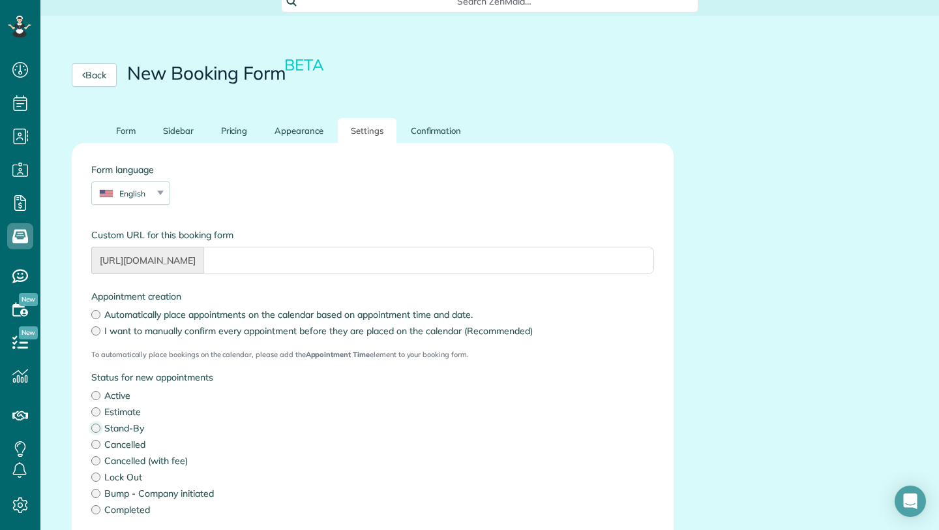
scroll to position [87, 0]
click at [318, 136] on link "Appearance" at bounding box center [299, 131] width 75 height 25
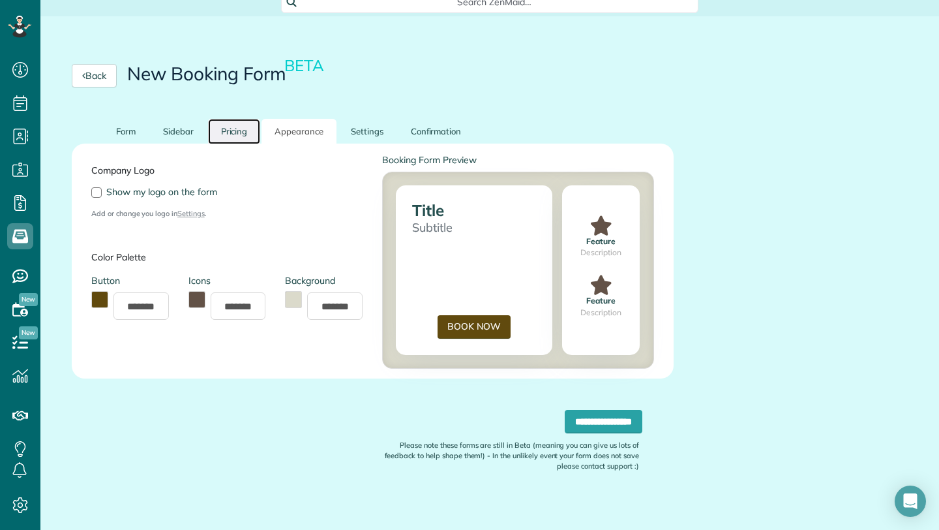
click at [230, 129] on link "Pricing" at bounding box center [234, 131] width 53 height 25
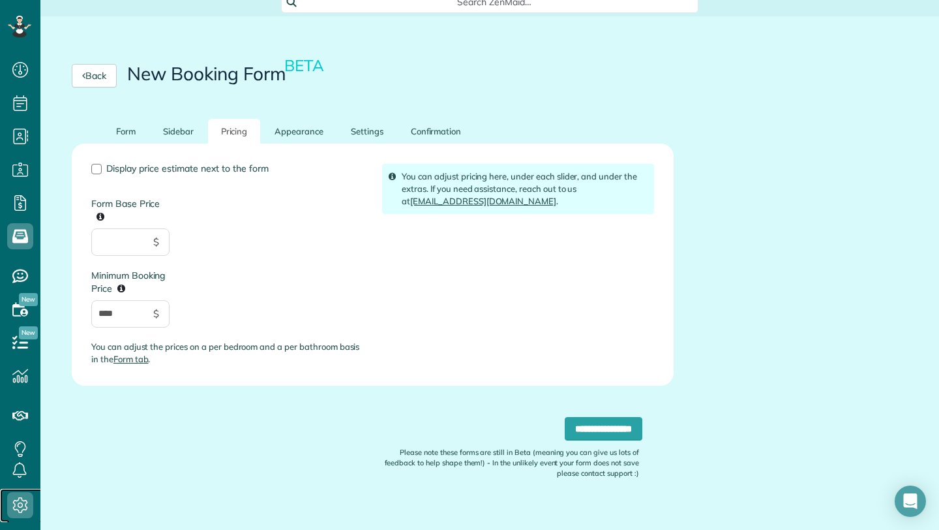
click at [24, 510] on use at bounding box center [20, 505] width 15 height 16
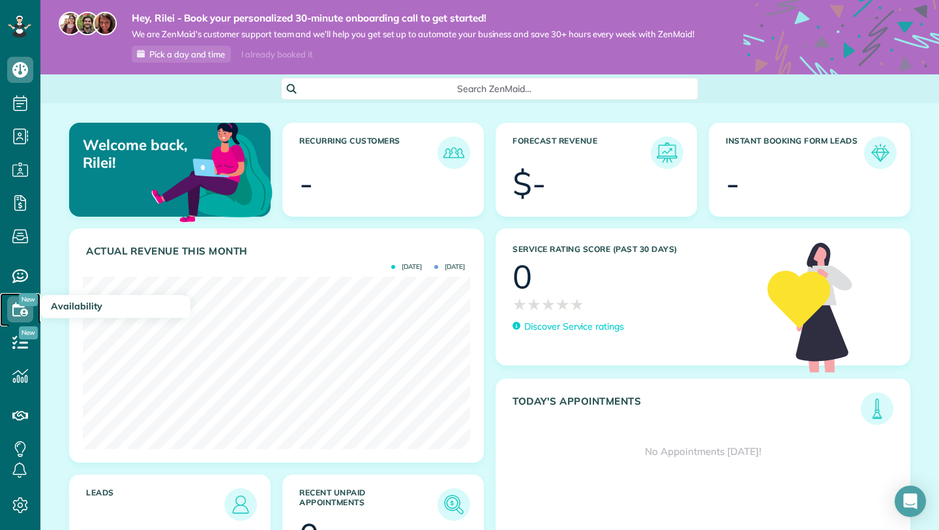
click at [27, 309] on use at bounding box center [20, 309] width 16 height 14
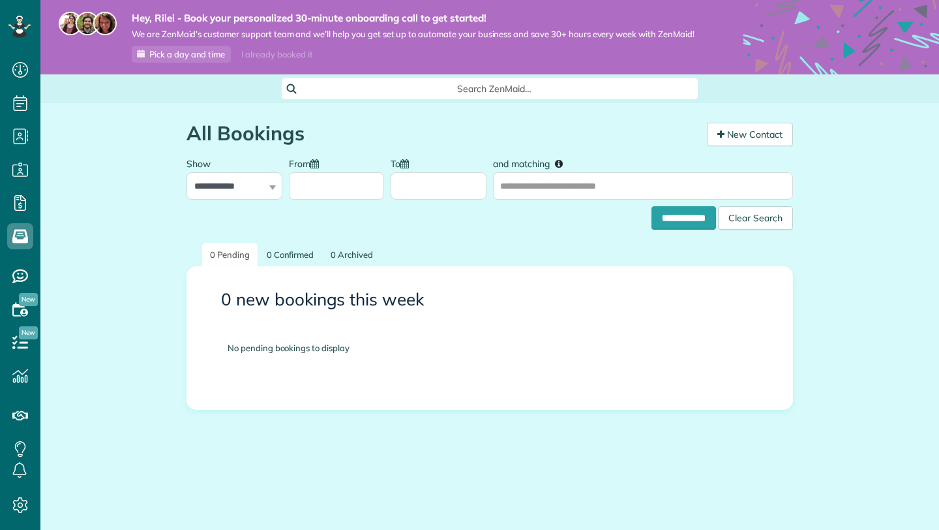
scroll to position [6, 6]
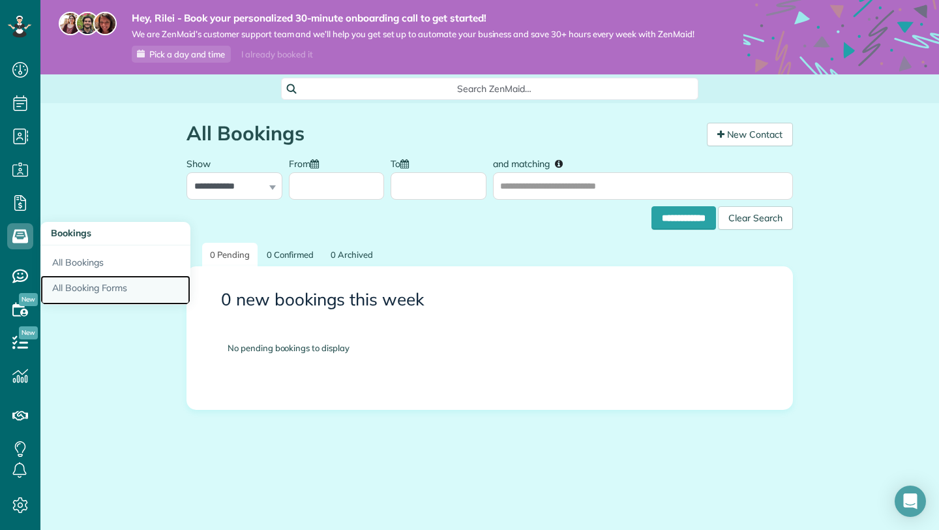
click at [69, 283] on link "All Booking Forms" at bounding box center [115, 290] width 150 height 30
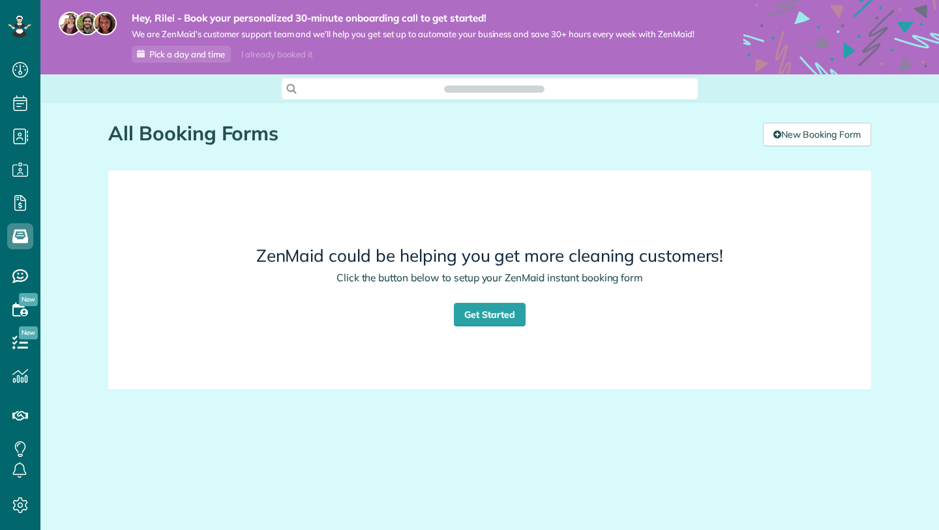
scroll to position [6, 6]
click at [797, 125] on link "New Booking Form" at bounding box center [817, 134] width 108 height 23
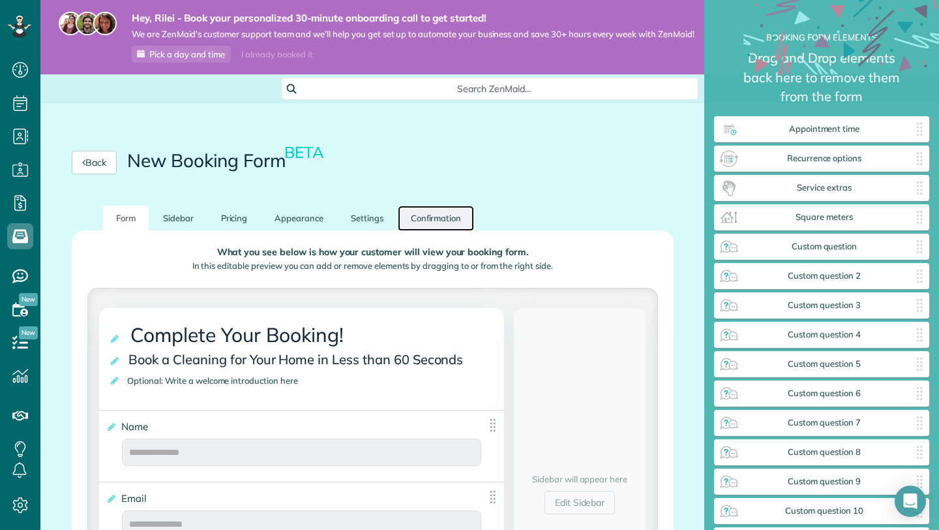
click at [430, 221] on link "Confirmation" at bounding box center [436, 217] width 77 height 25
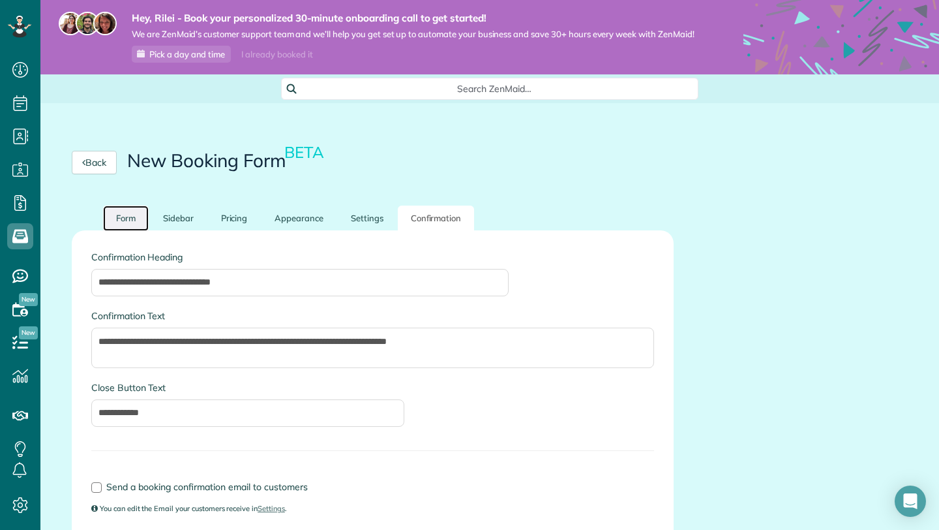
click at [134, 220] on link "Form" at bounding box center [126, 217] width 46 height 25
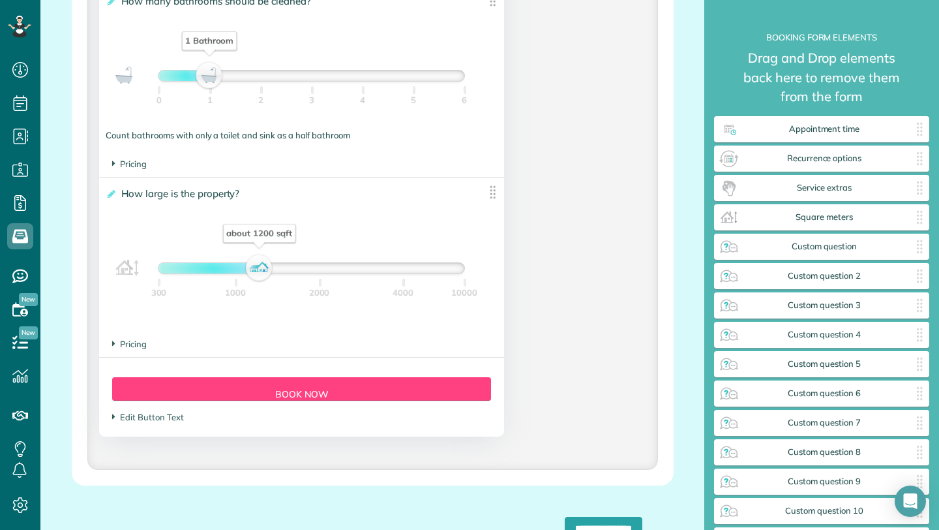
scroll to position [1153, 0]
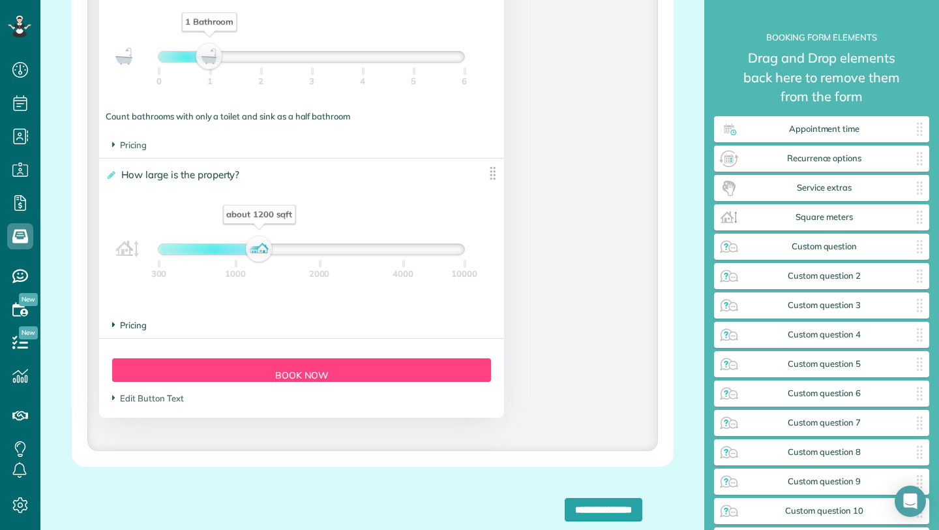
click at [123, 330] on span "Pricing" at bounding box center [129, 325] width 35 height 10
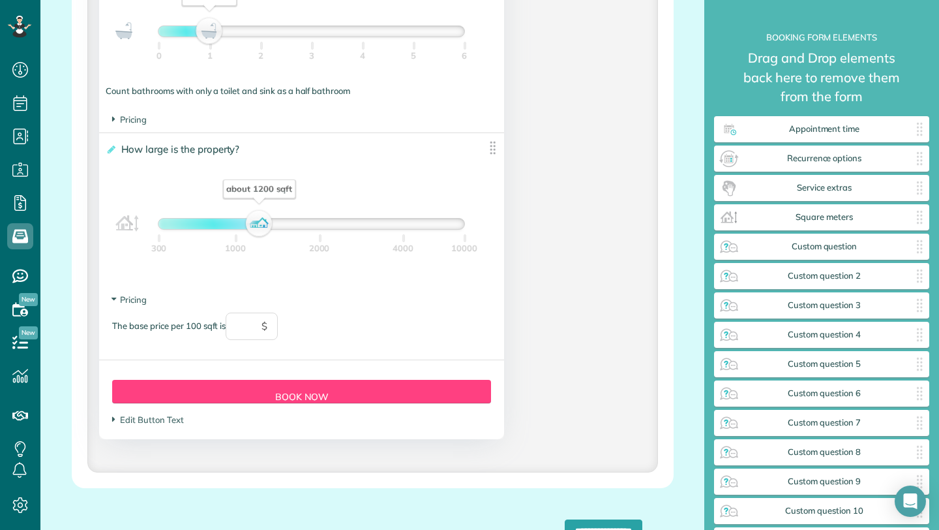
scroll to position [1181, 0]
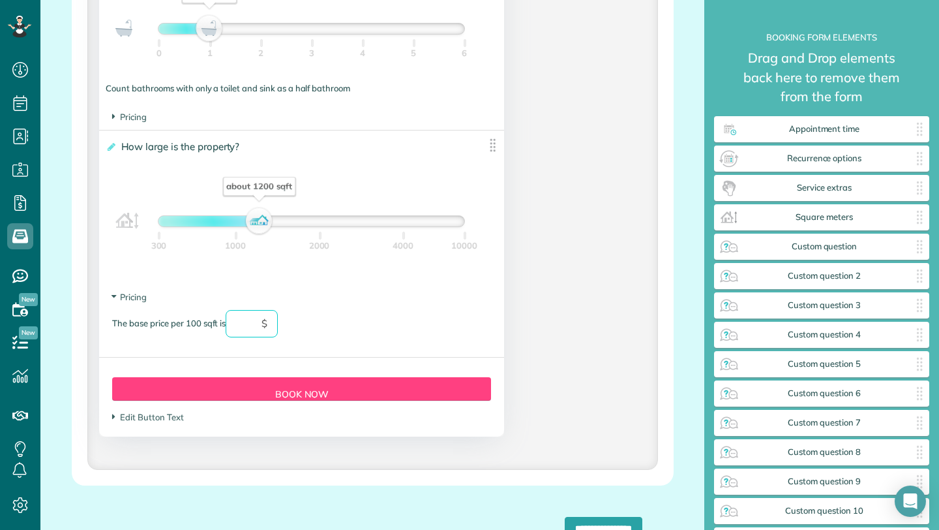
click at [252, 333] on input "text" at bounding box center [252, 323] width 52 height 27
click at [13, 500] on icon at bounding box center [20, 505] width 26 height 26
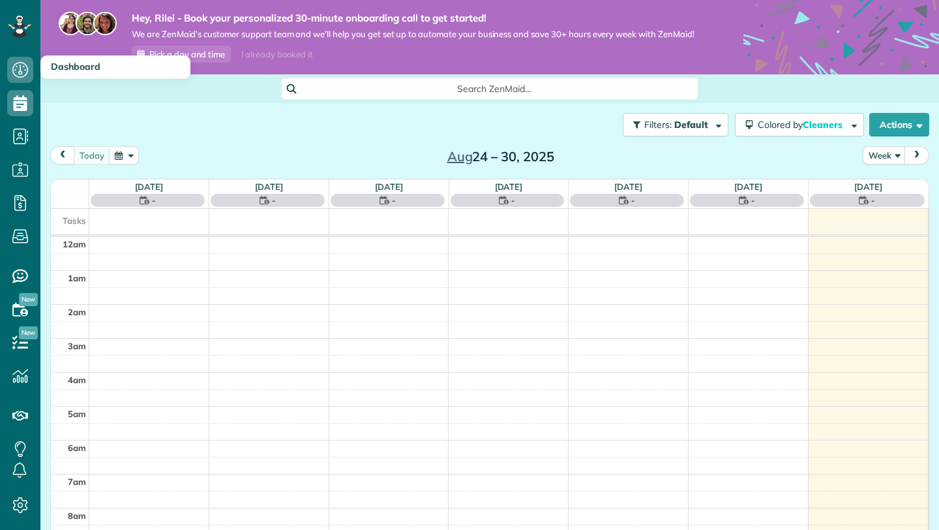
scroll to position [238, 0]
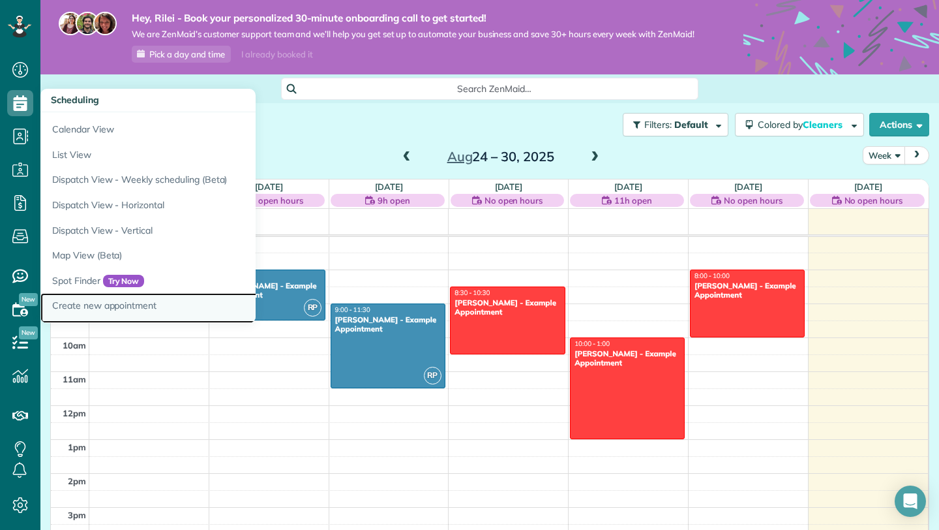
click at [75, 304] on link "Create new appointment" at bounding box center [203, 308] width 326 height 30
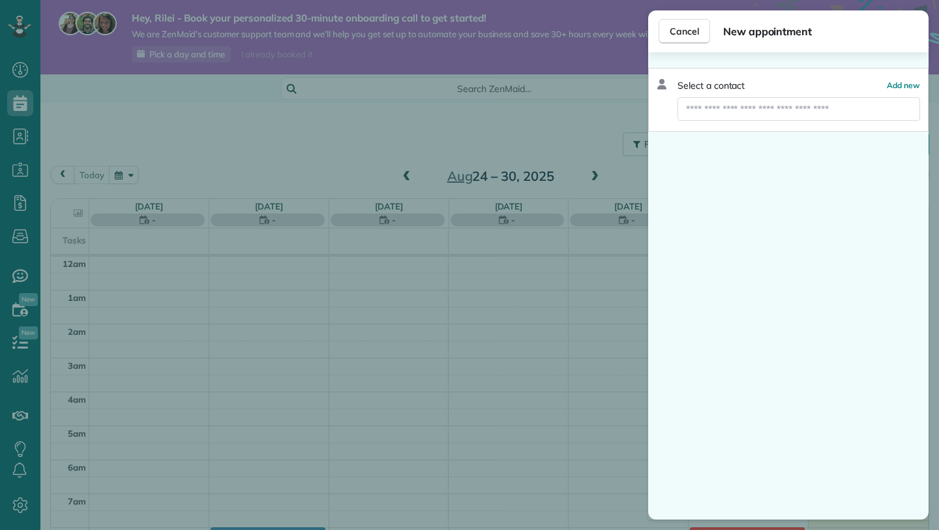
scroll to position [238, 0]
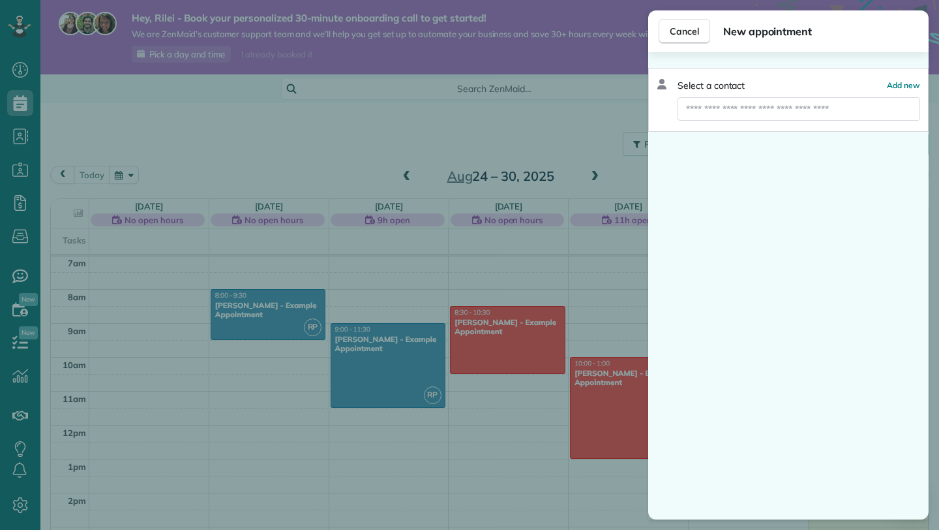
click at [792, 88] on div "Select a contact Add new" at bounding box center [789, 85] width 264 height 13
click at [887, 81] on div "Select a contact Add new" at bounding box center [789, 85] width 264 height 13
click at [904, 81] on span "Add new" at bounding box center [903, 85] width 33 height 10
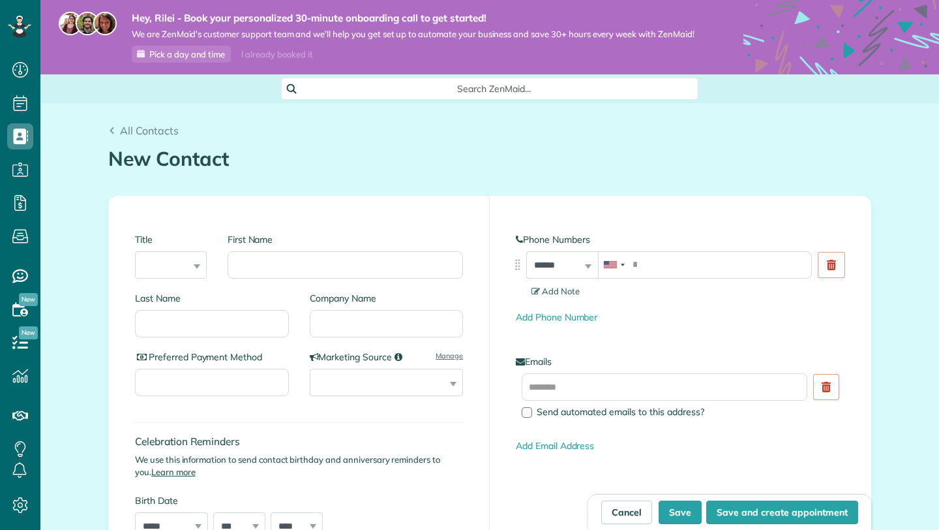
scroll to position [6, 6]
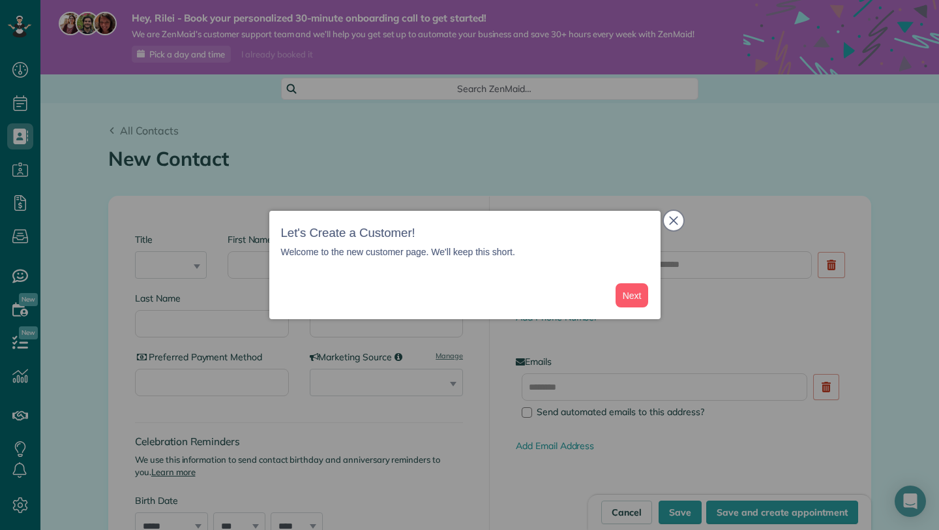
click at [675, 219] on icon "close," at bounding box center [673, 220] width 9 height 9
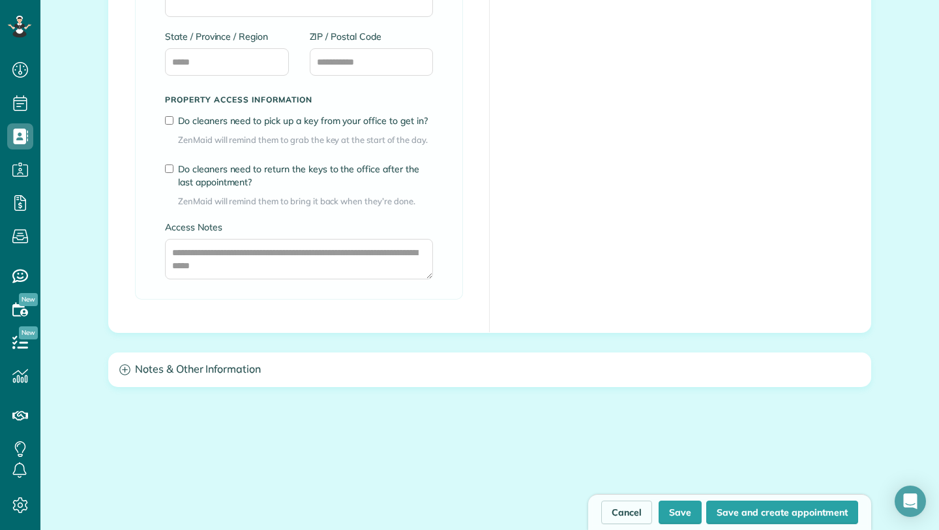
scroll to position [1007, 0]
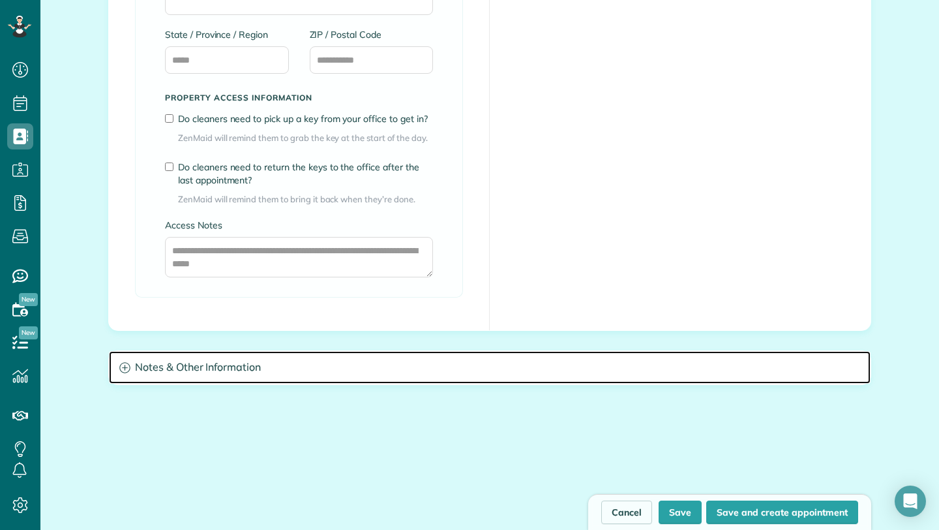
click at [194, 381] on h3 "Notes & Other Information" at bounding box center [490, 367] width 762 height 33
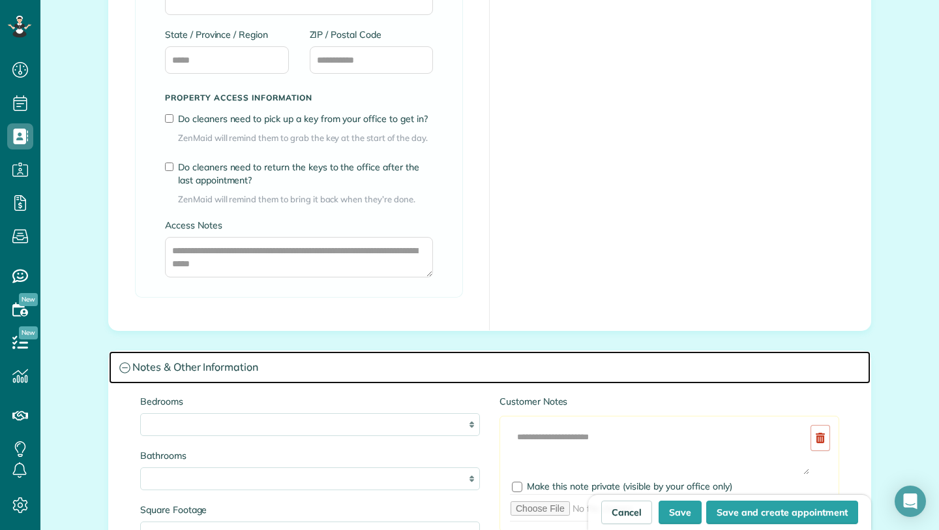
click at [188, 373] on h3 "Notes & Other Information" at bounding box center [490, 367] width 762 height 33
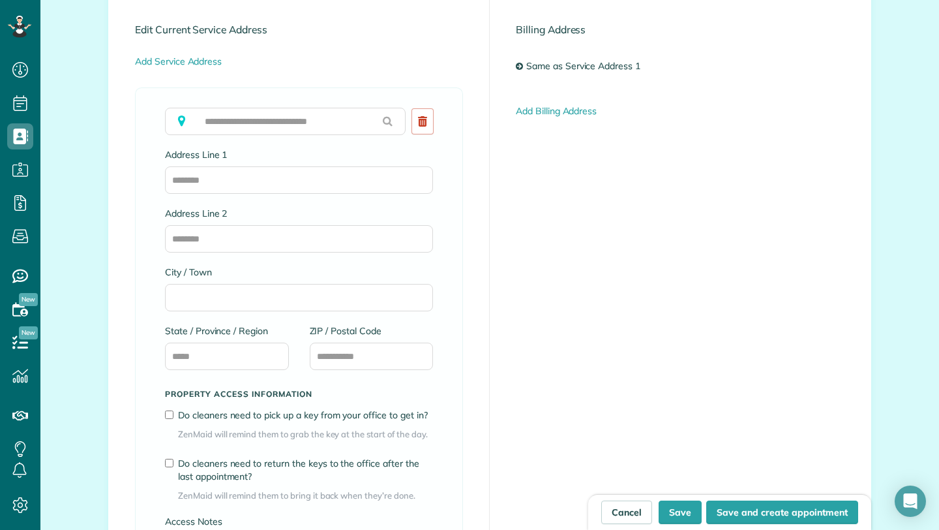
scroll to position [681, 0]
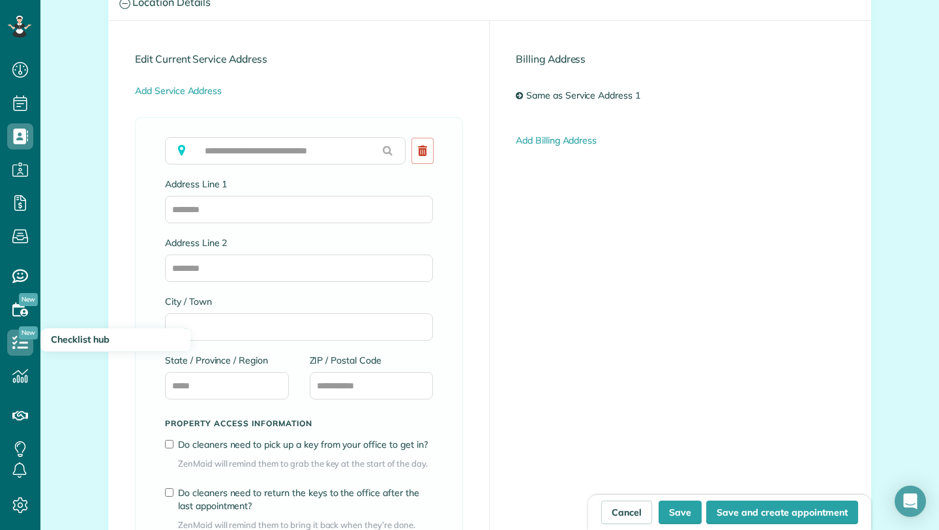
click at [22, 329] on span "New" at bounding box center [28, 332] width 19 height 13
click at [22, 341] on icon at bounding box center [20, 342] width 26 height 26
